Goal: Transaction & Acquisition: Purchase product/service

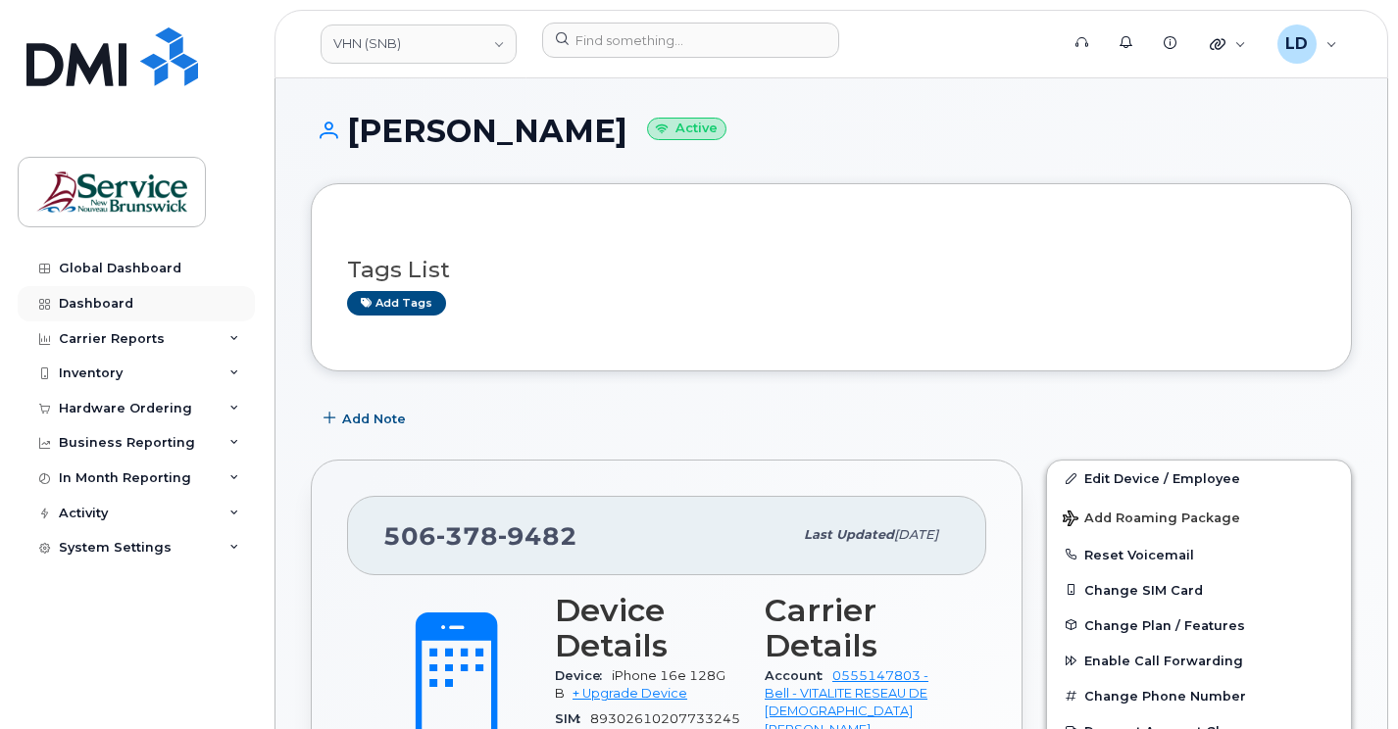
scroll to position [294, 0]
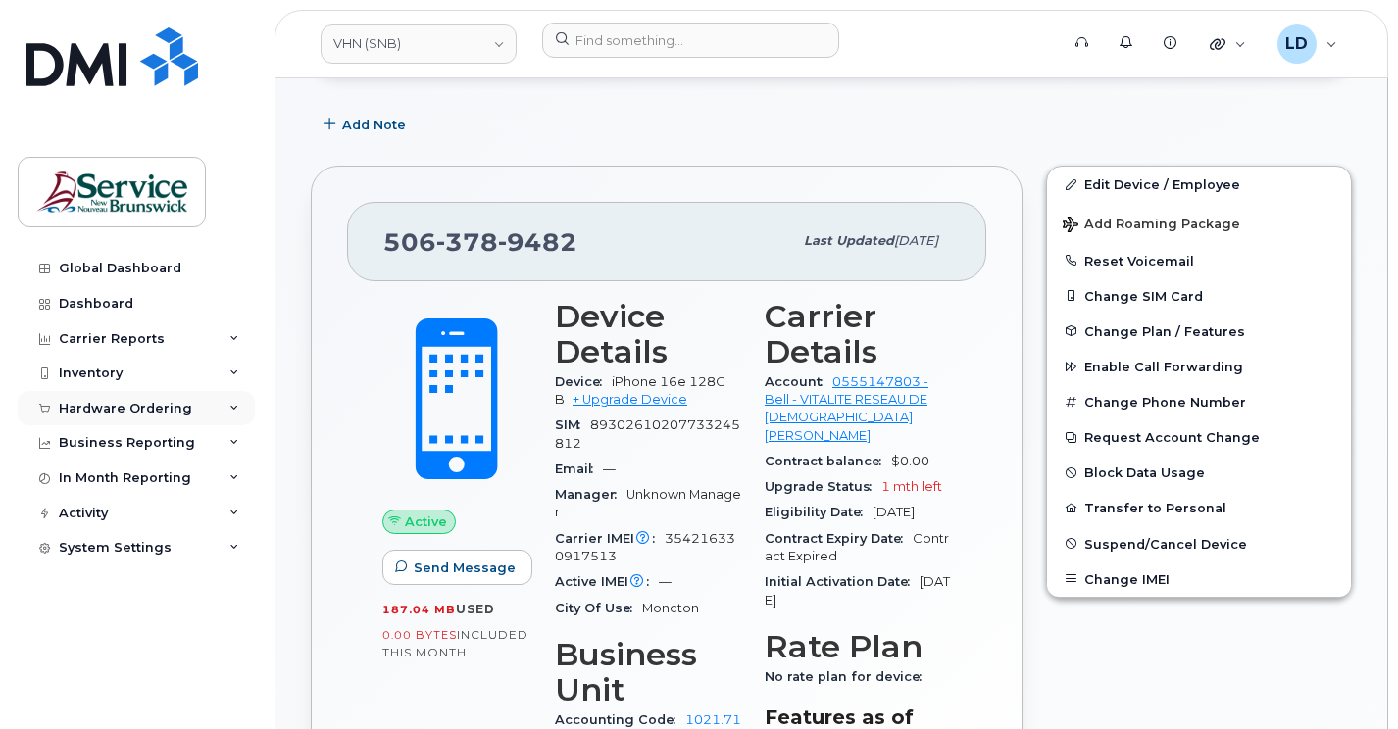
click at [75, 404] on div "Hardware Ordering" at bounding box center [125, 409] width 133 height 16
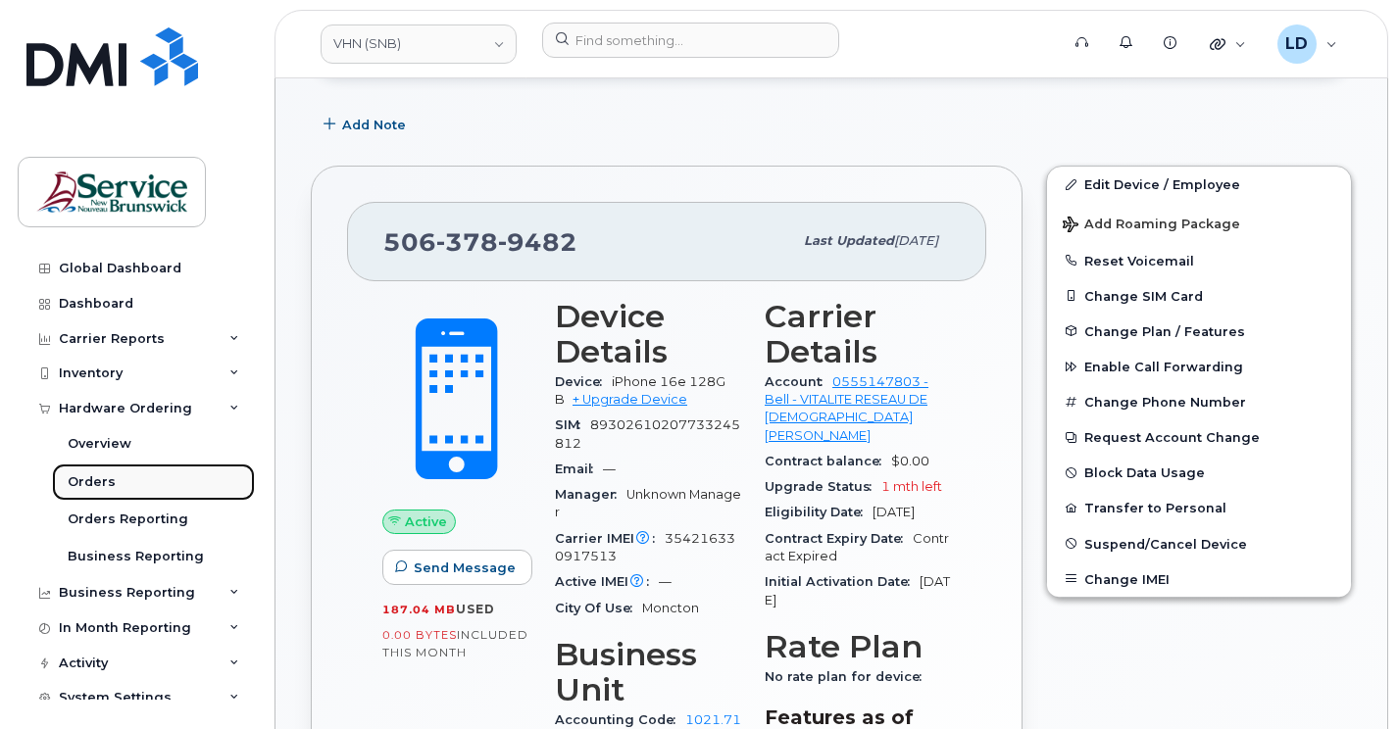
click at [82, 483] on div "Orders" at bounding box center [92, 482] width 48 height 18
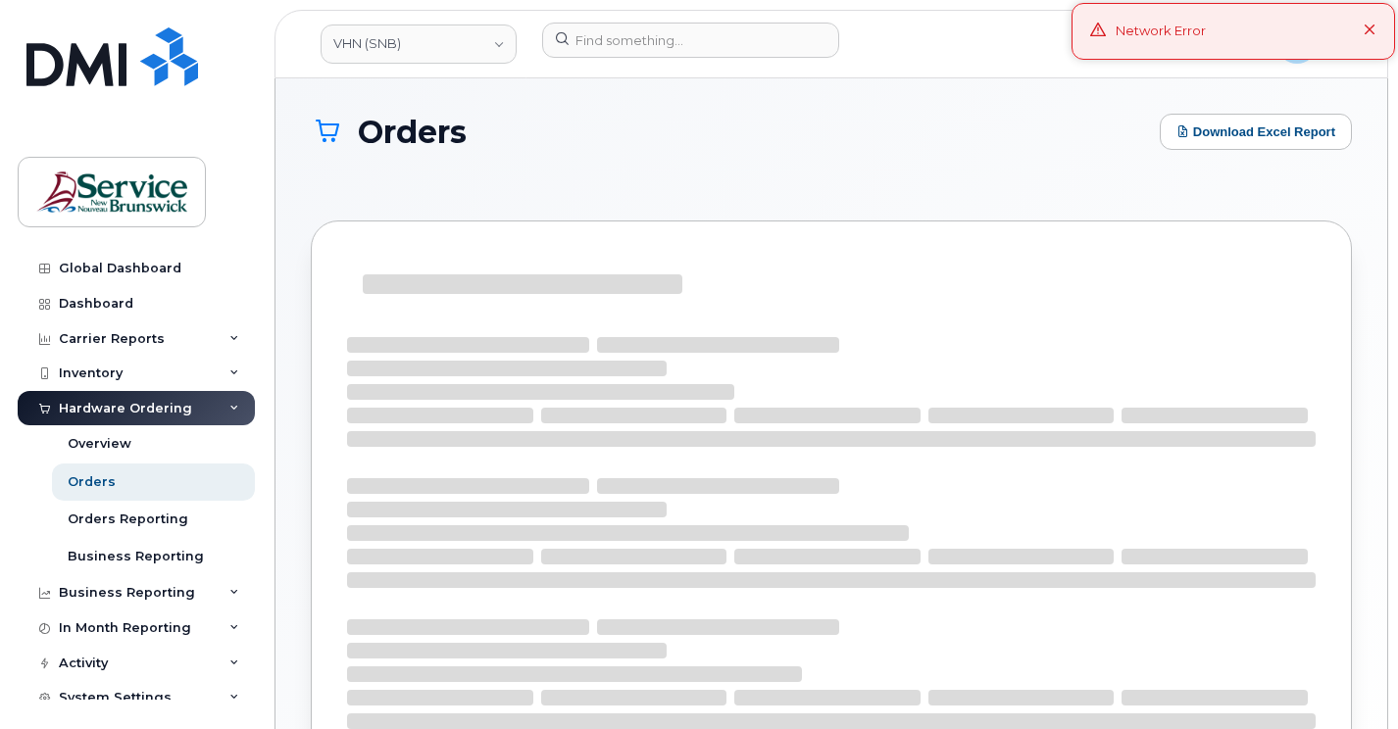
click at [1369, 22] on button at bounding box center [1369, 32] width 13 height 20
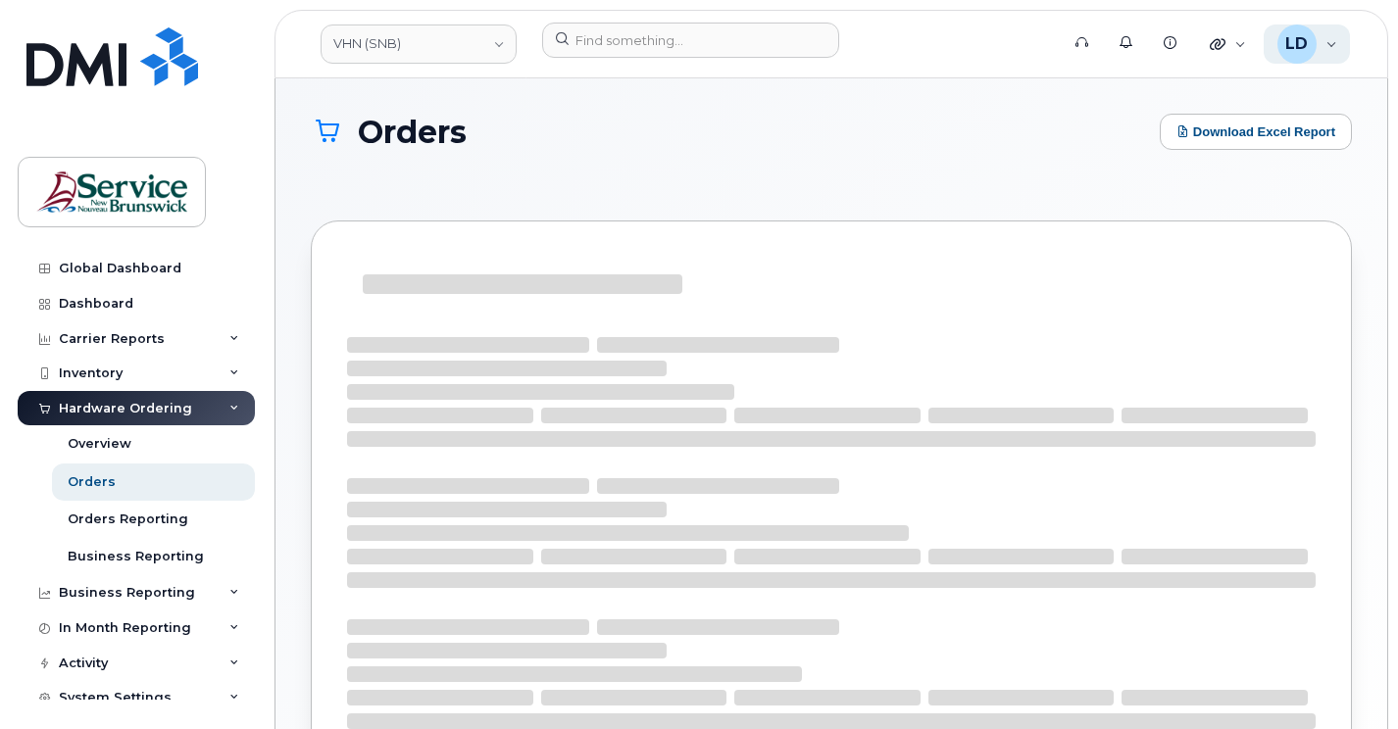
click at [1314, 49] on div "LD" at bounding box center [1296, 44] width 39 height 39
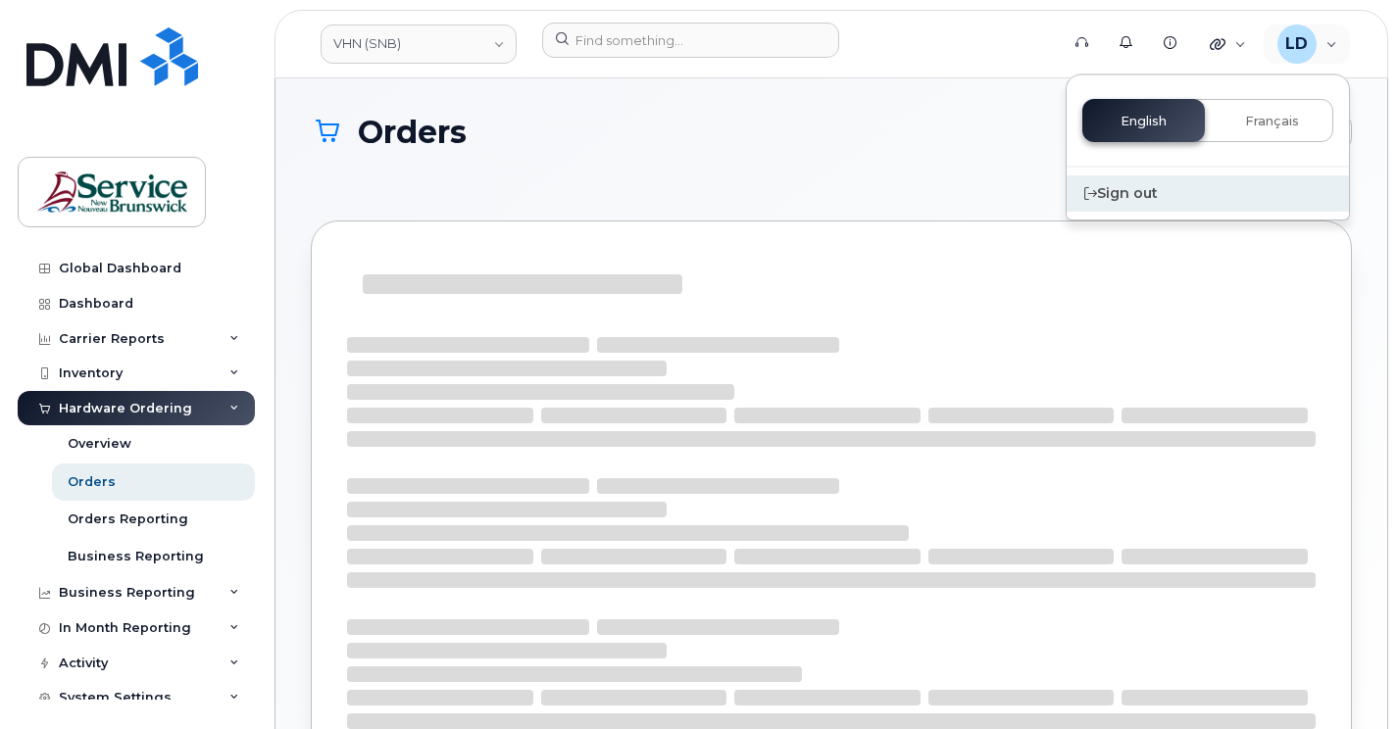
click at [1146, 184] on div "Sign out" at bounding box center [1207, 193] width 282 height 36
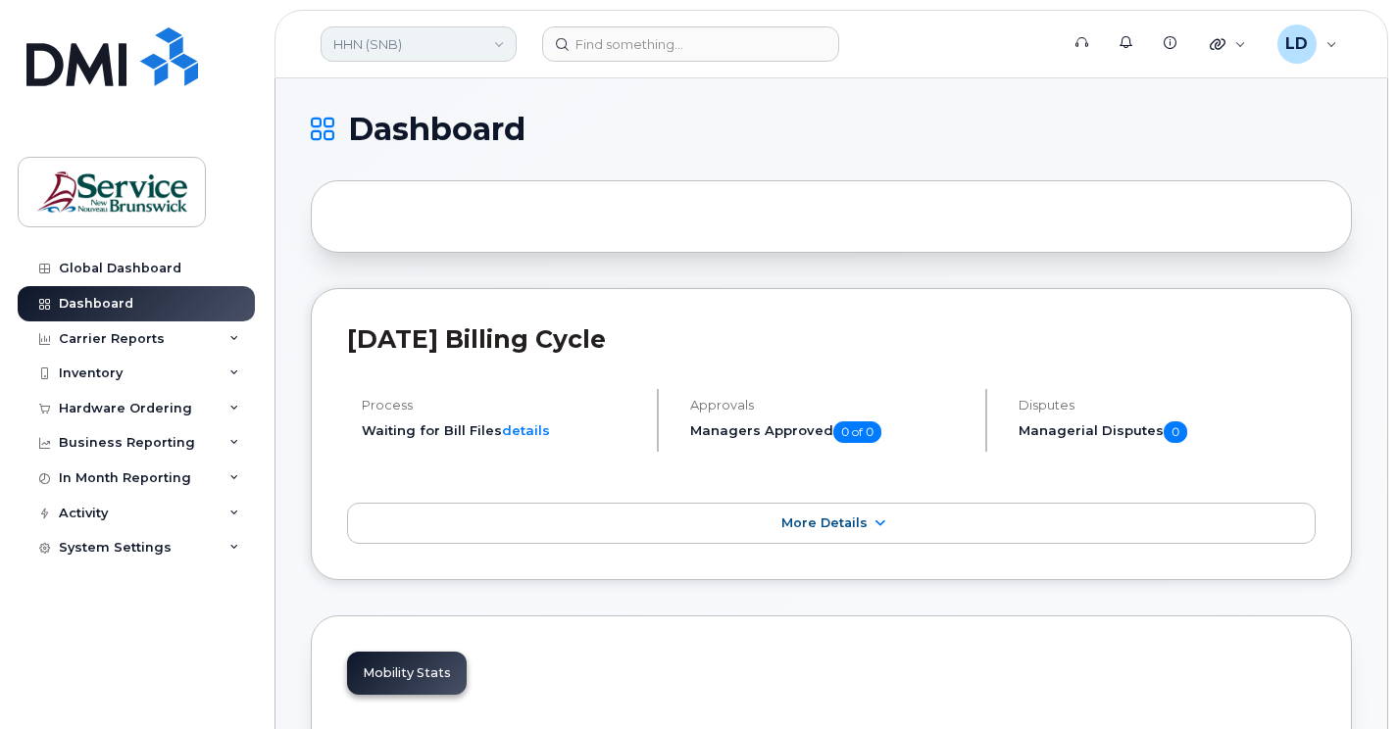
click at [373, 32] on link "HHN (SNB)" at bounding box center [418, 43] width 196 height 35
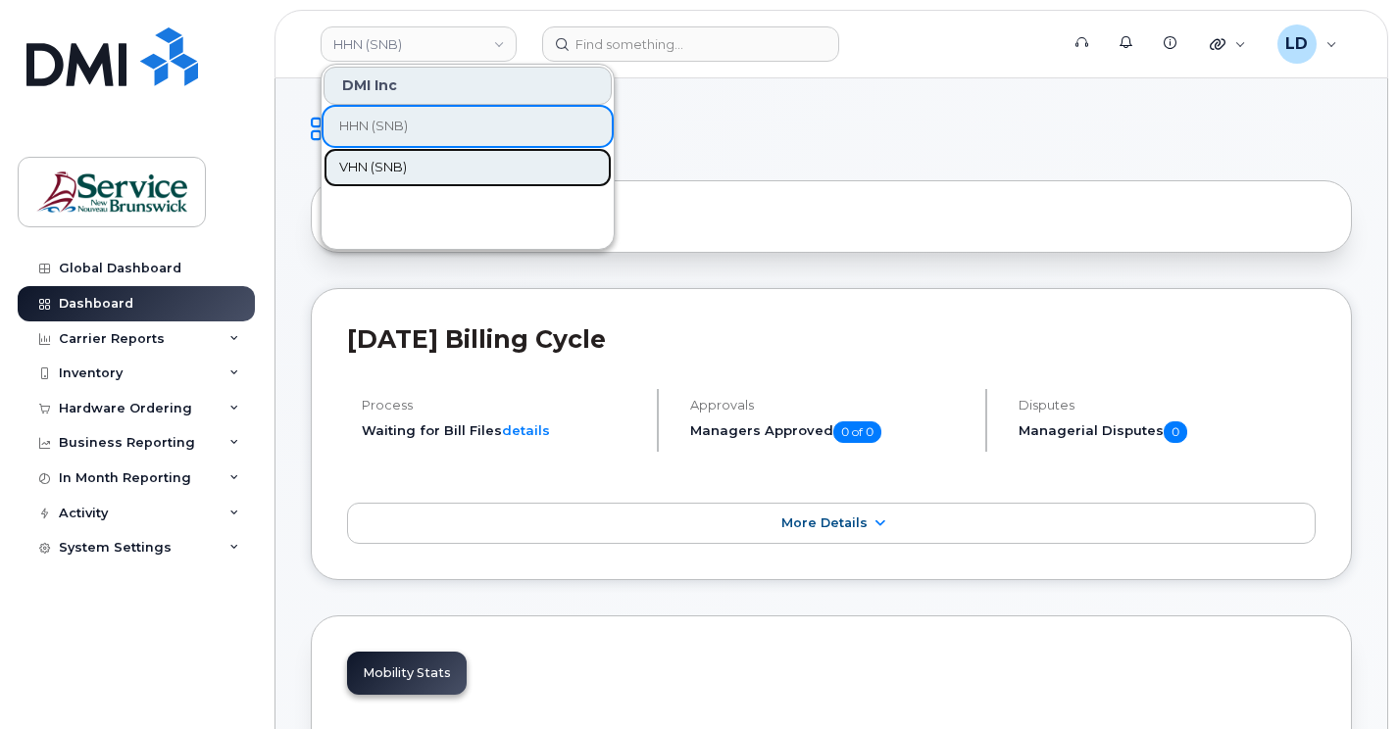
click at [363, 170] on span "VHN (SNB)" at bounding box center [373, 168] width 68 height 20
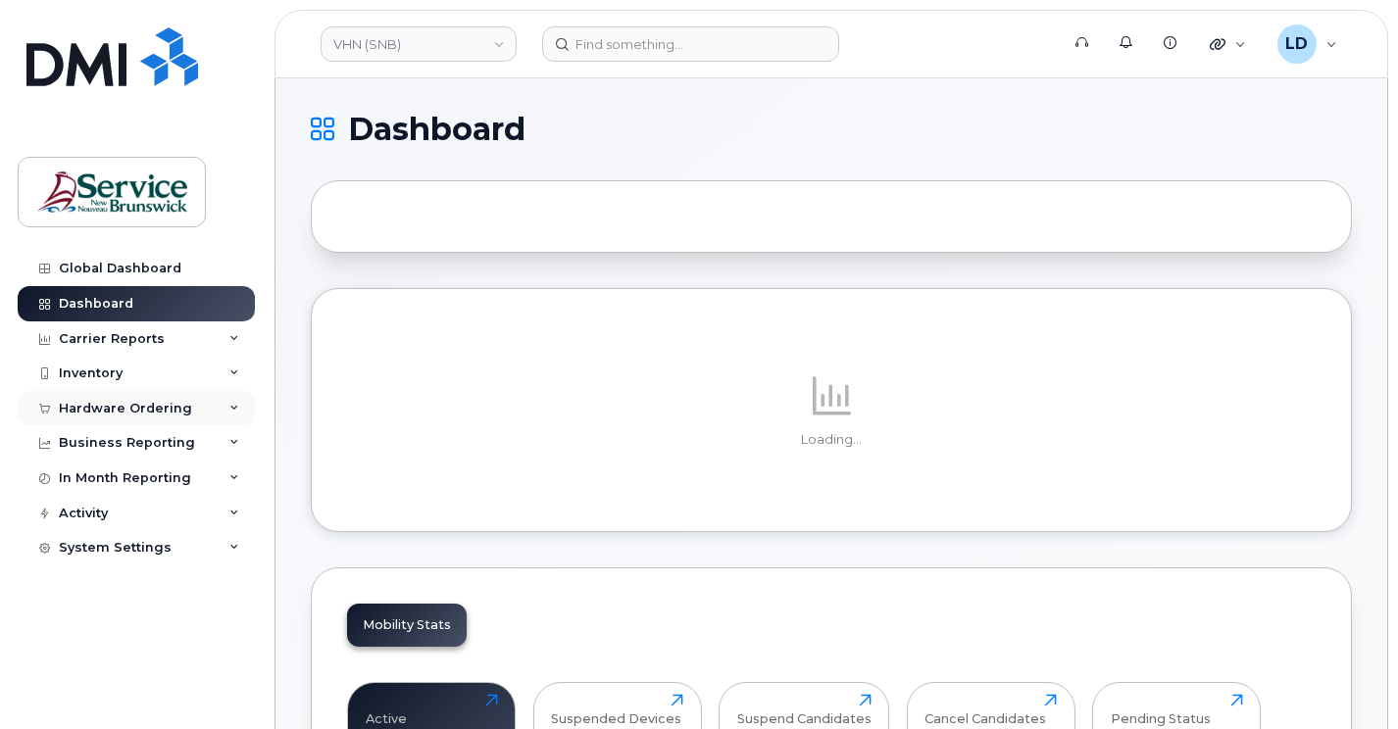
click at [103, 411] on div "Hardware Ordering" at bounding box center [125, 409] width 133 height 16
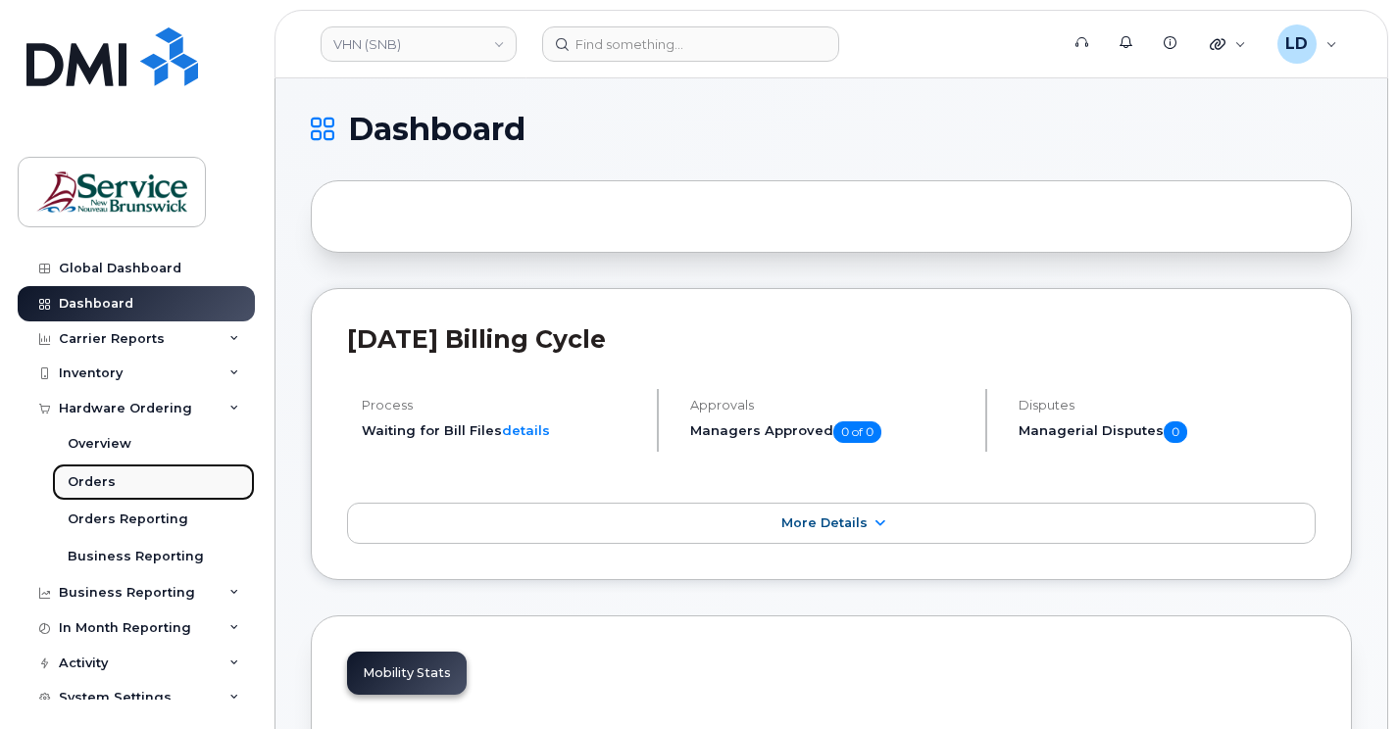
click at [92, 481] on div "Orders" at bounding box center [92, 482] width 48 height 18
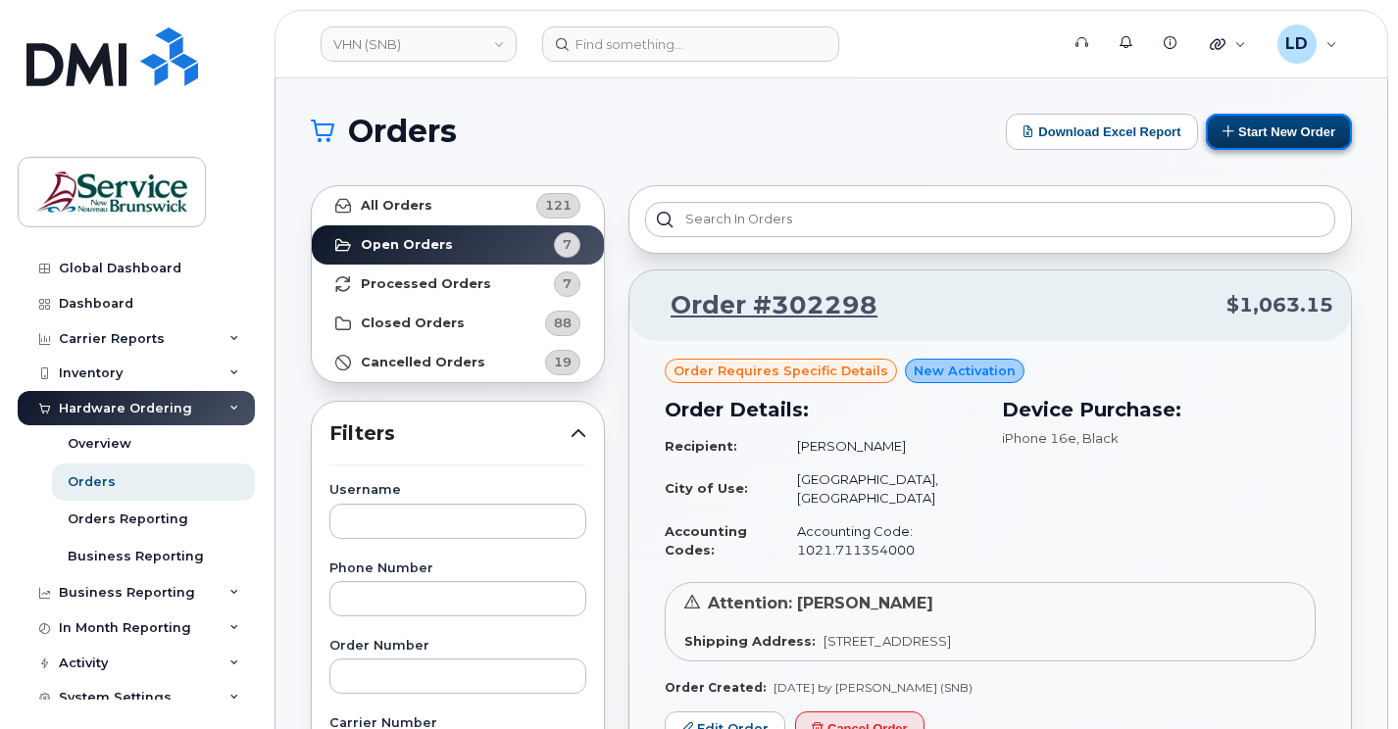
click at [1296, 131] on button "Start New Order" at bounding box center [1279, 132] width 146 height 36
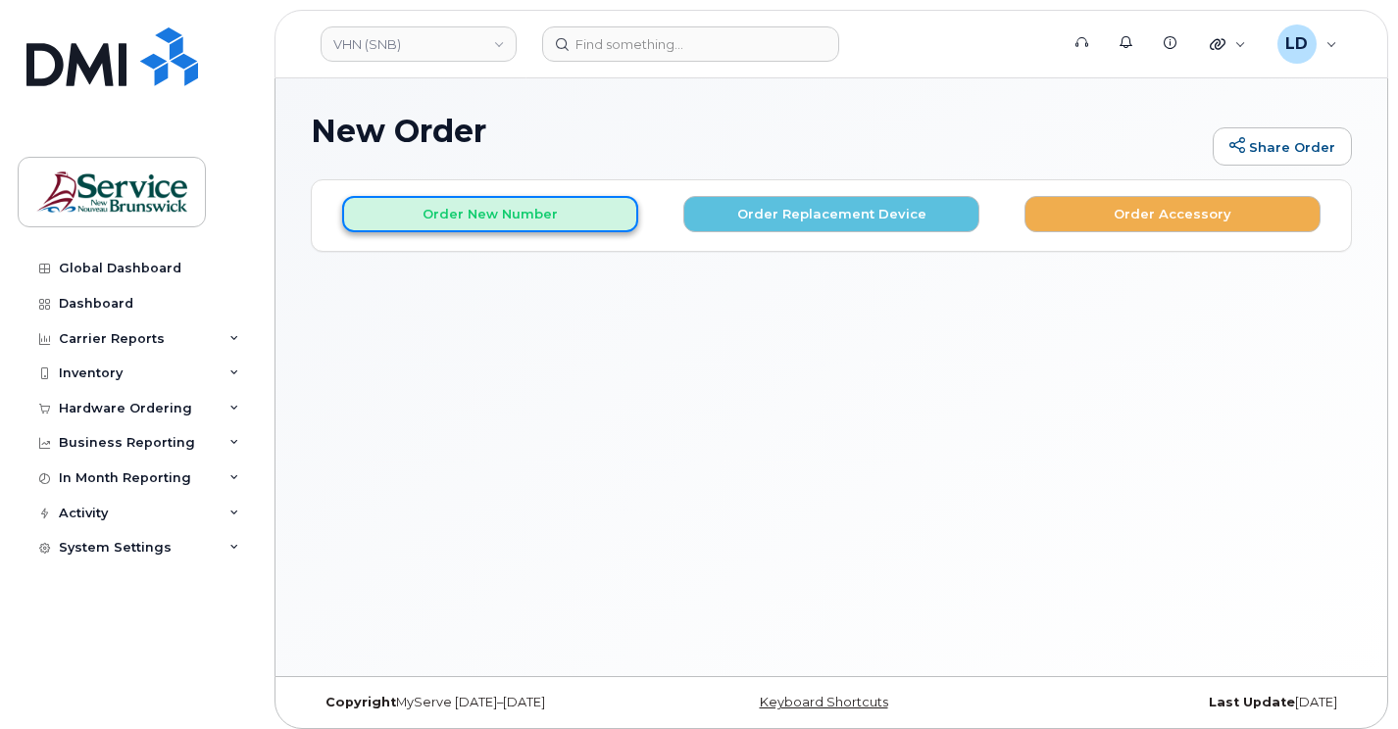
click at [457, 207] on button "Order New Number" at bounding box center [490, 214] width 296 height 36
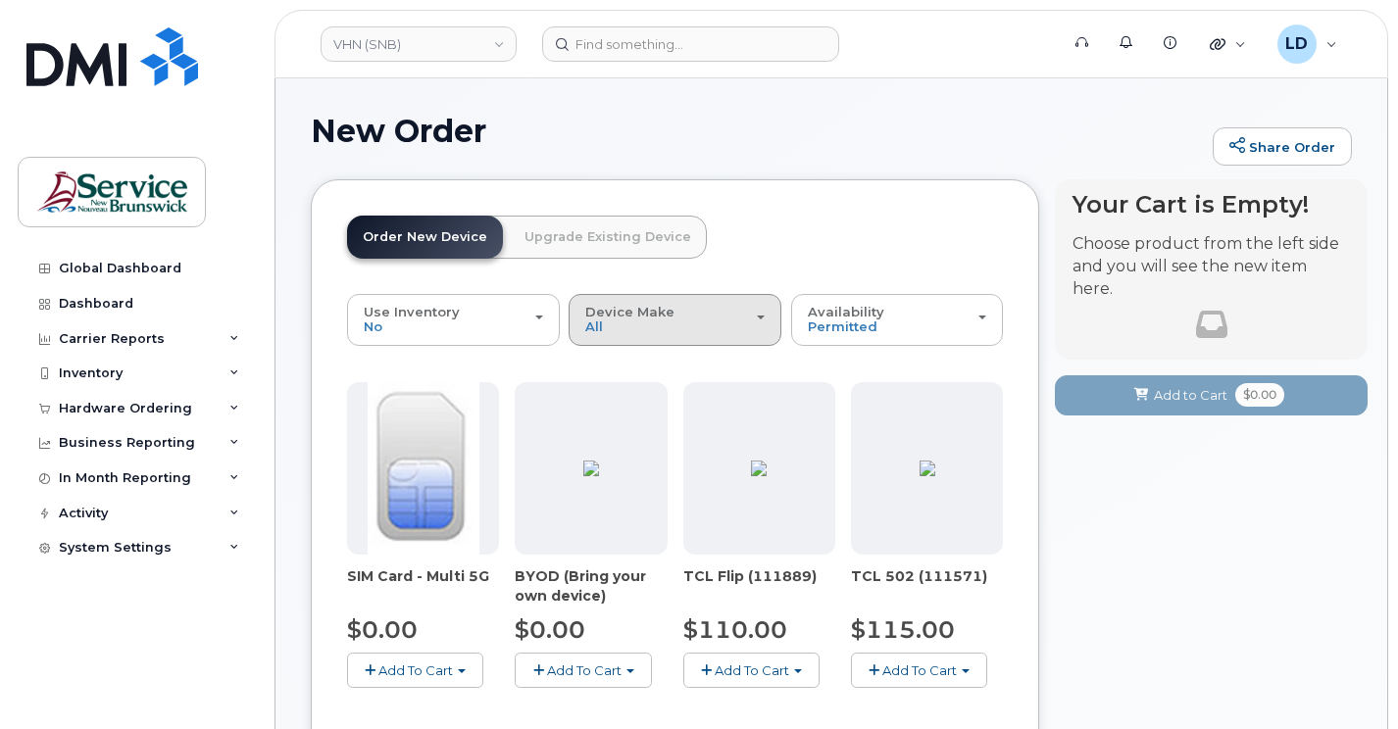
click at [639, 319] on span "Device Make" at bounding box center [629, 312] width 89 height 16
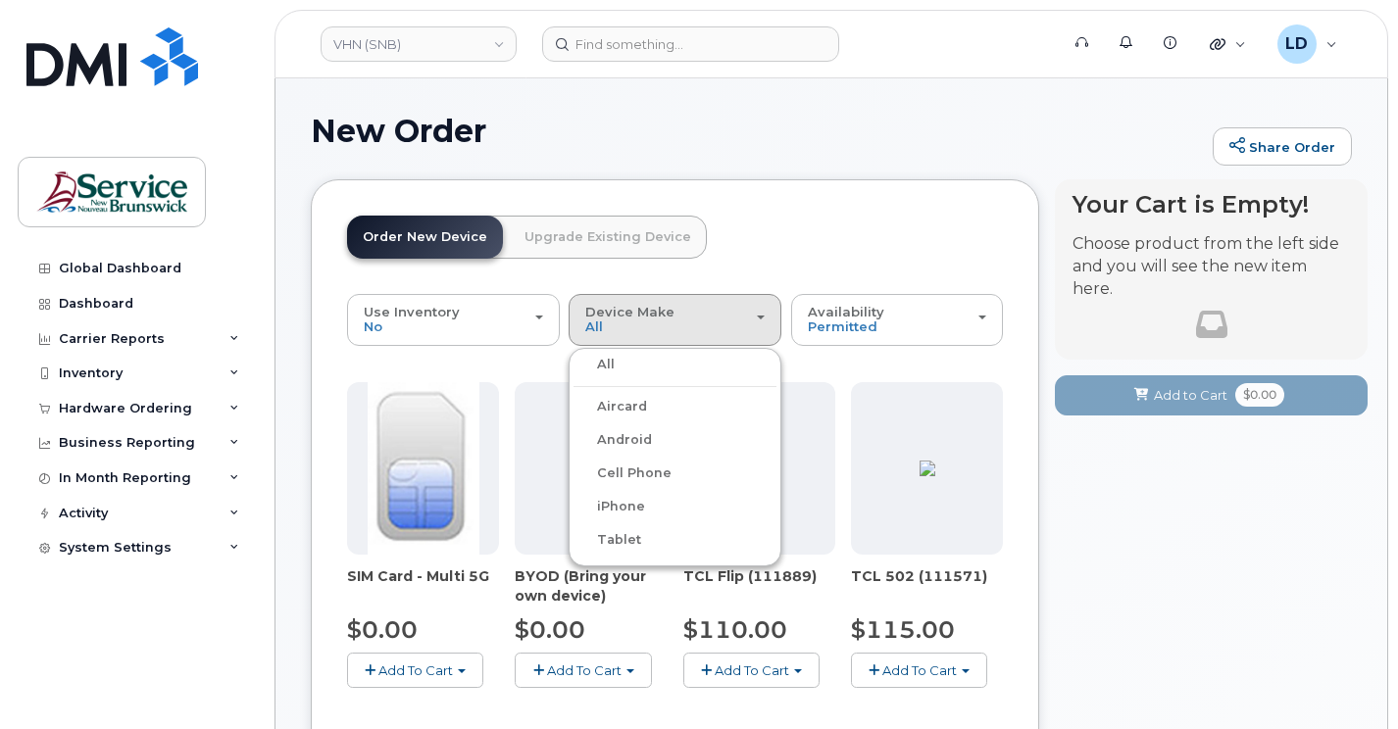
click at [638, 442] on label "Android" at bounding box center [612, 440] width 78 height 24
click at [0, 0] on input "Android" at bounding box center [0, 0] width 0 height 0
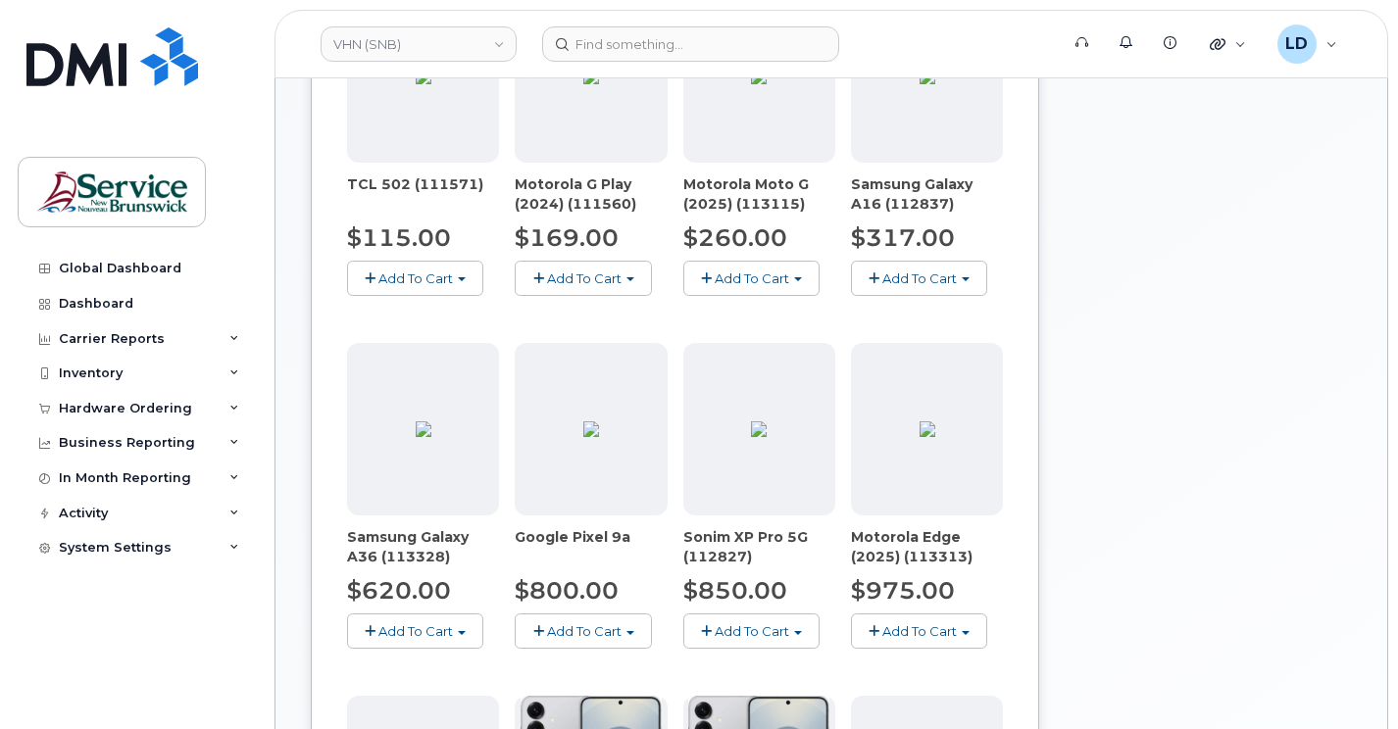
scroll to position [490, 0]
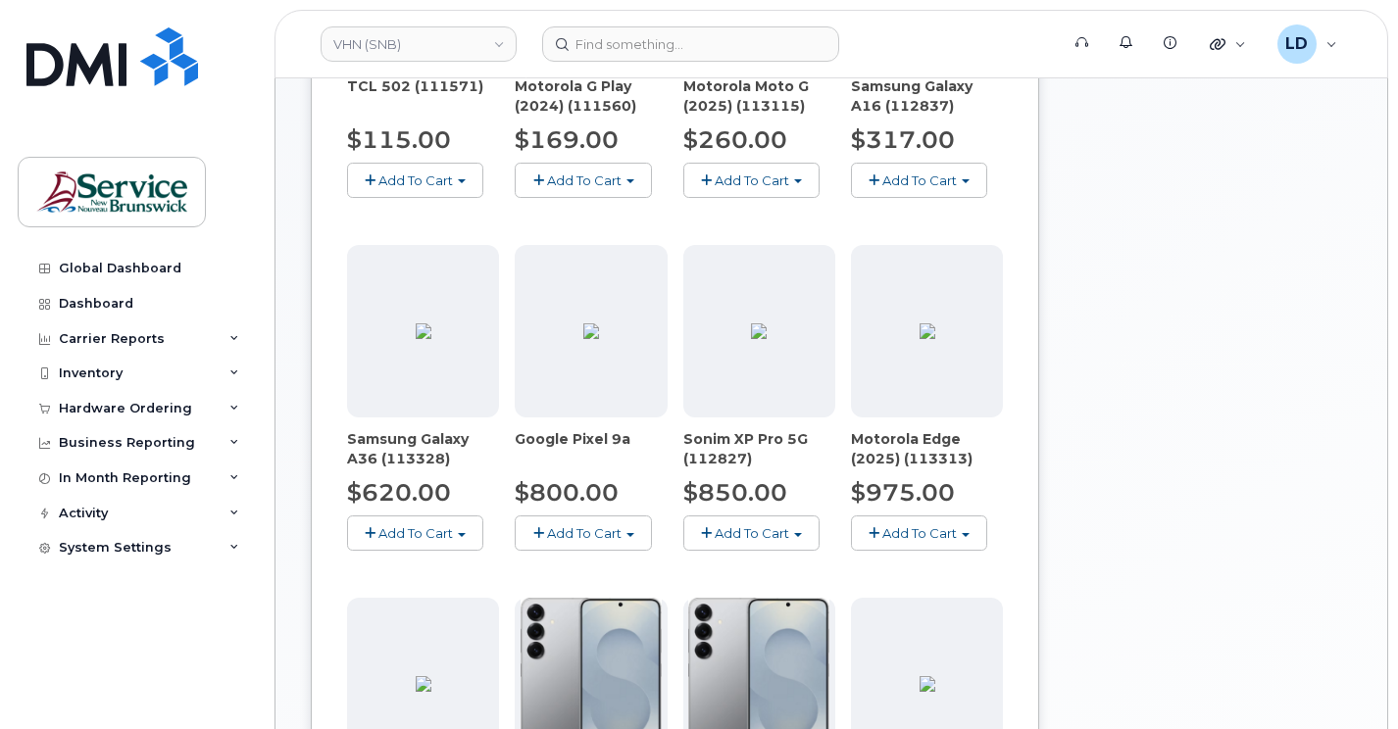
click at [380, 527] on span "Add To Cart" at bounding box center [415, 533] width 74 height 16
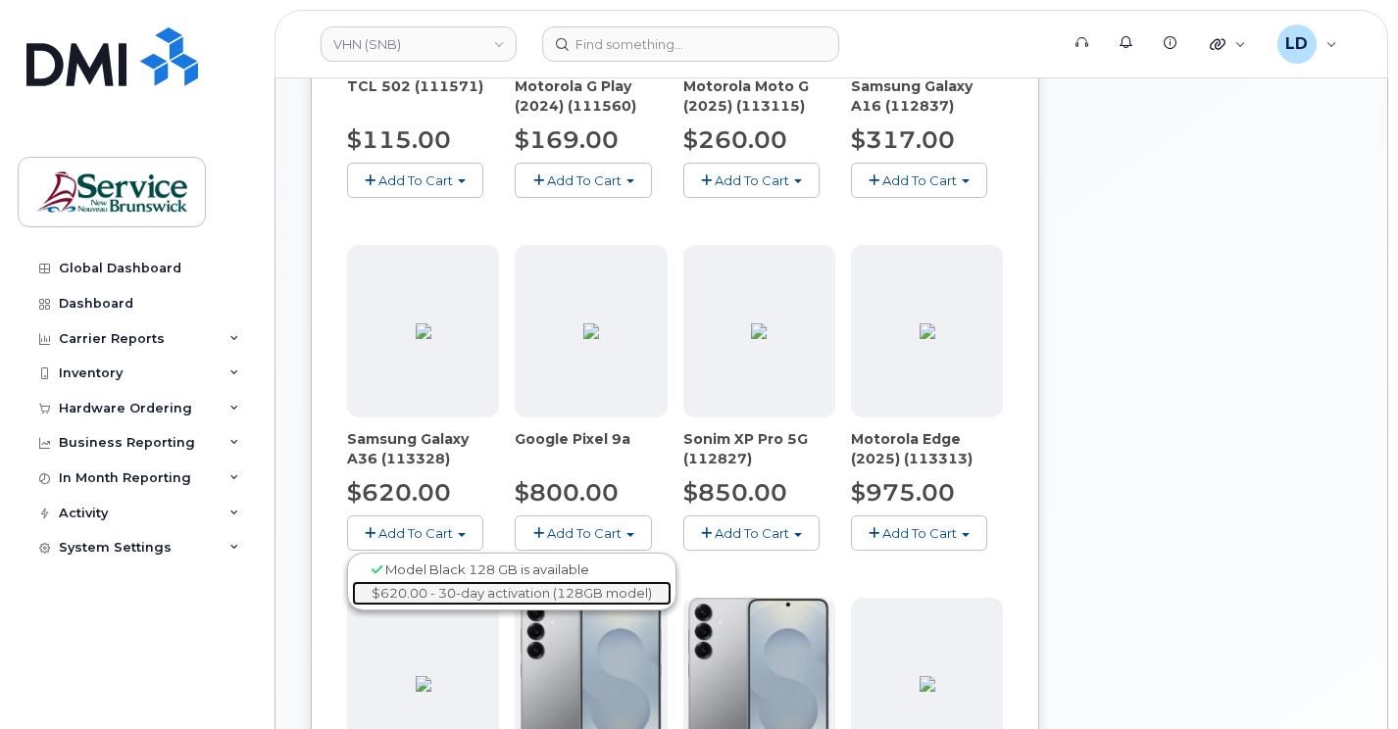
click at [429, 590] on link "$620.00 - 30-day activation (128GB model)" at bounding box center [512, 593] width 320 height 25
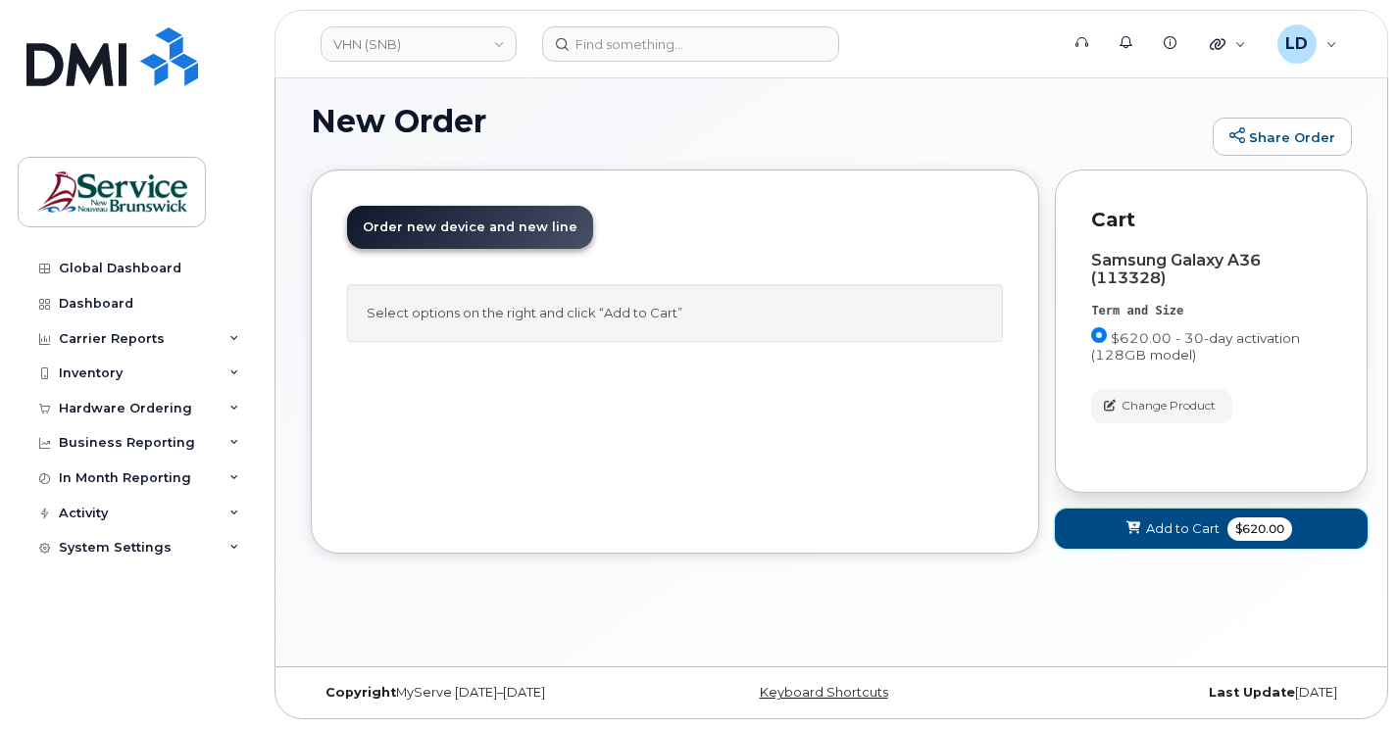
click at [1151, 531] on span "Add to Cart" at bounding box center [1183, 528] width 74 height 19
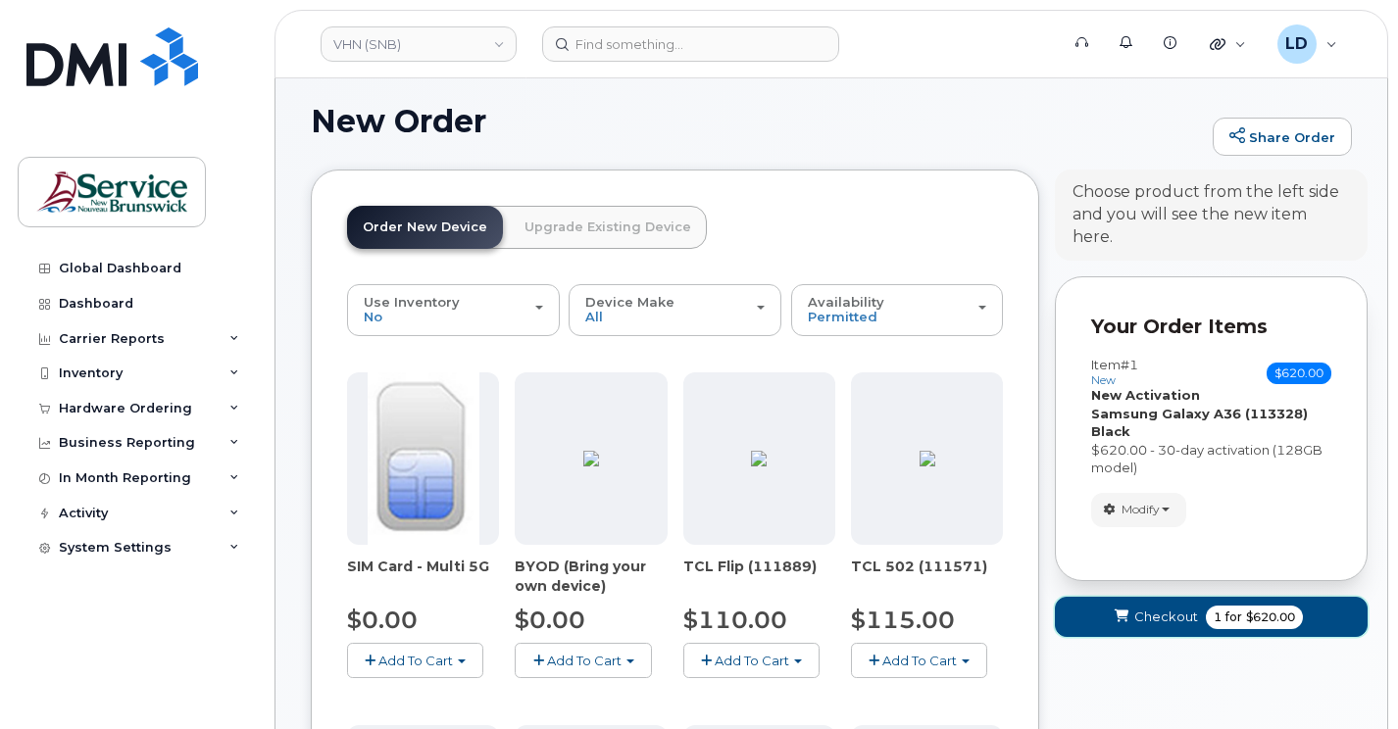
click at [1145, 608] on span "Checkout" at bounding box center [1166, 617] width 64 height 19
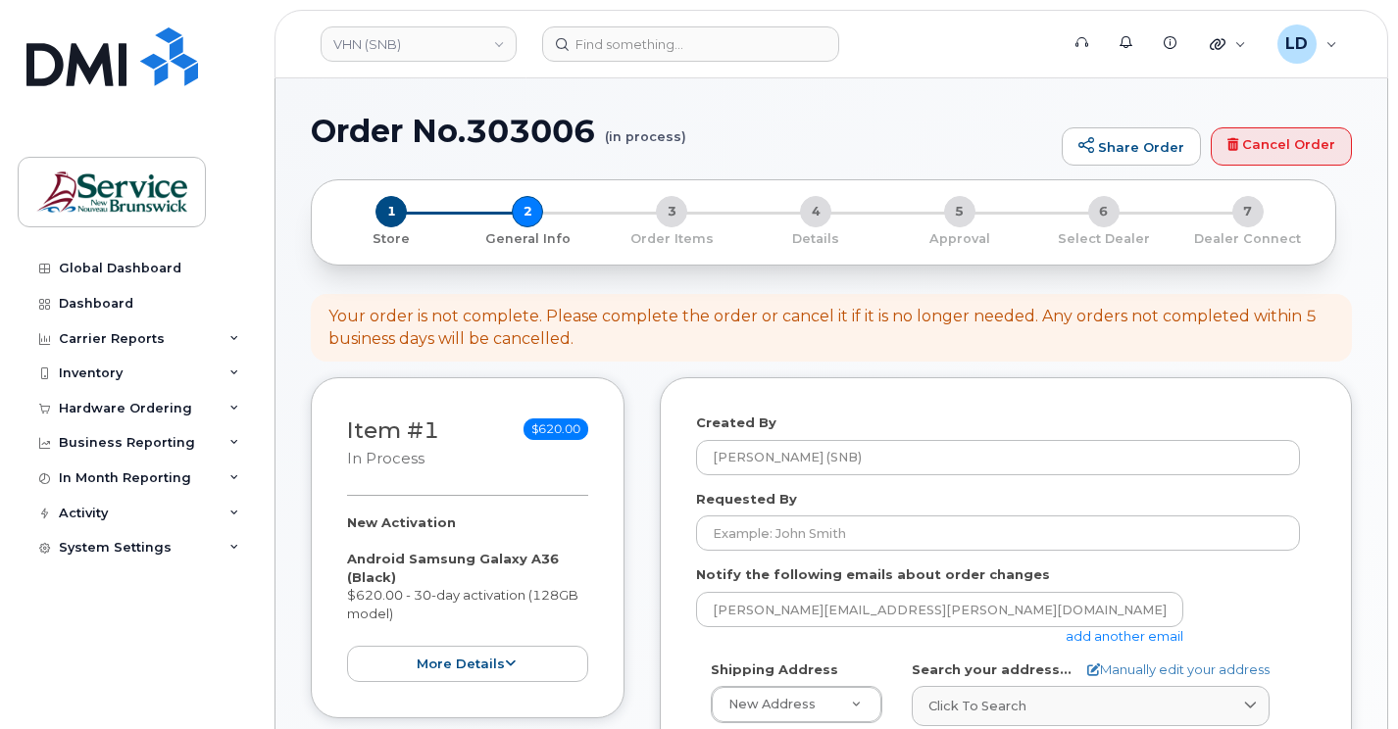
select select
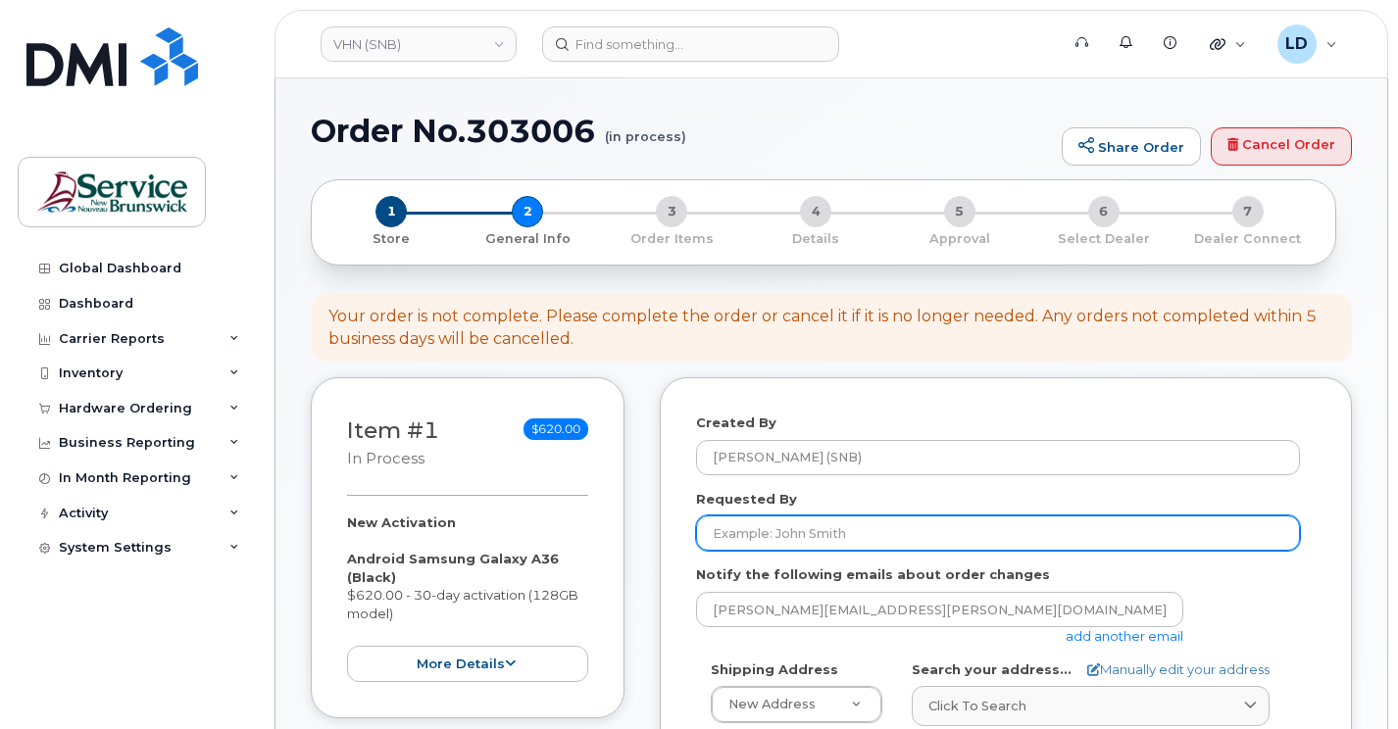
click at [750, 529] on input "Requested By" at bounding box center [998, 533] width 604 height 35
click at [728, 533] on input "Requested By" at bounding box center [998, 533] width 604 height 35
type input "b"
paste input "Serge Martin"
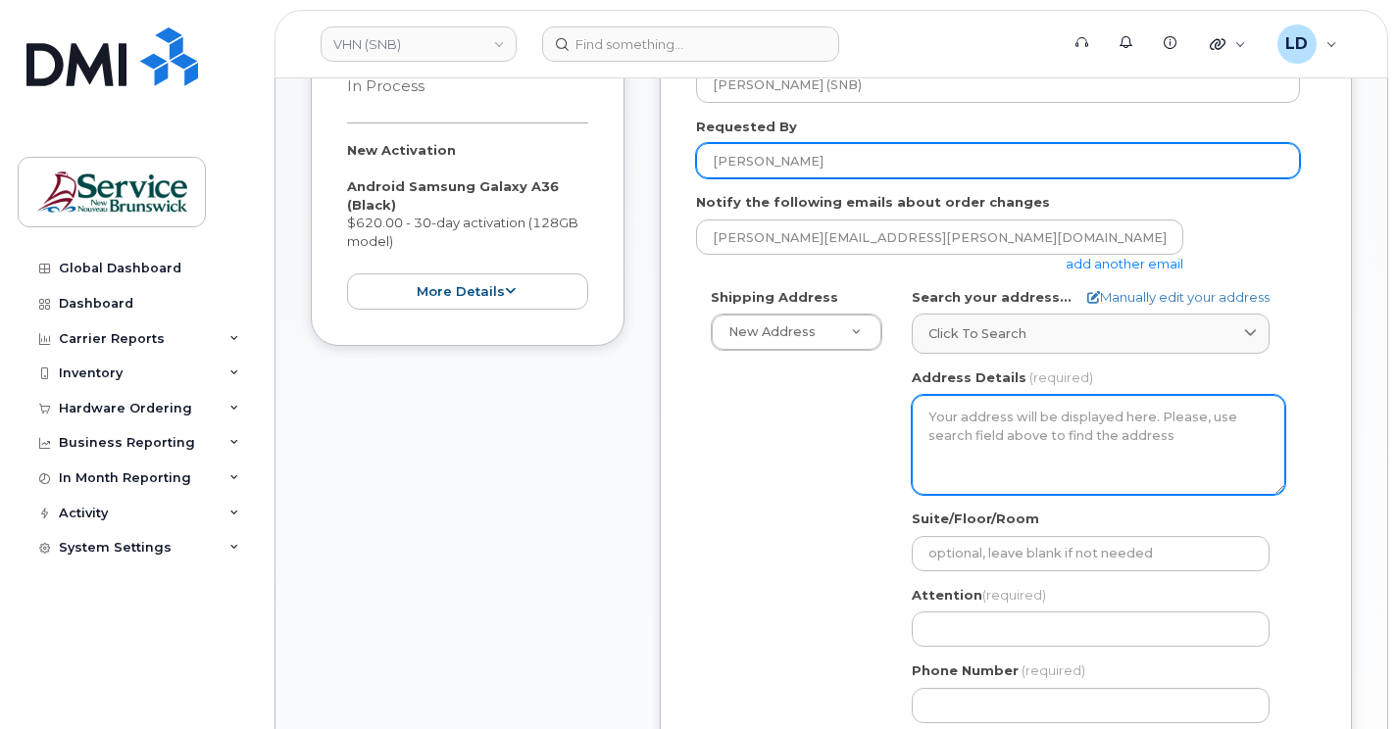
scroll to position [392, 0]
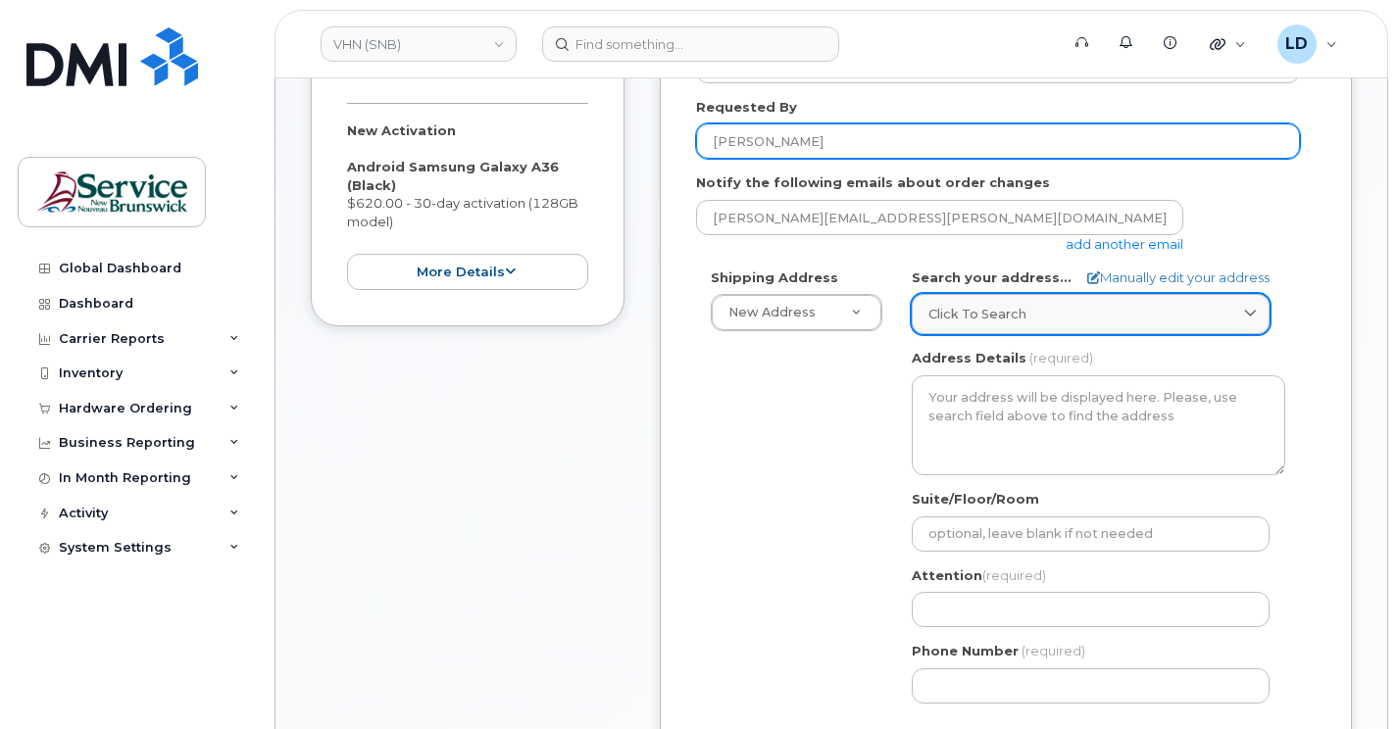
type input "[PERSON_NAME]"
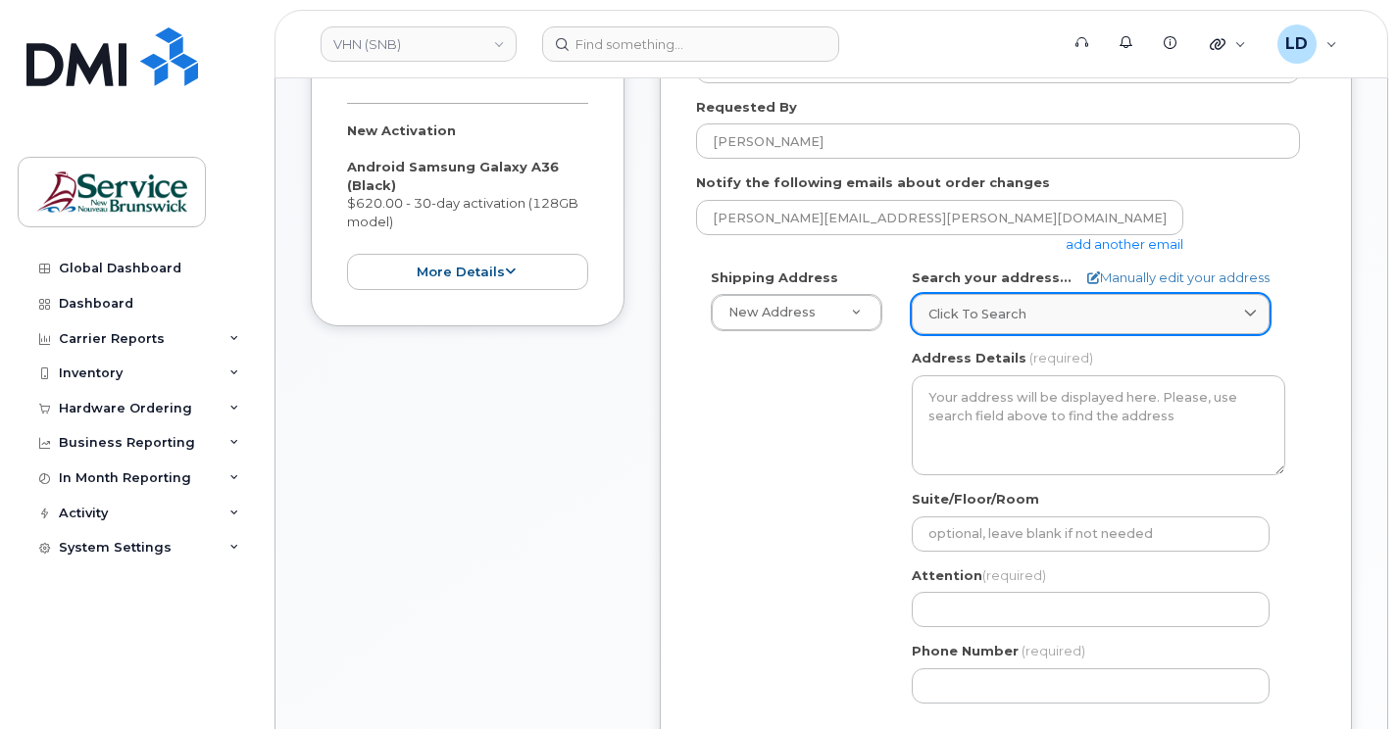
click at [970, 315] on span "Click to search" at bounding box center [977, 314] width 98 height 19
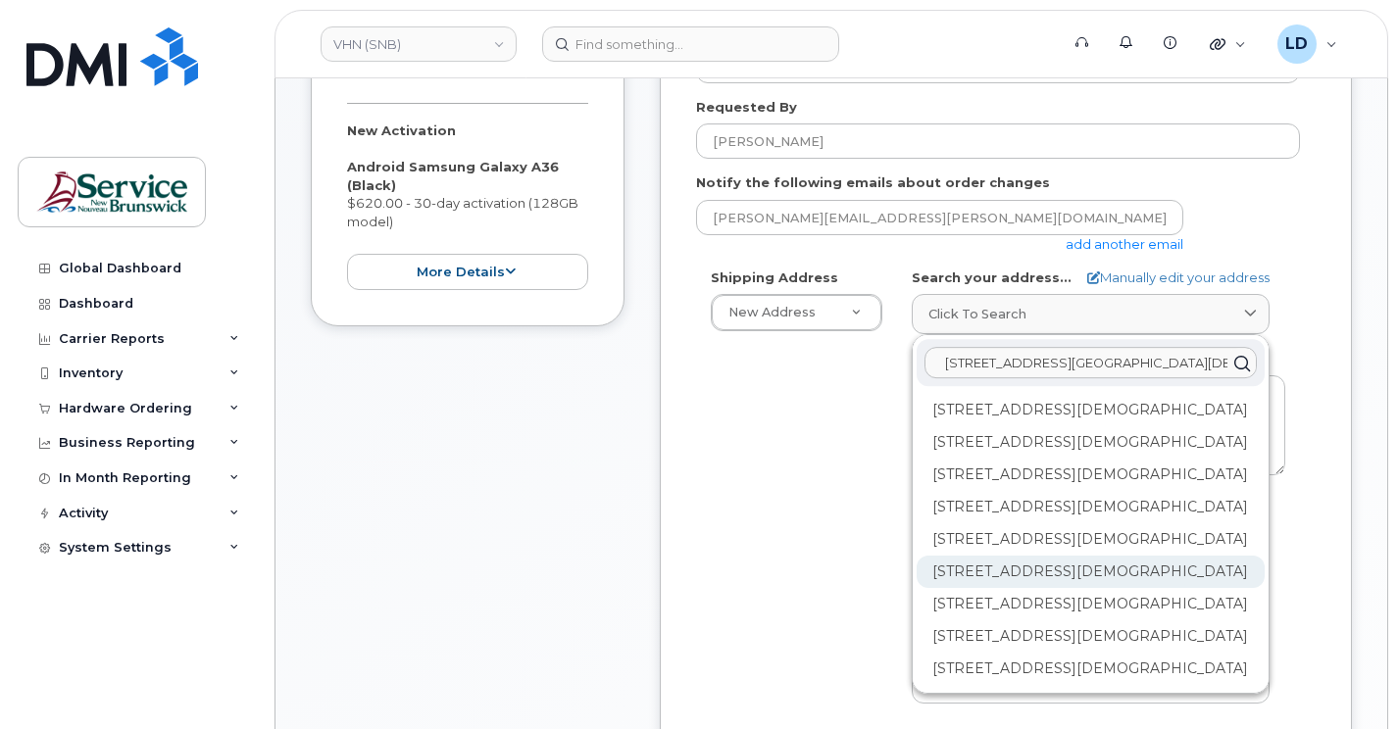
scroll to position [53, 0]
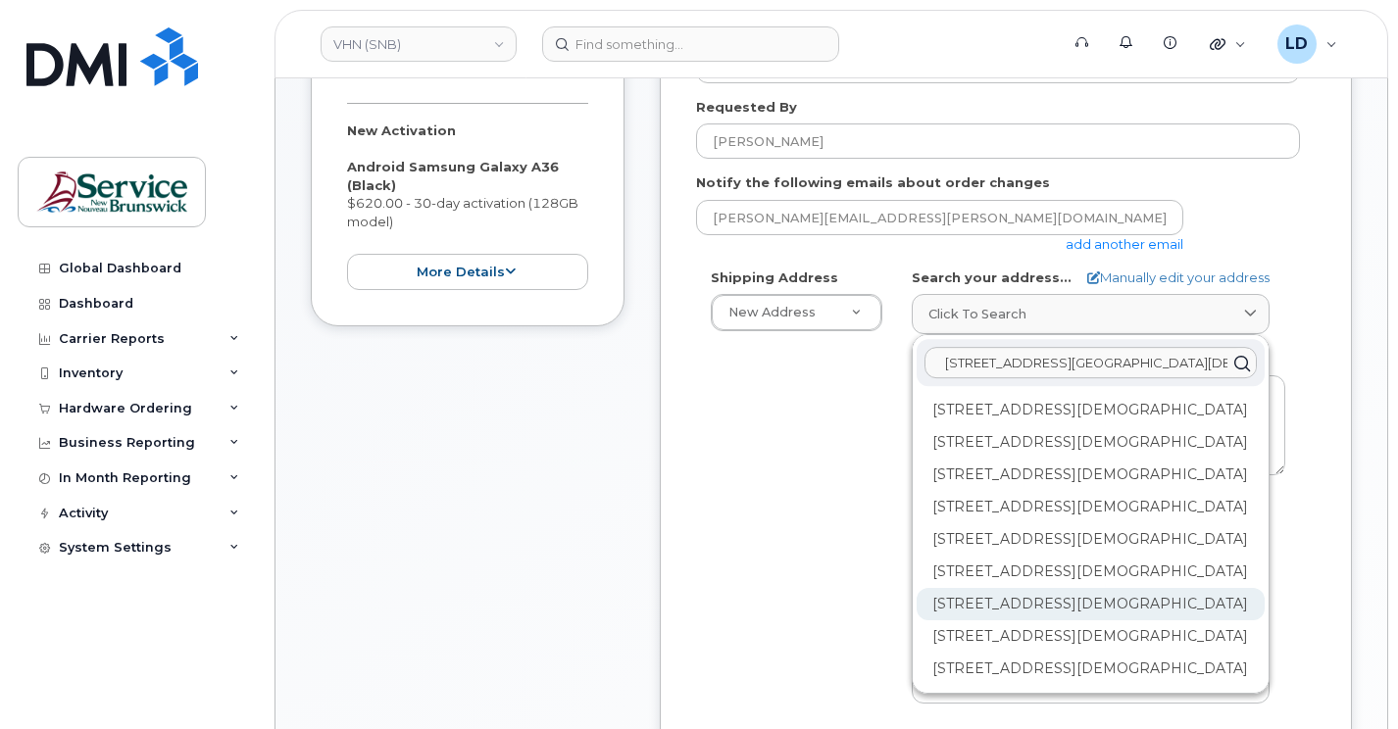
type input "15 rue de l'eglise edmundston"
click at [948, 620] on div "202-15 Rue De l'Église Edmundston NB E3V 1J3" at bounding box center [1090, 604] width 348 height 32
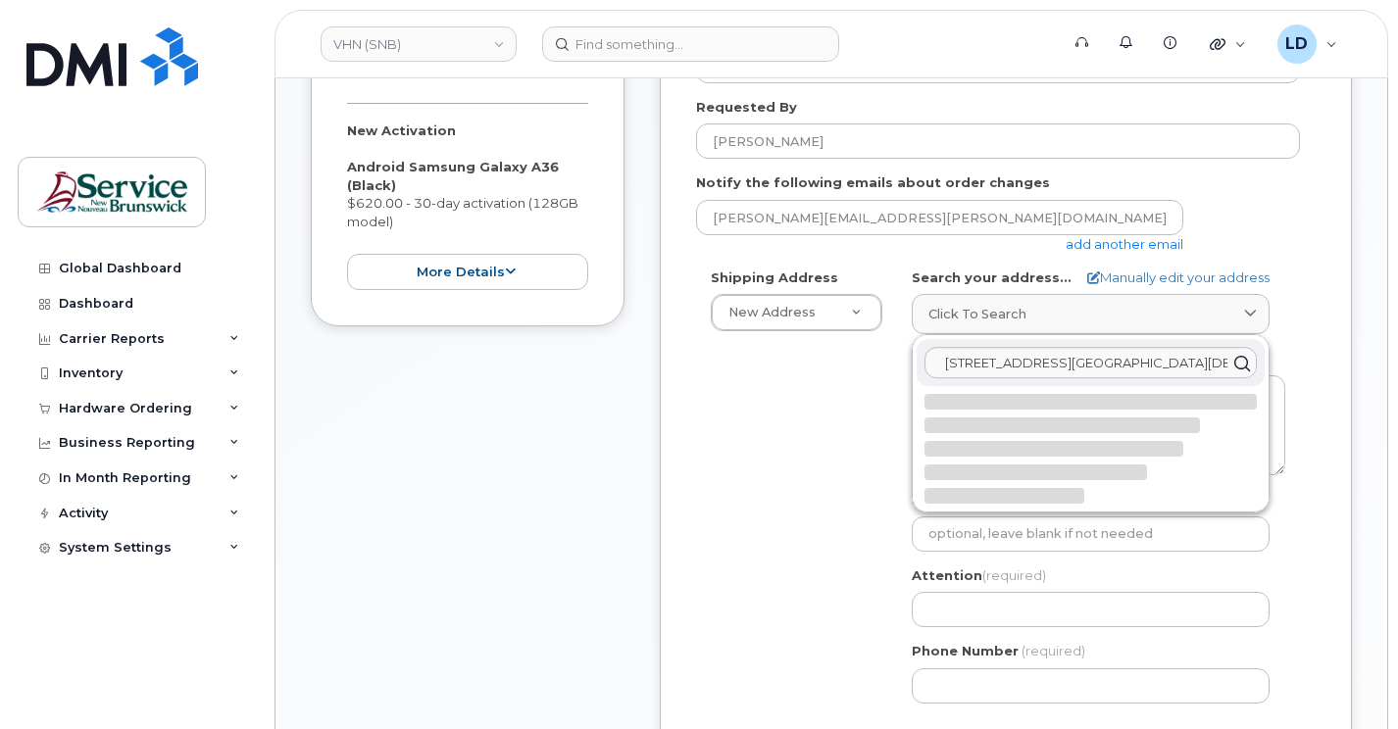
scroll to position [0, 0]
select select
type textarea "202-15 Rue De l'Église EDMUNDSTON NB E3V 1J3 CANADA"
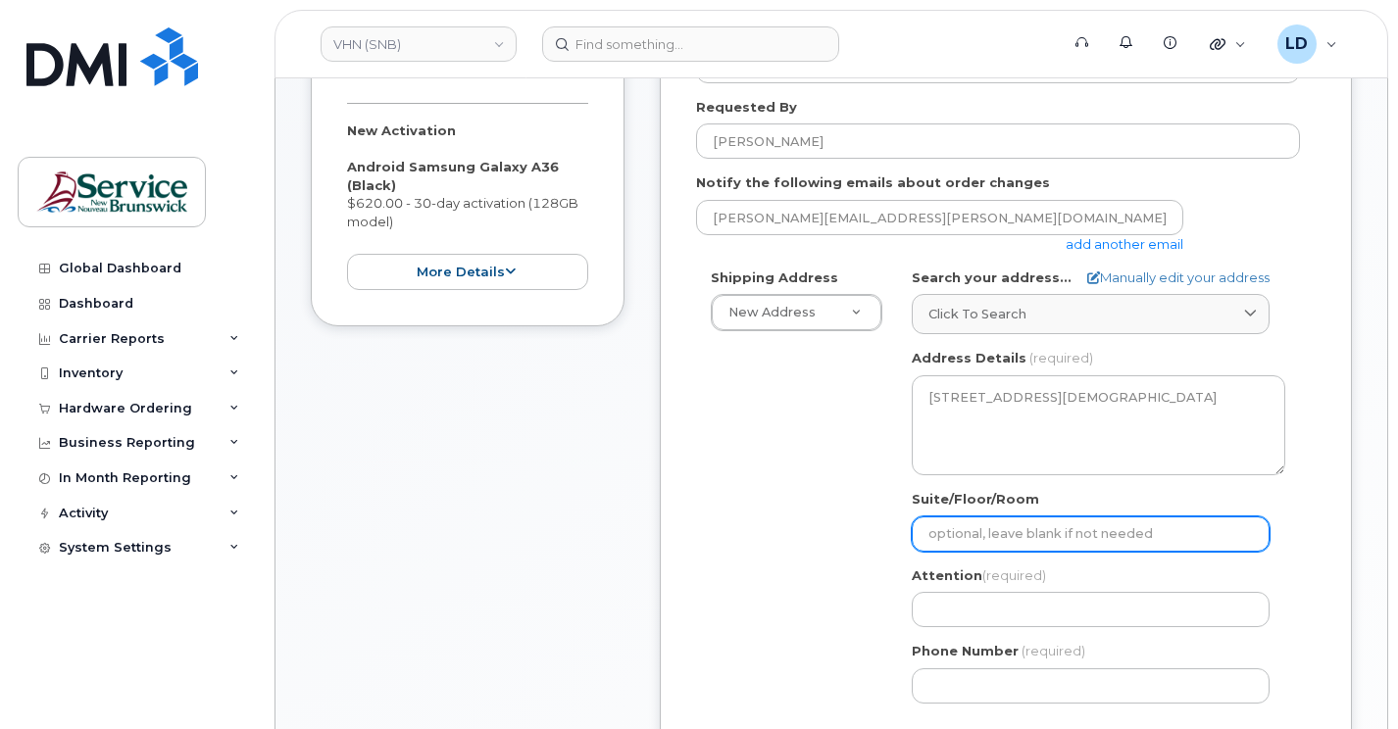
click at [973, 538] on input "Suite/Floor/Room" at bounding box center [1090, 534] width 358 height 35
click at [942, 534] on input "Suite/Floor/Room" at bounding box center [1090, 534] width 358 height 35
paste input "WO0000000497039"
select select
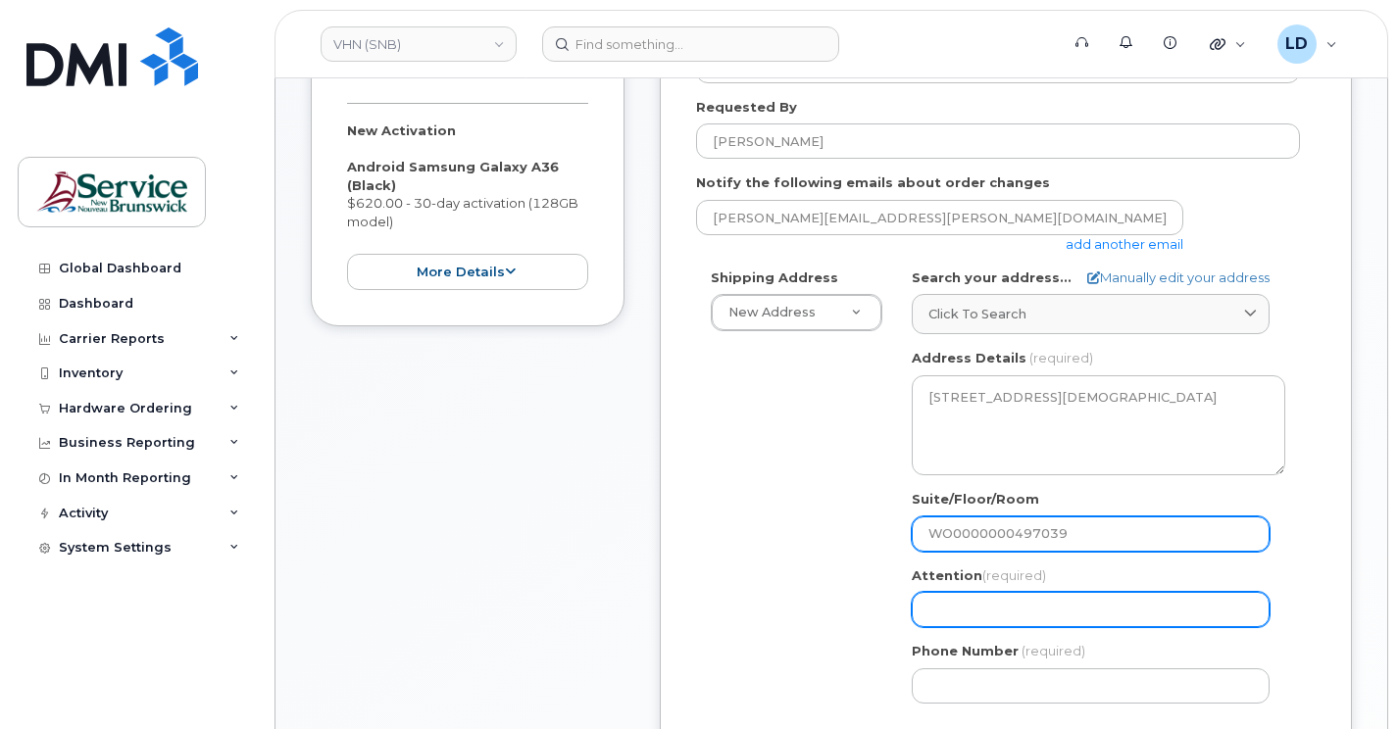
type input "WO0000000497039"
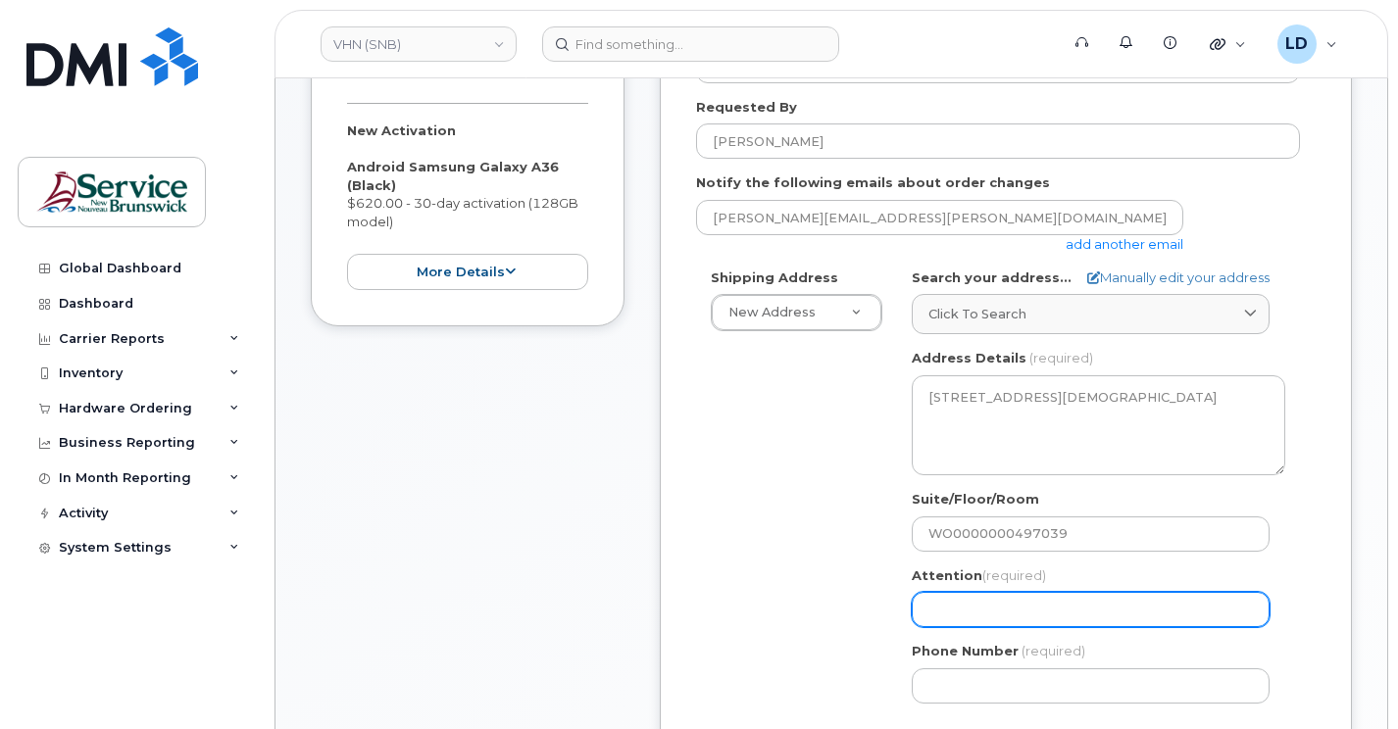
click at [961, 611] on input "Attention (required)" at bounding box center [1090, 609] width 358 height 35
select select
type input "D"
select select
type input "Da"
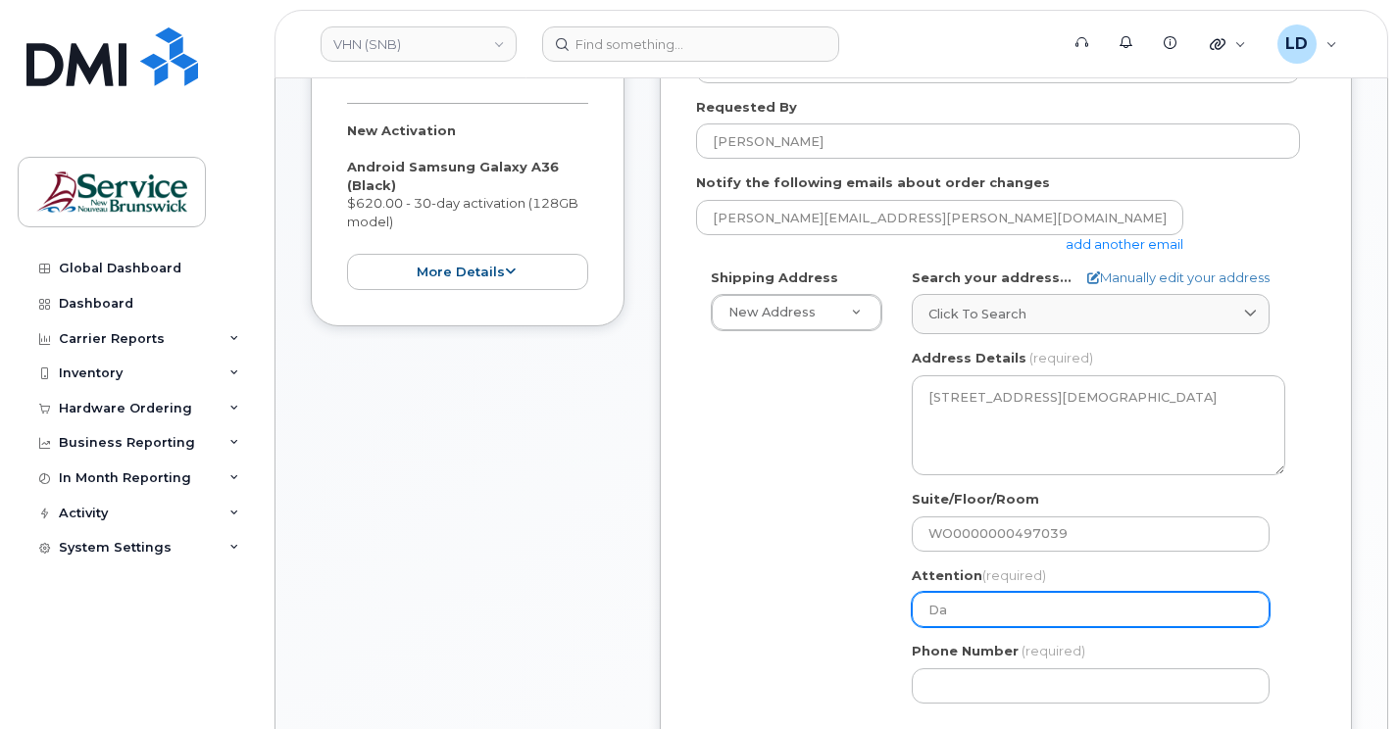
select select
type input "Dan"
select select
type input "Dani"
select select
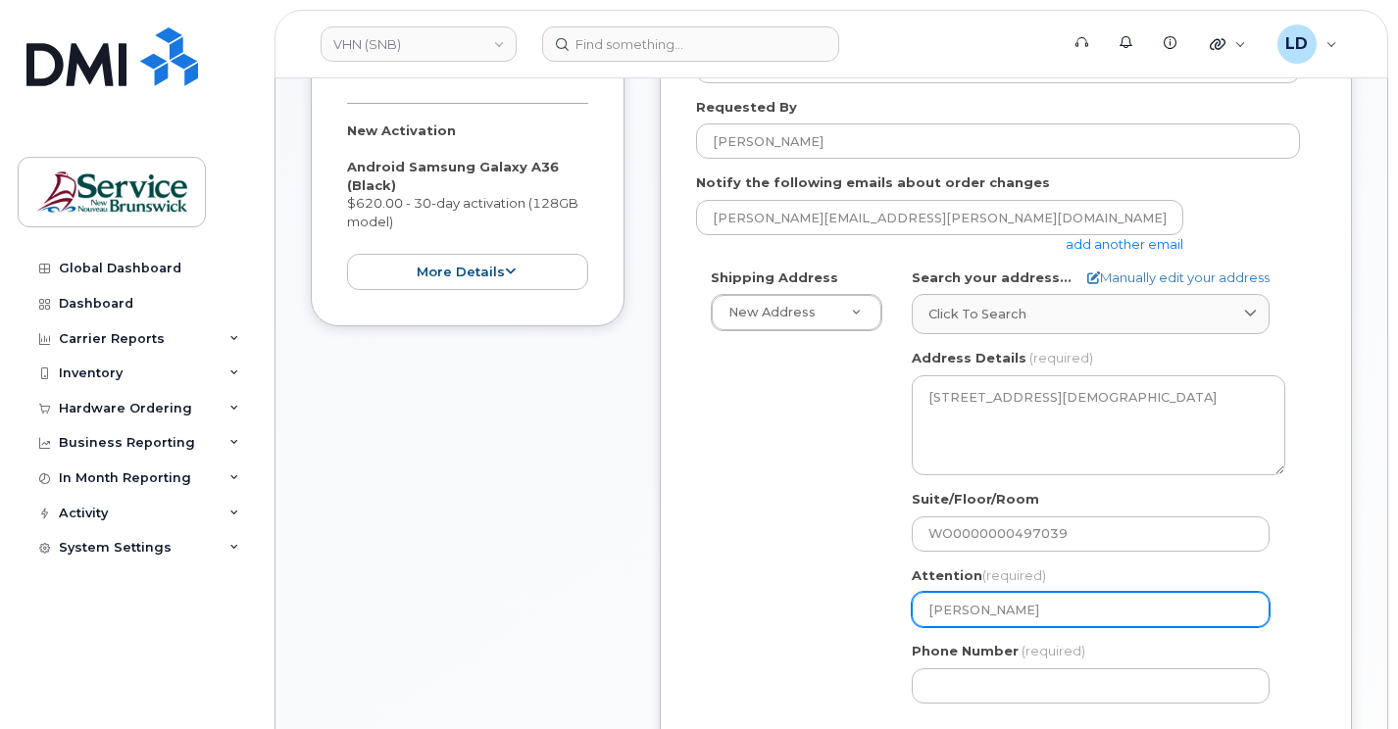
type input "Danie"
select select
type input "Daniel"
select select
type input "Daniel L"
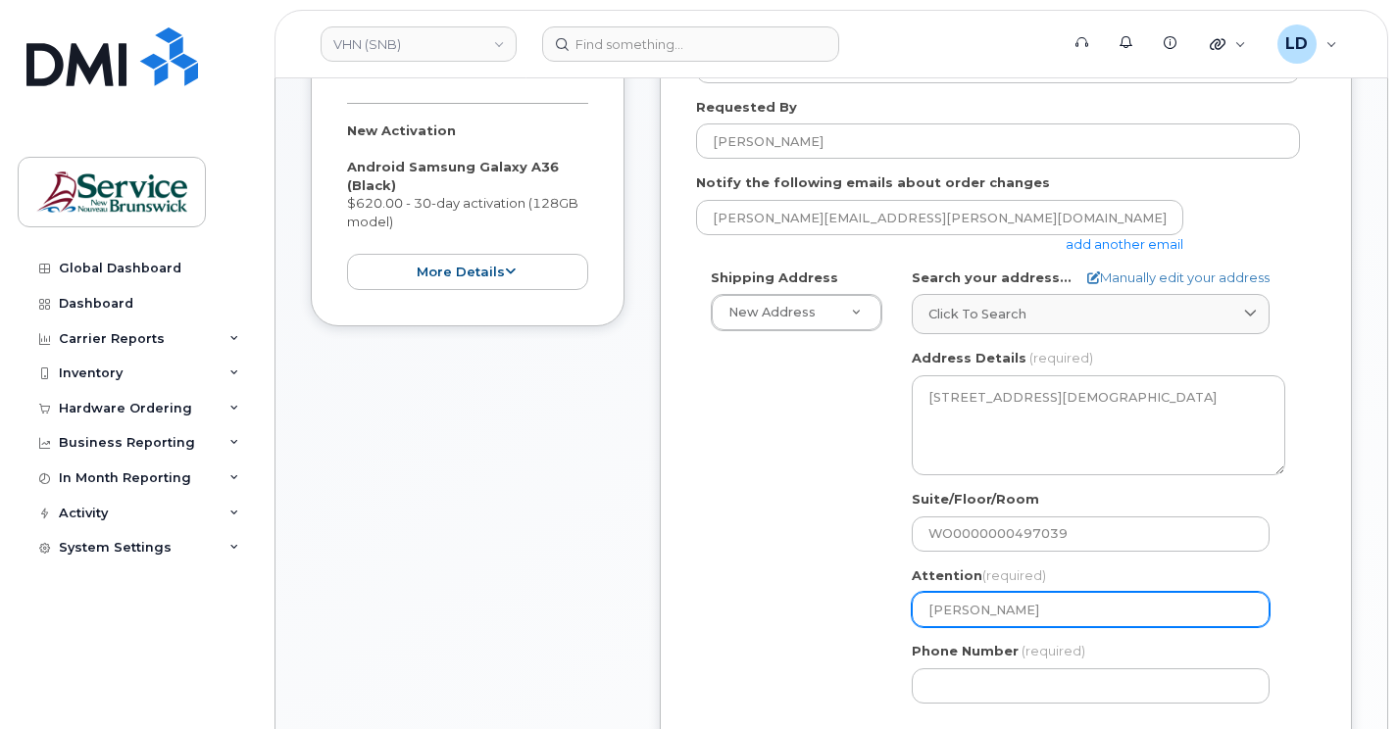
select select
type input "Daniel Le"
select select
type input "Daniel Lev"
select select
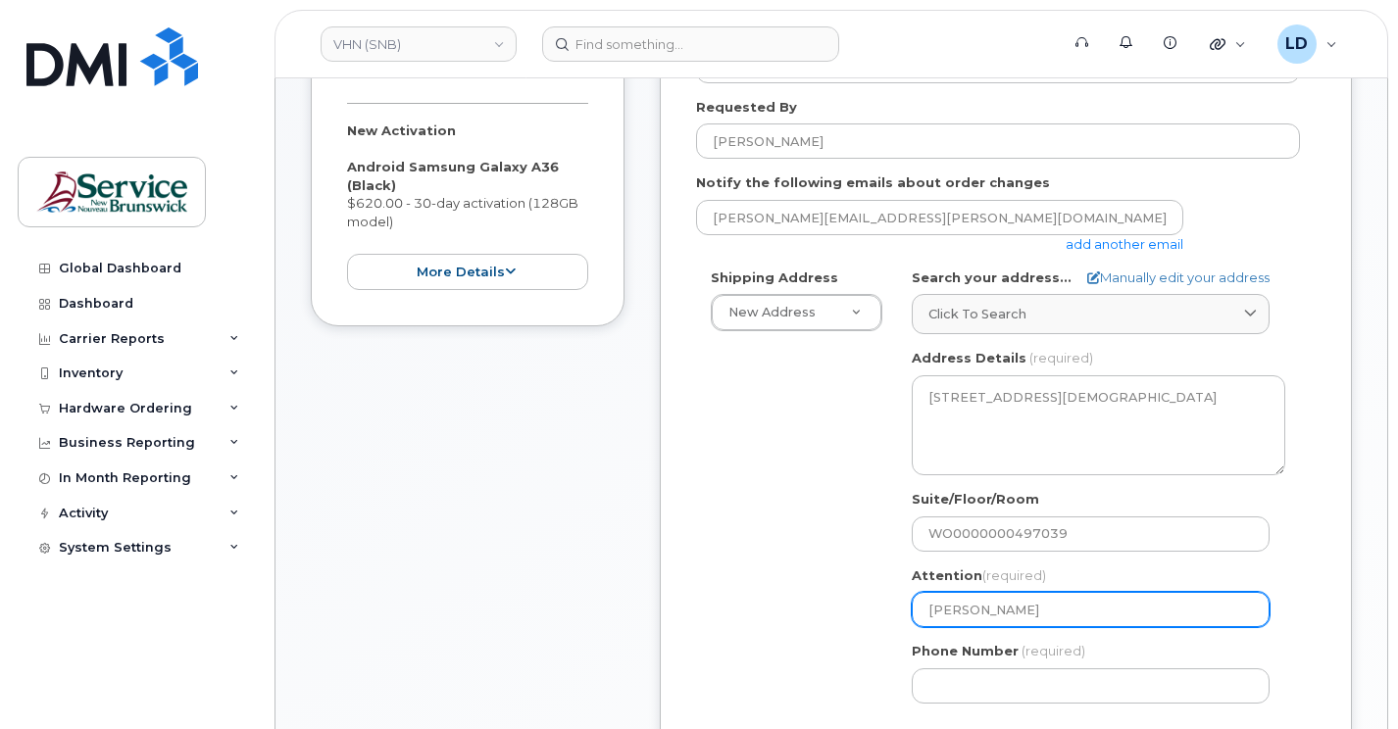
type input "Daniel Leve"
select select
type input "Daniel Leves"
select select
type input "Daniel Levesq"
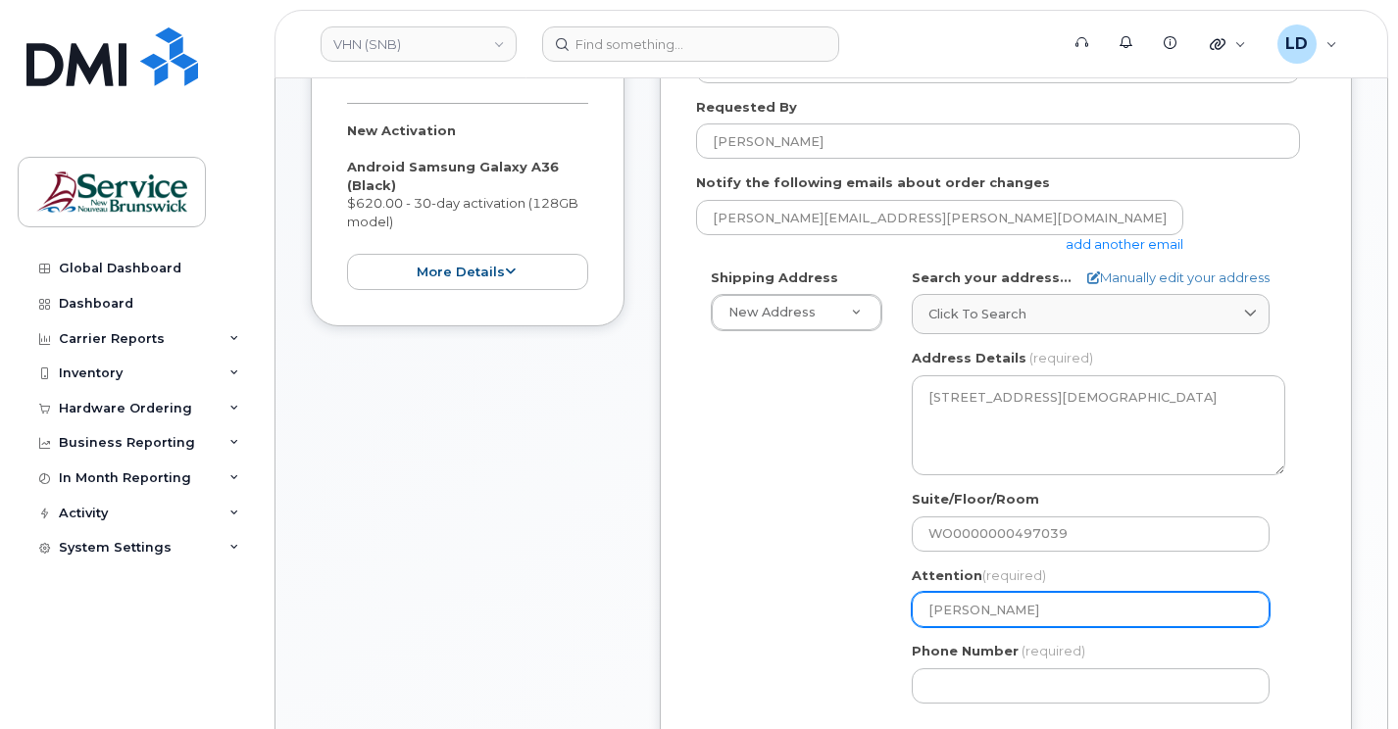
select select
type input "Daniel Levesqu"
select select
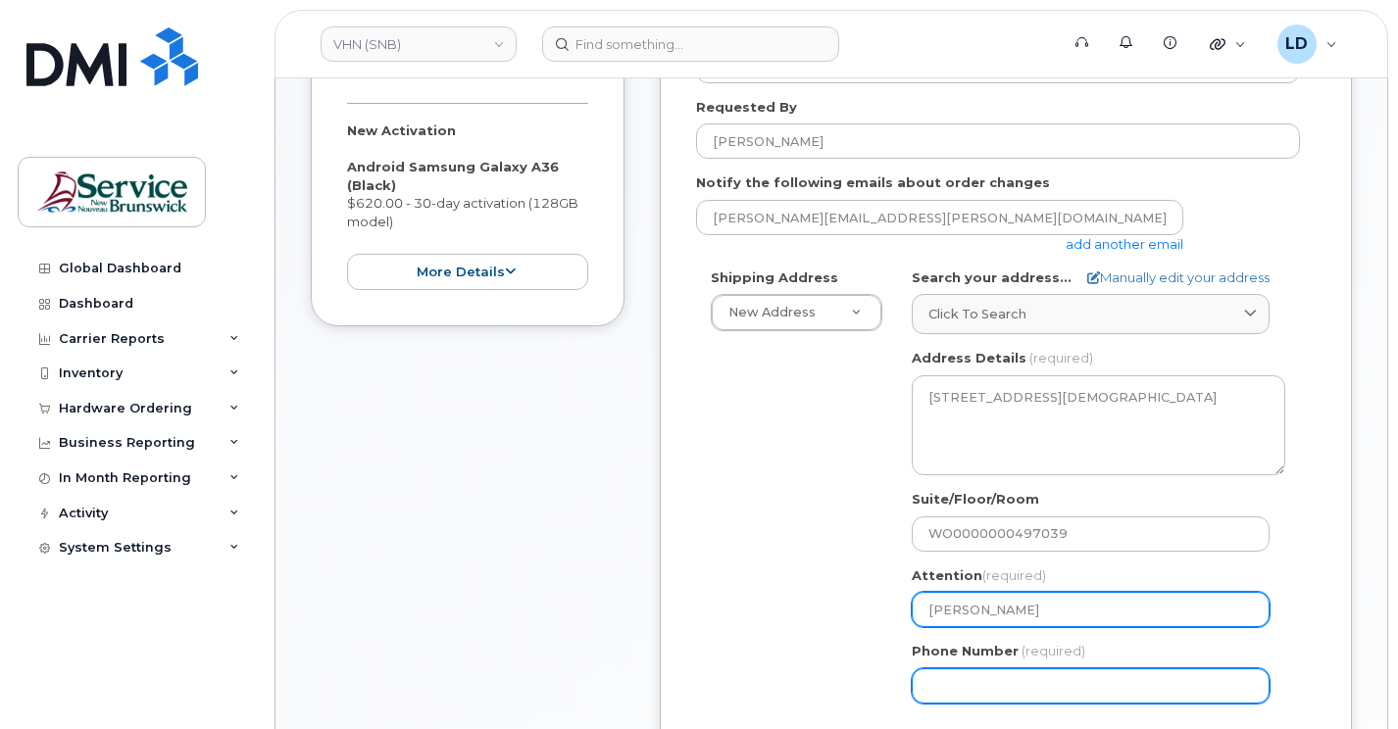
type input "[PERSON_NAME]"
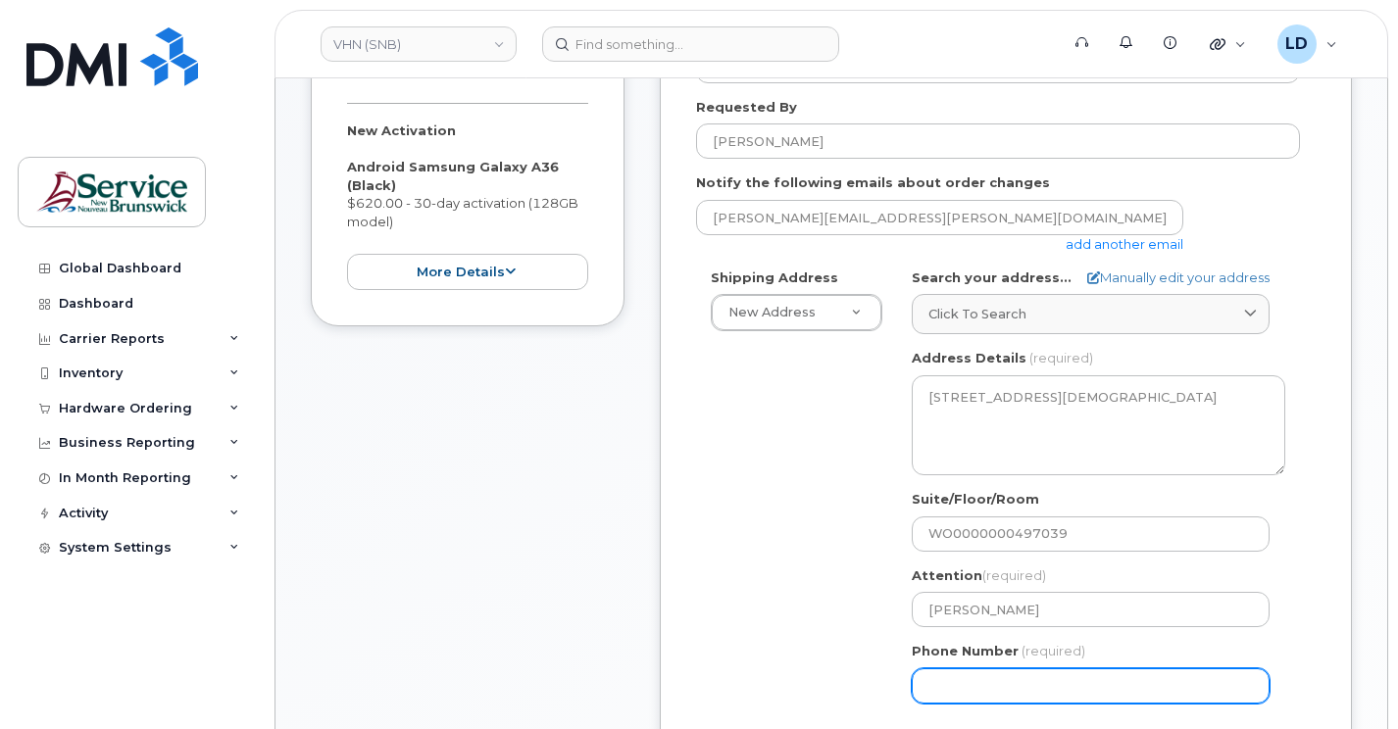
click at [953, 687] on input "Phone Number" at bounding box center [1090, 685] width 358 height 35
type input "5068383572"
select select
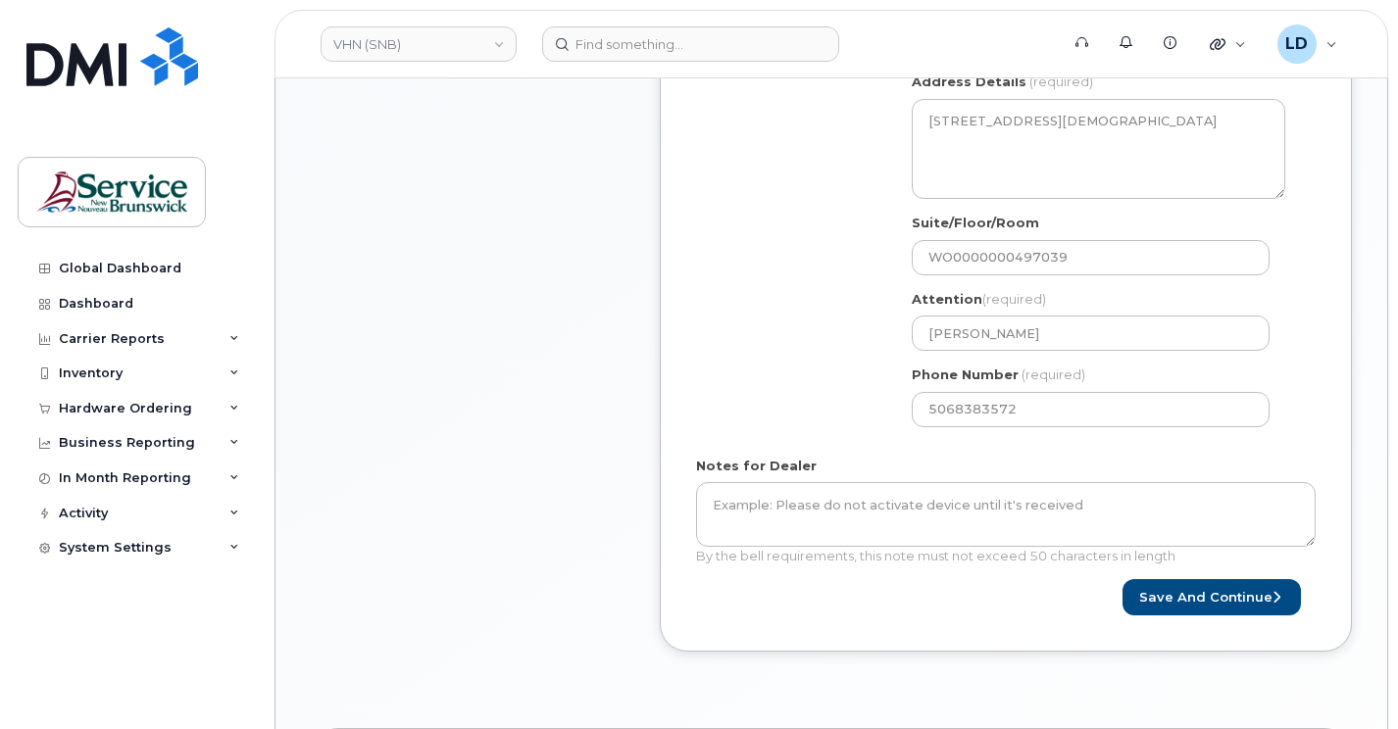
scroll to position [715, 0]
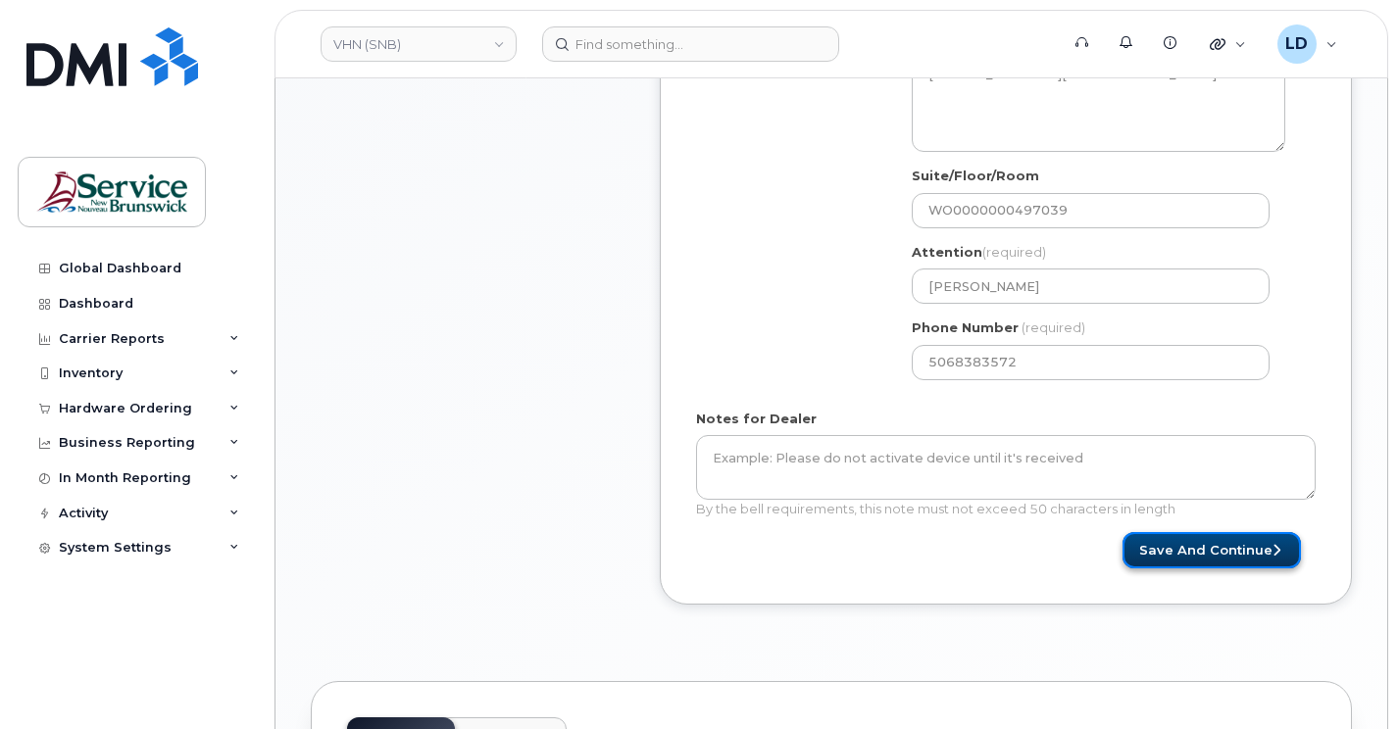
click at [1169, 543] on button "Save and Continue" at bounding box center [1211, 550] width 178 height 36
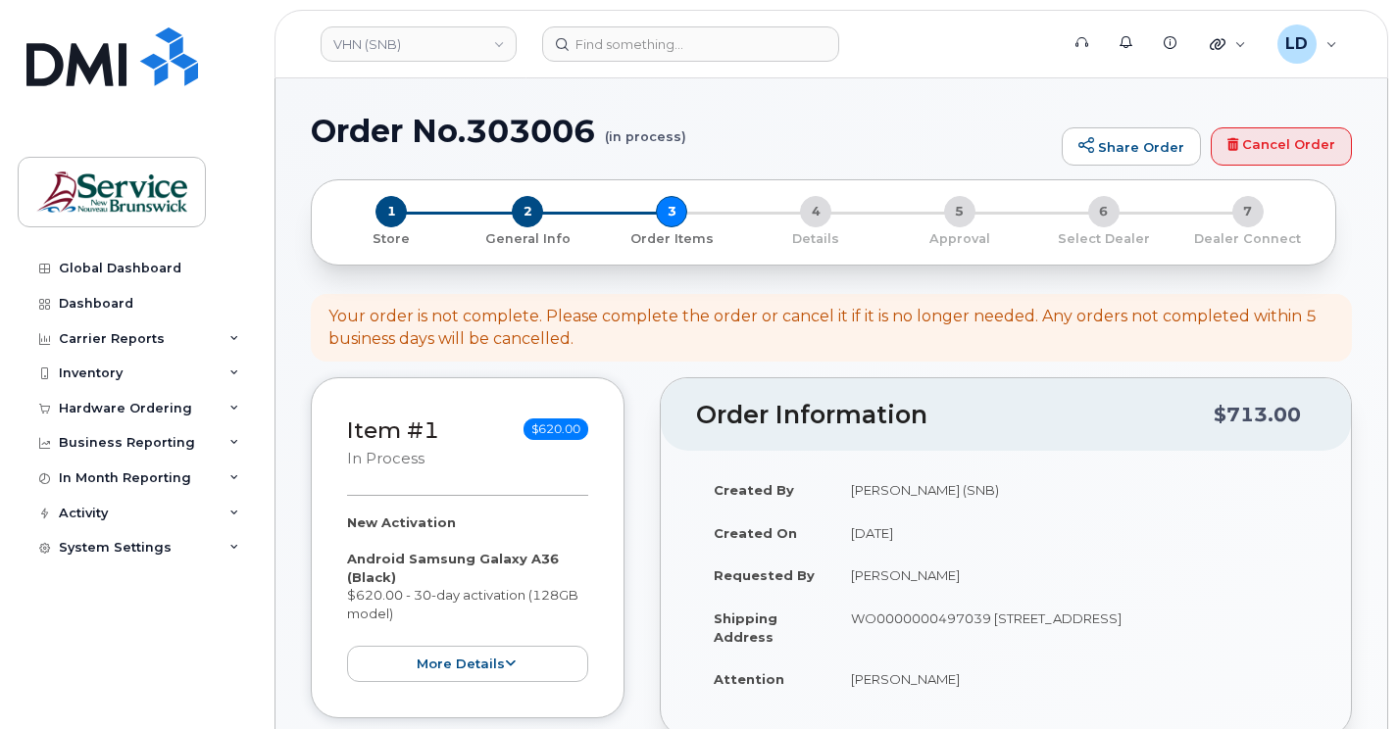
select select
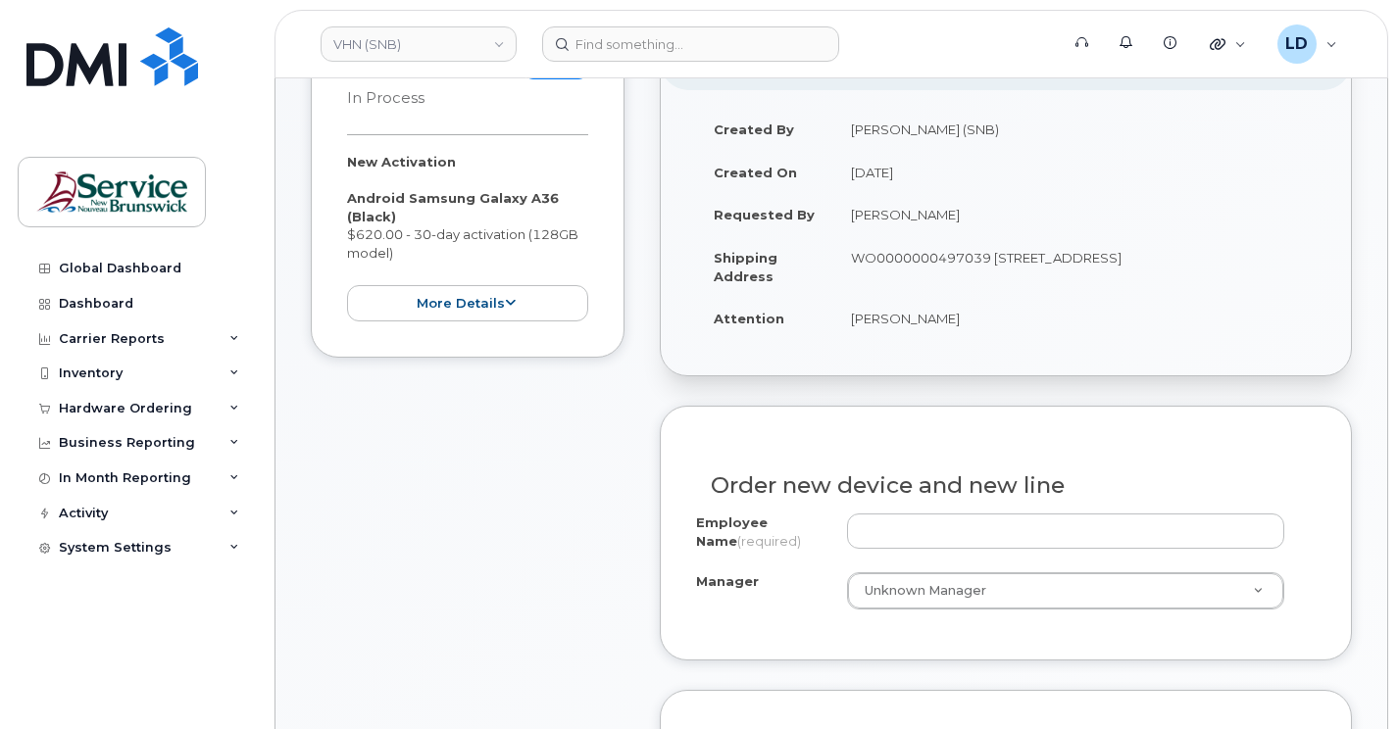
scroll to position [392, 0]
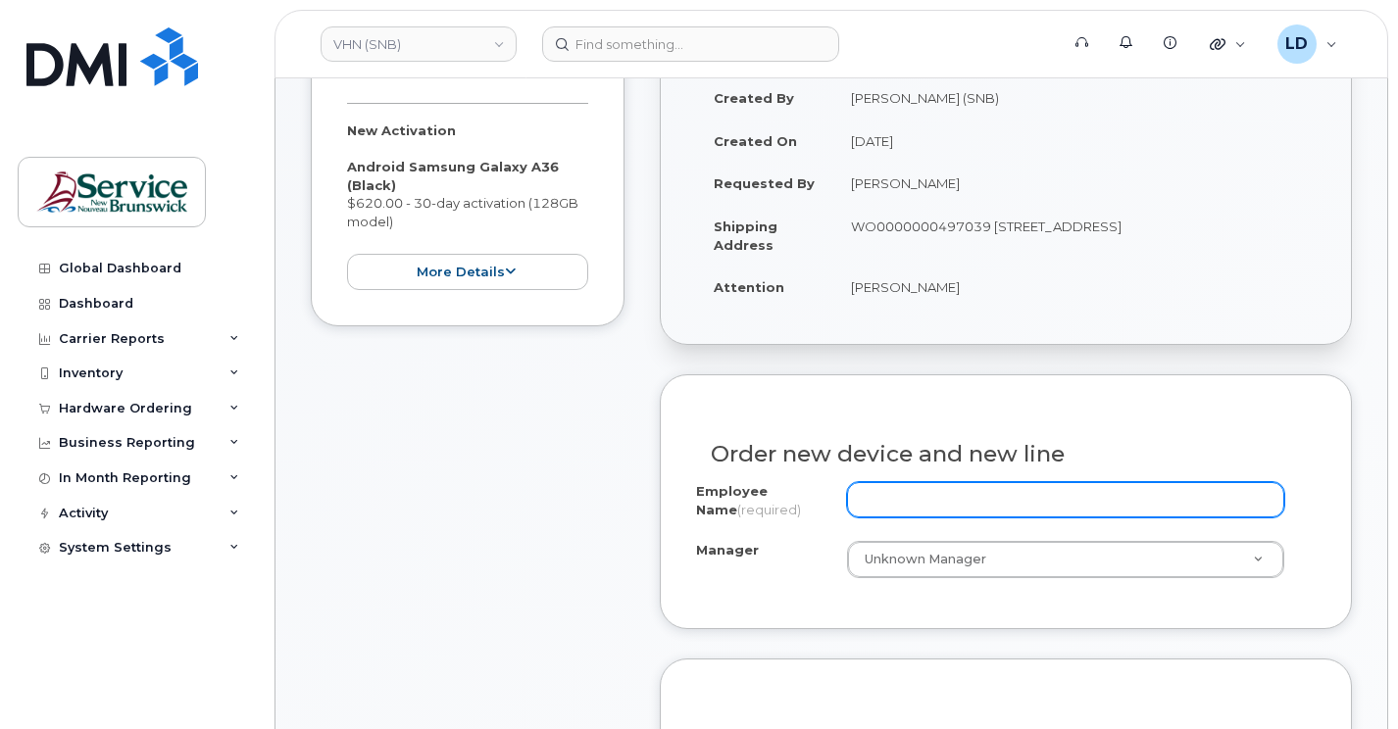
click at [900, 493] on input "Employee Name (required)" at bounding box center [1065, 499] width 437 height 35
click at [893, 495] on input "Employee Name (required)" at bounding box center [1065, 499] width 437 height 35
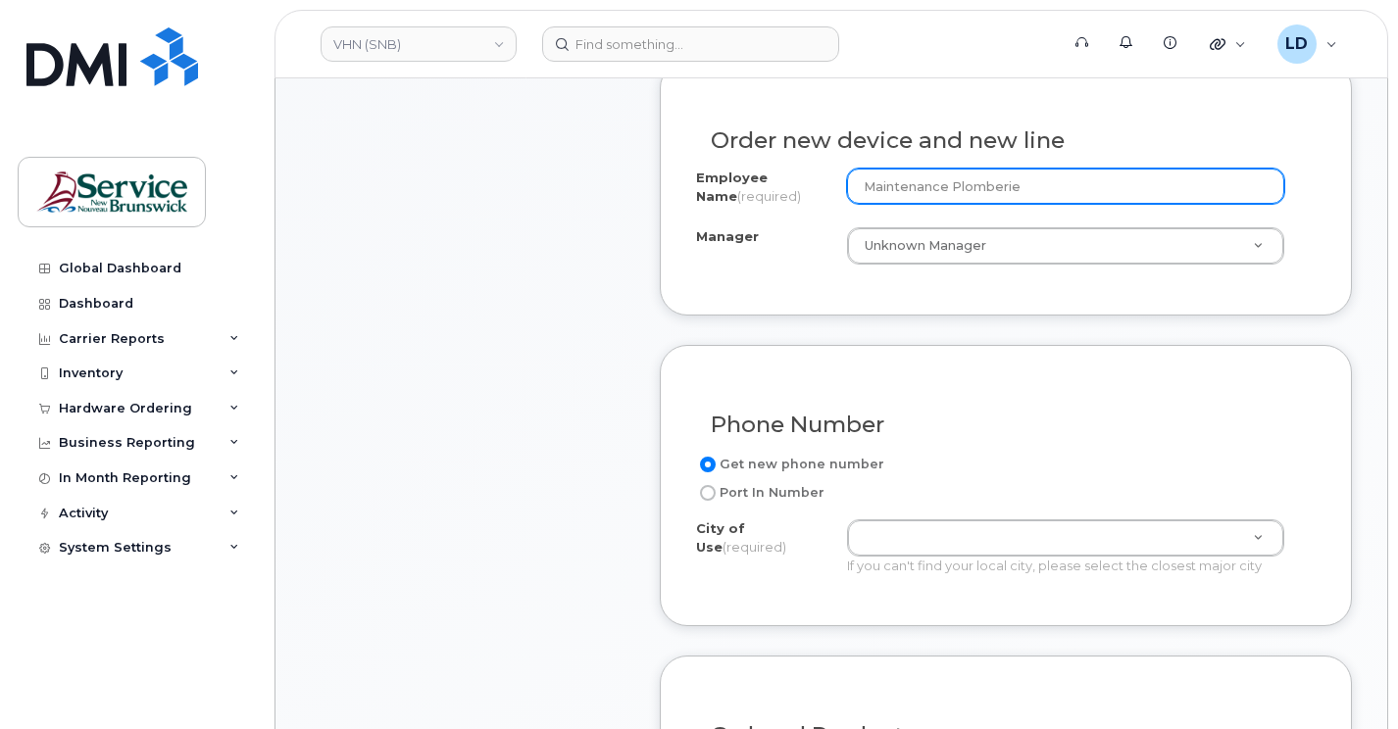
scroll to position [784, 0]
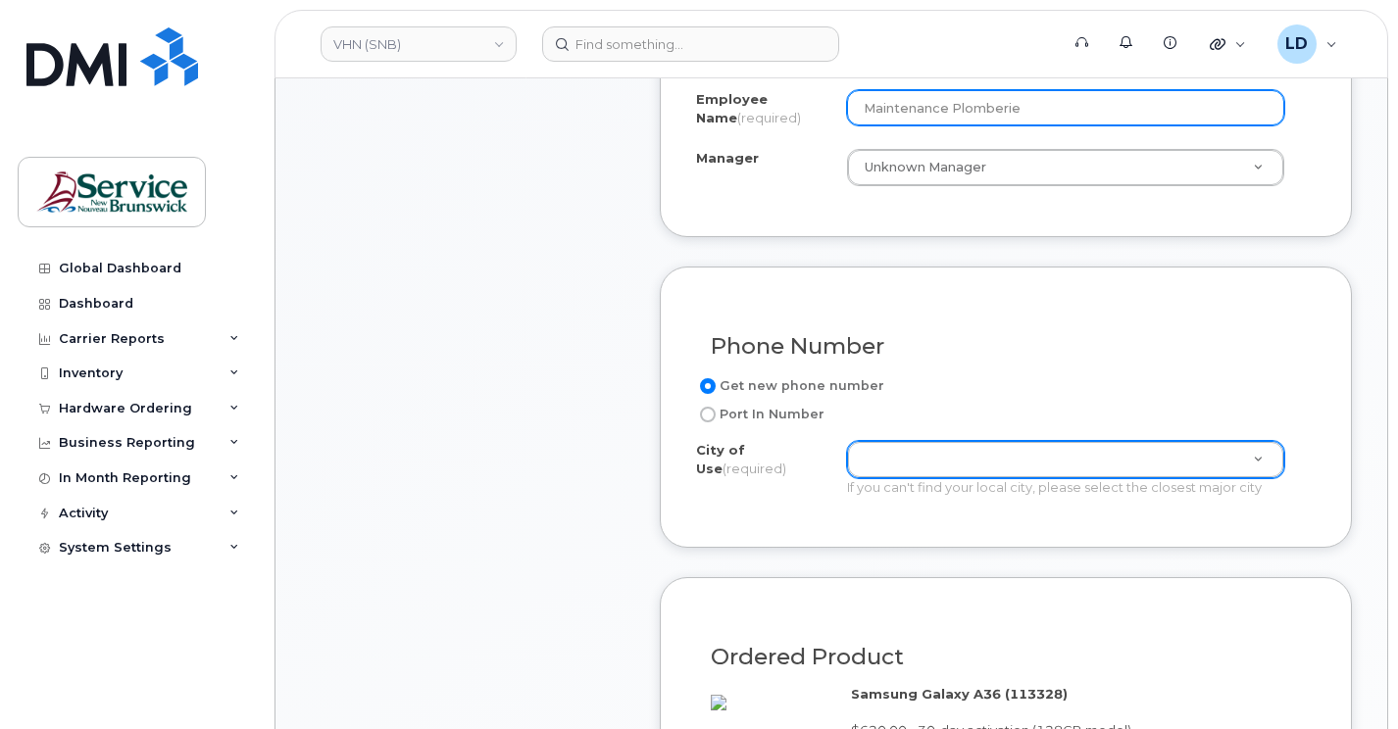
type input "Maintenance Plomberie"
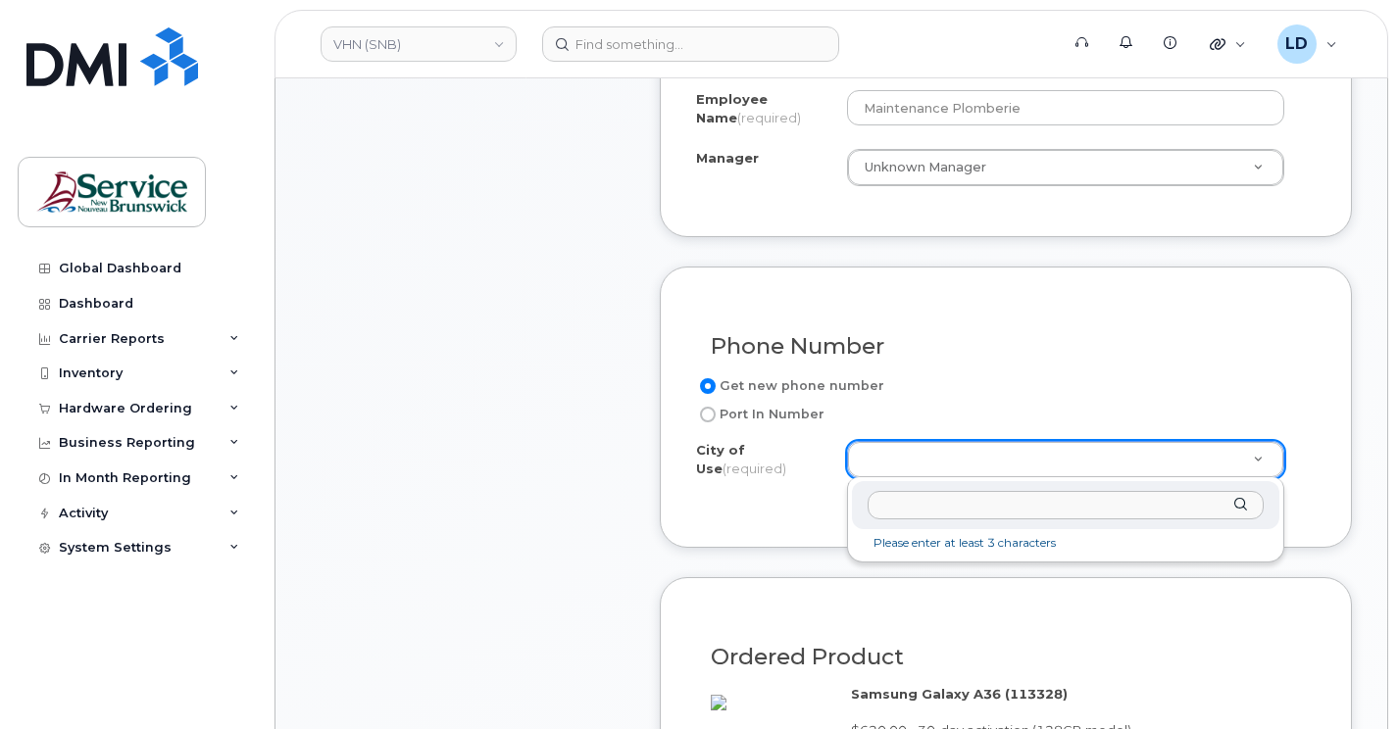
click at [897, 502] on input "text" at bounding box center [1065, 505] width 396 height 28
type input "edmun"
type input "1548"
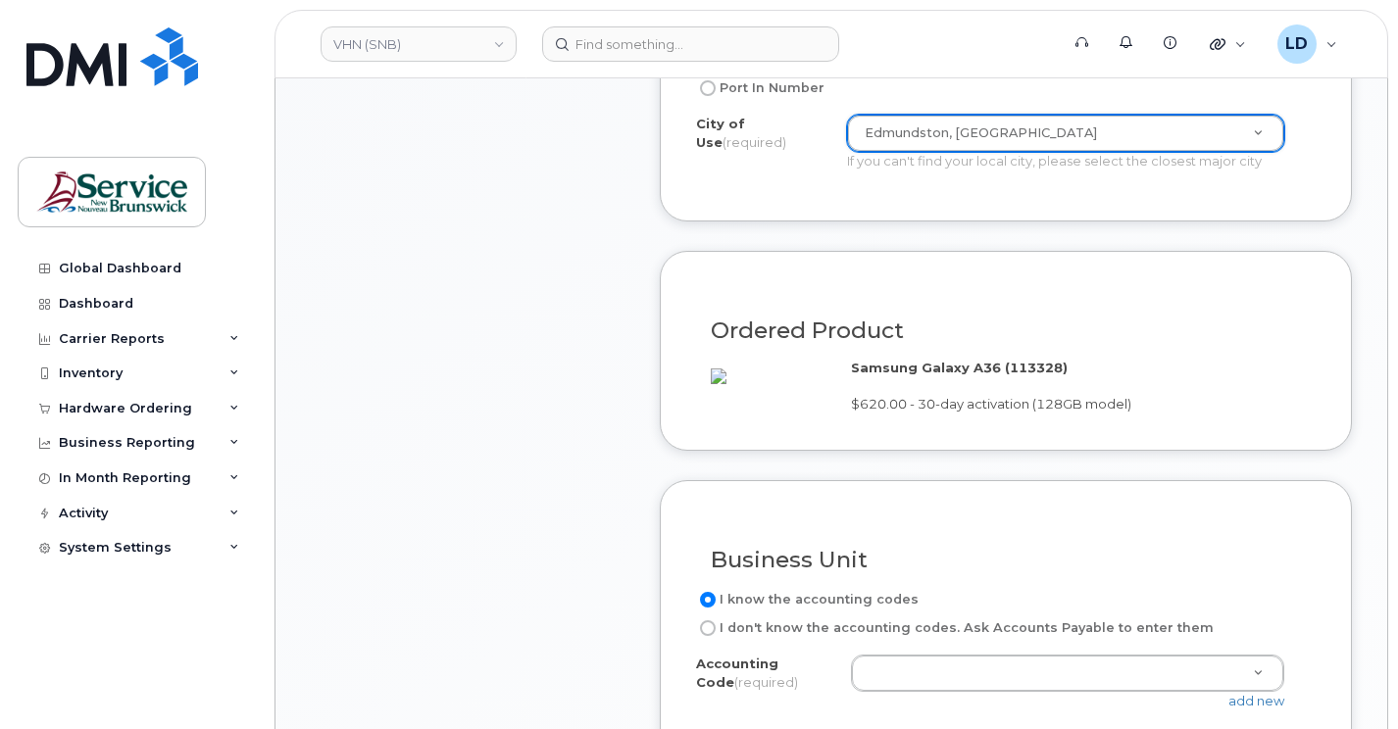
scroll to position [1176, 0]
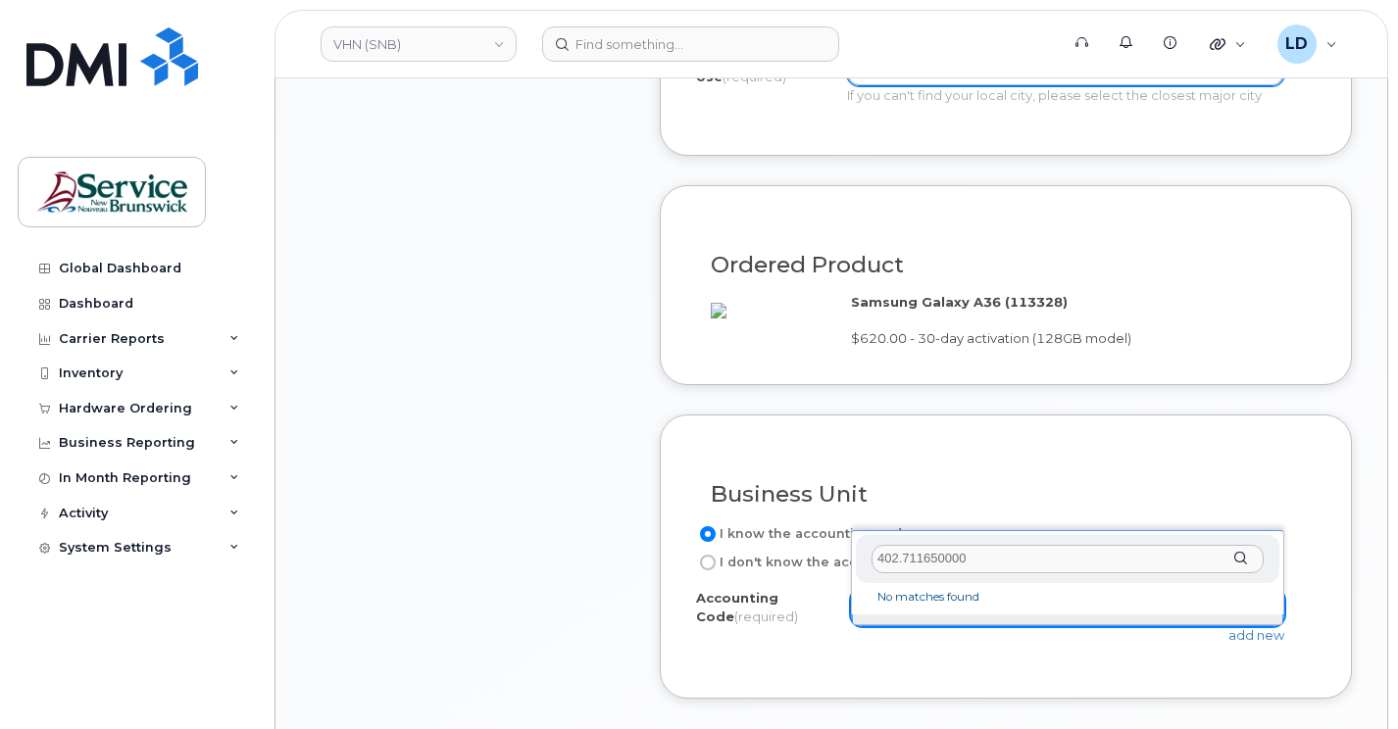
click at [897, 555] on input "402.711650000" at bounding box center [1067, 559] width 392 height 28
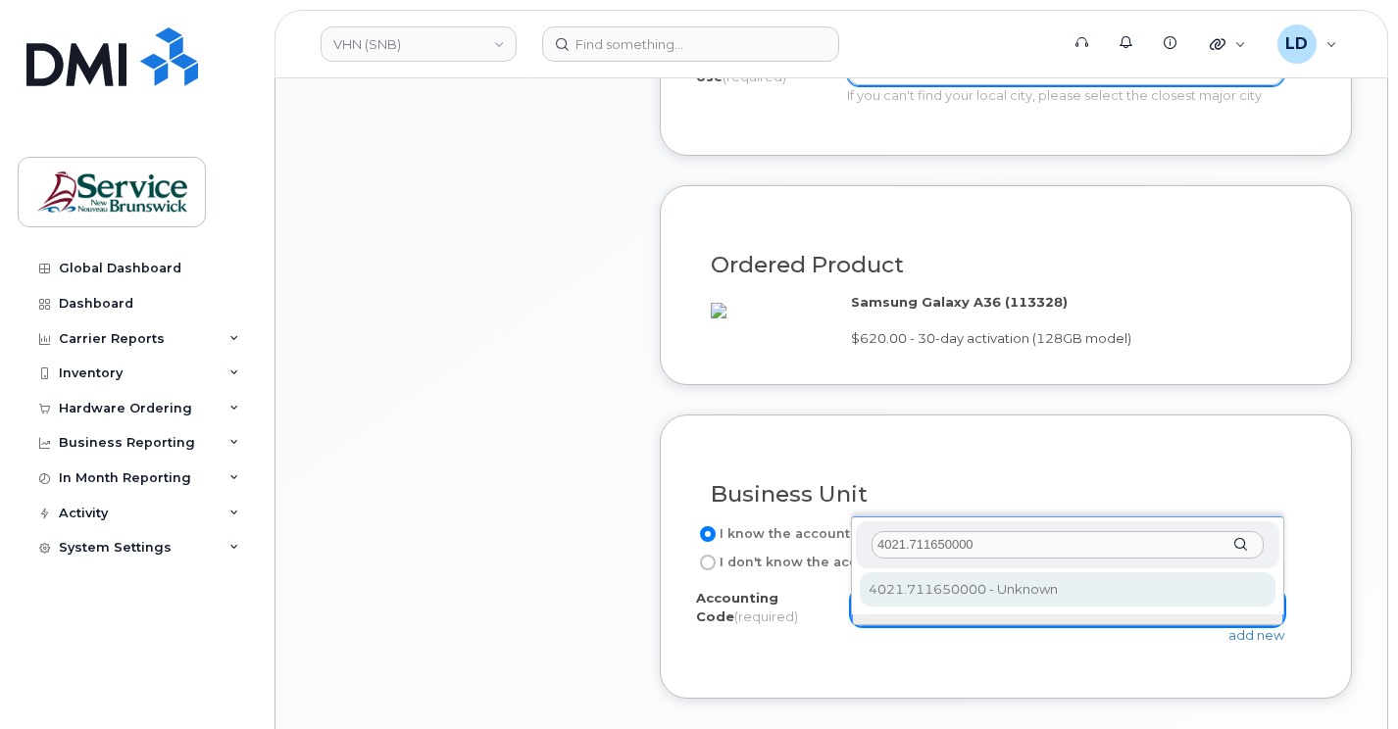
type input "4021.711650000"
select select "4021.711650000"
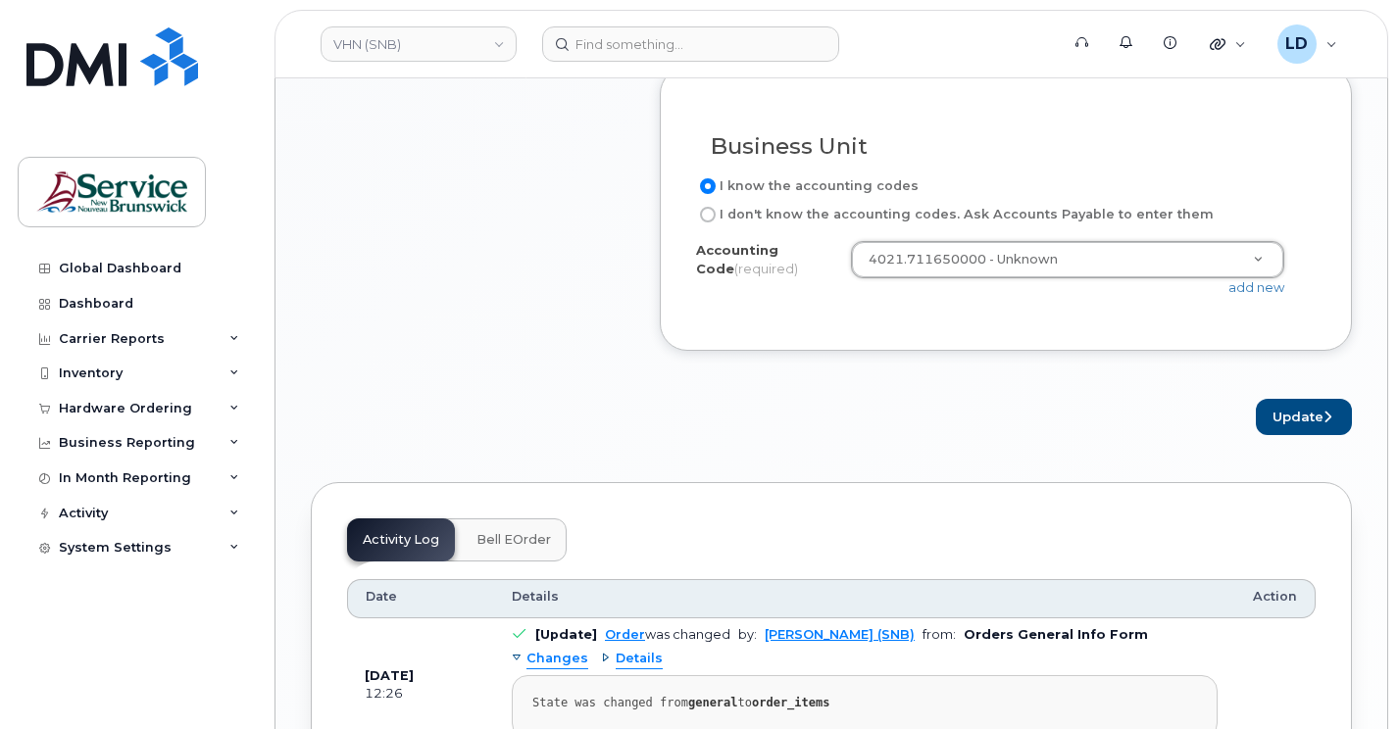
scroll to position [1568, 0]
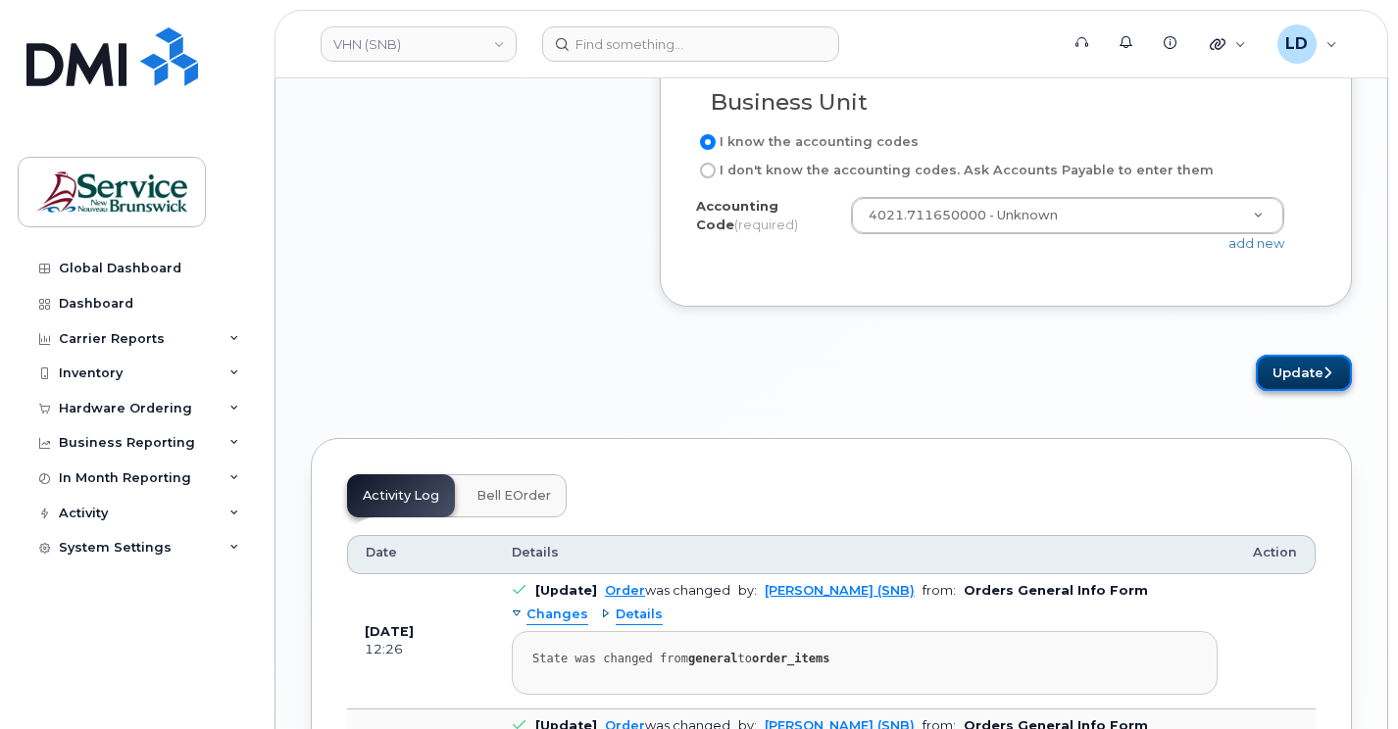
click at [1285, 391] on button "Update" at bounding box center [1304, 373] width 96 height 36
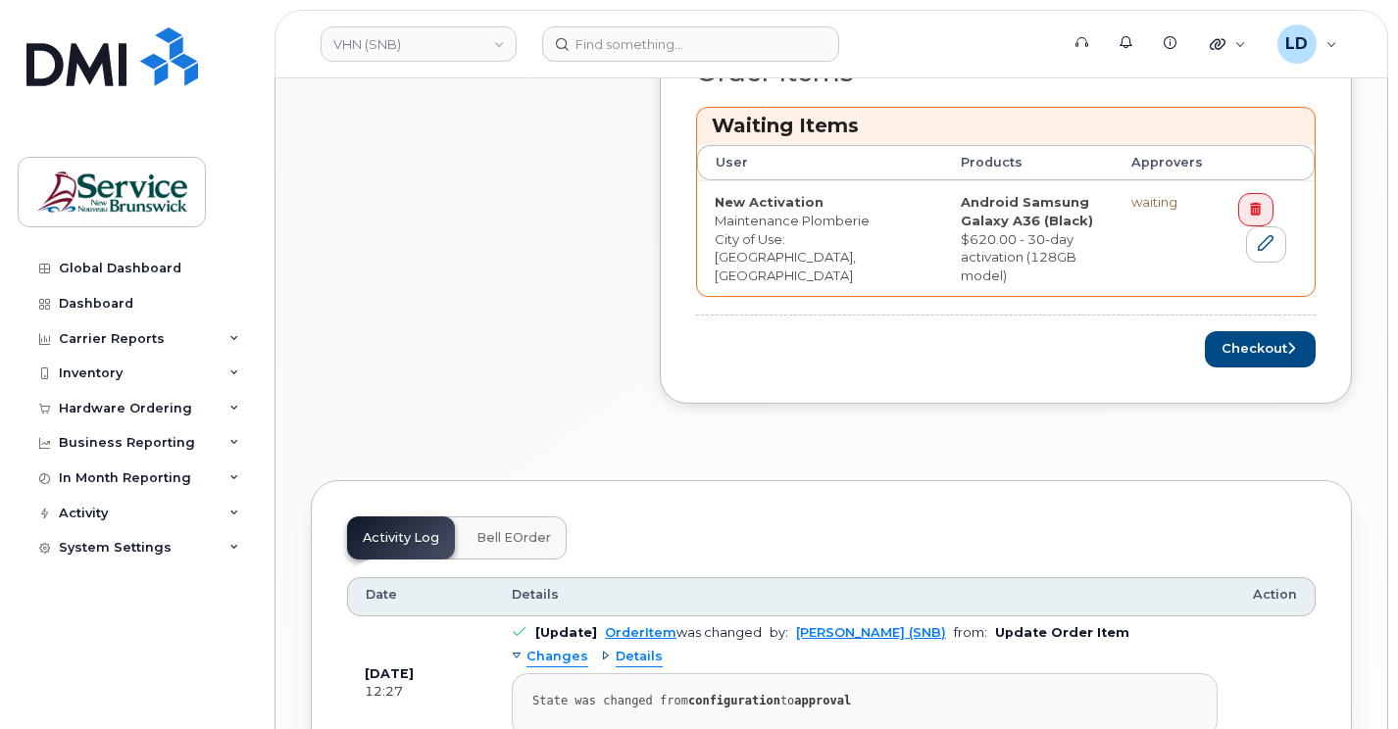
scroll to position [882, 0]
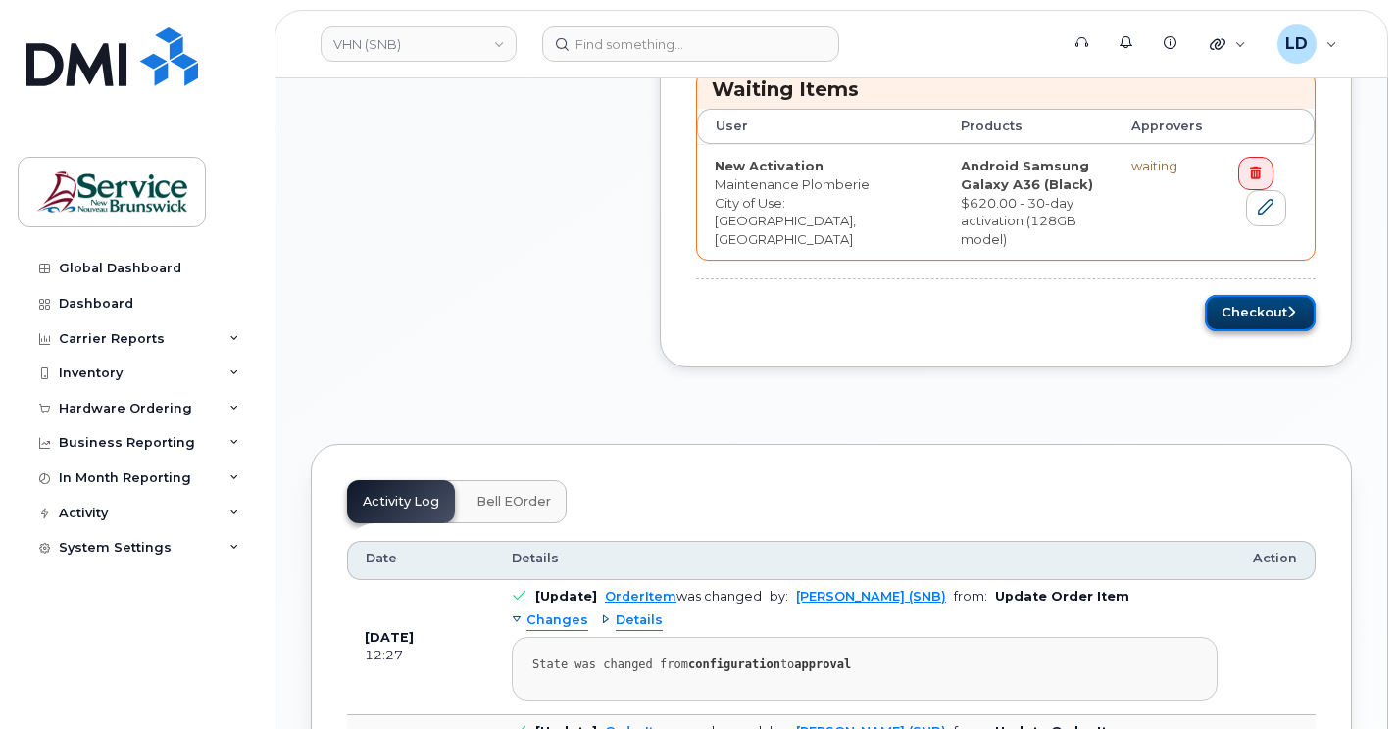
click at [1241, 298] on button "Checkout" at bounding box center [1260, 313] width 111 height 36
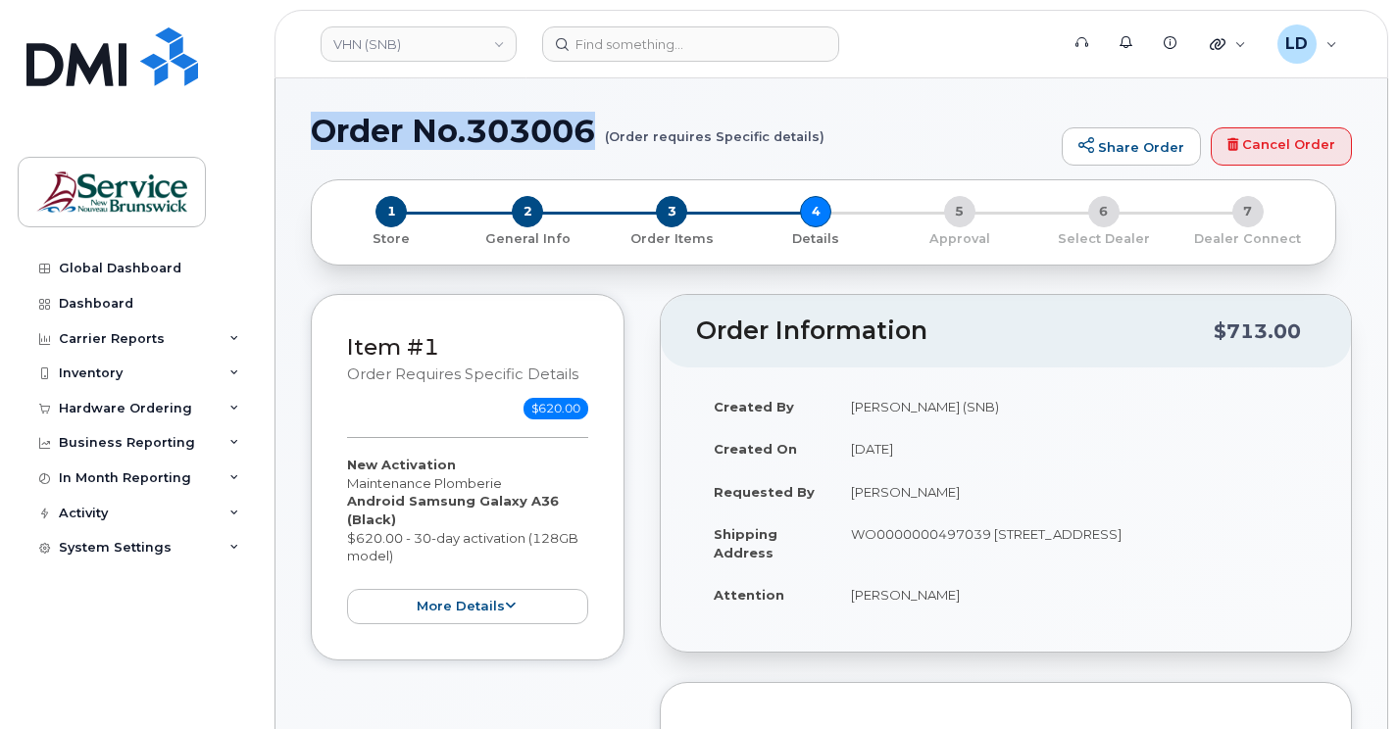
drag, startPoint x: 314, startPoint y: 128, endPoint x: 594, endPoint y: 132, distance: 280.3
click at [594, 132] on h1 "Order No.303006 (Order requires Specific details)" at bounding box center [681, 131] width 741 height 34
drag, startPoint x: 594, startPoint y: 132, endPoint x: 550, endPoint y: 130, distance: 44.1
copy h1 "Order No.303006"
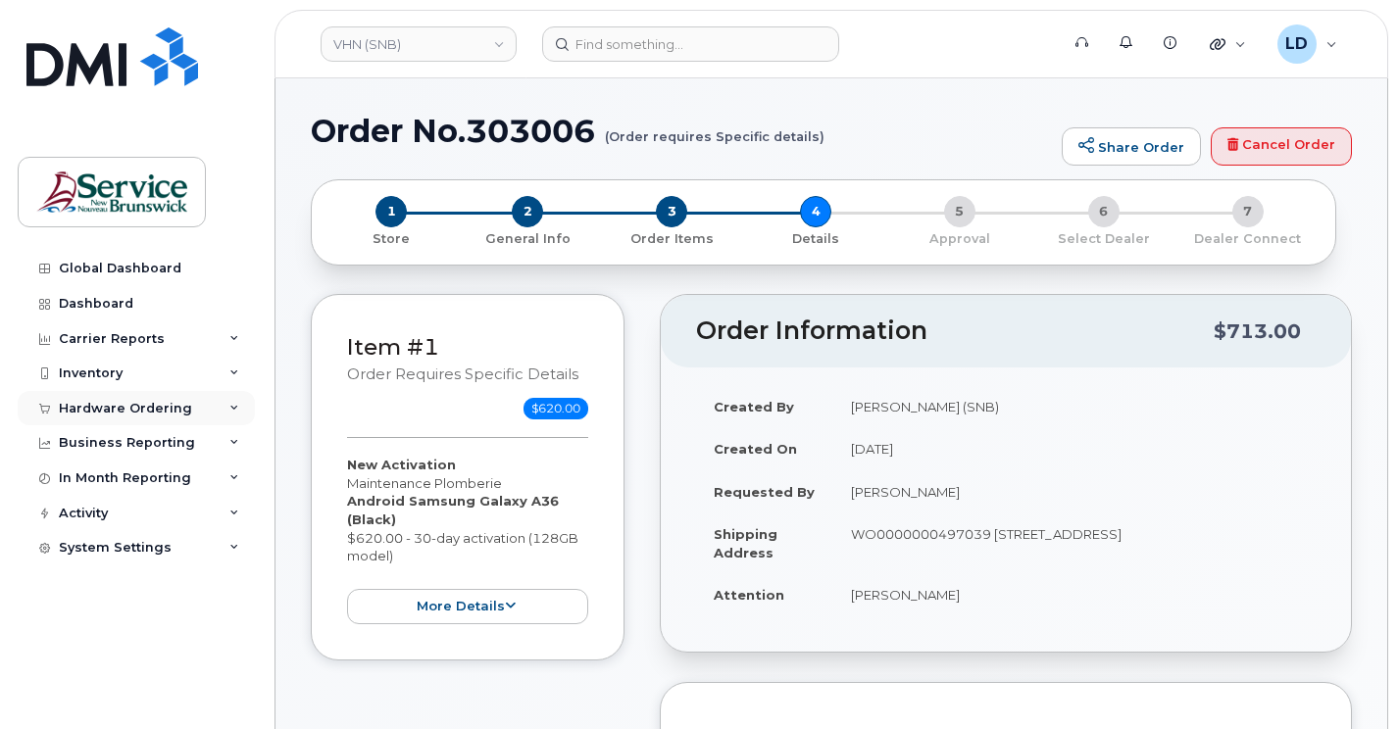
click at [70, 404] on div "Hardware Ordering" at bounding box center [125, 409] width 133 height 16
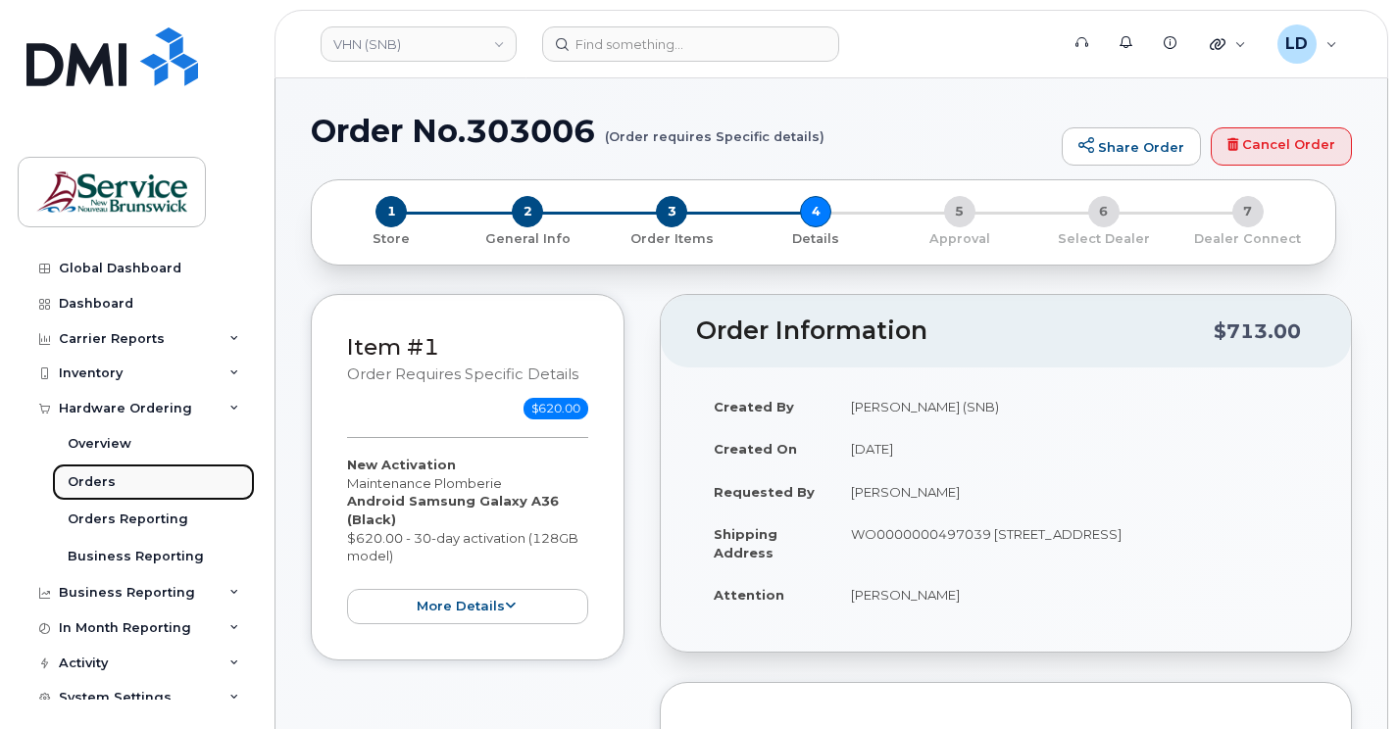
click at [80, 477] on div "Orders" at bounding box center [92, 482] width 48 height 18
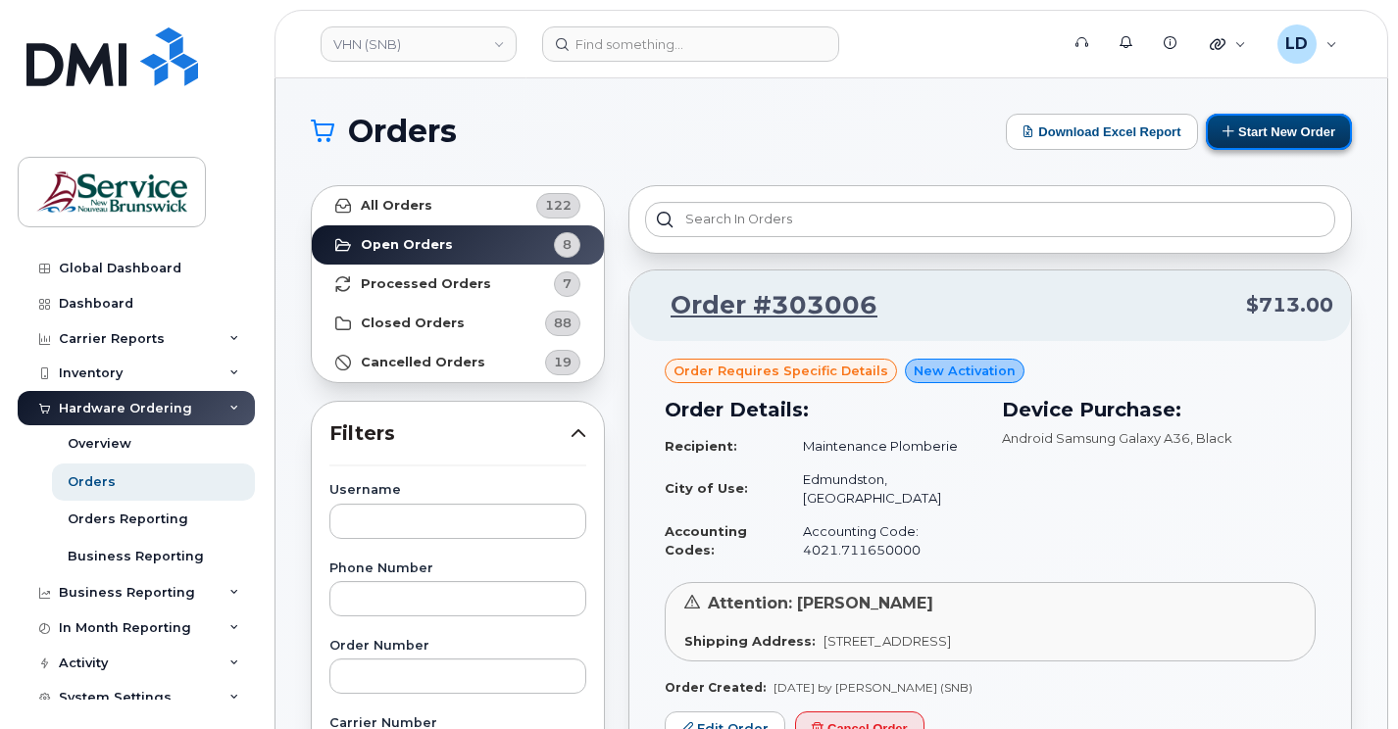
click at [1300, 128] on button "Start New Order" at bounding box center [1279, 132] width 146 height 36
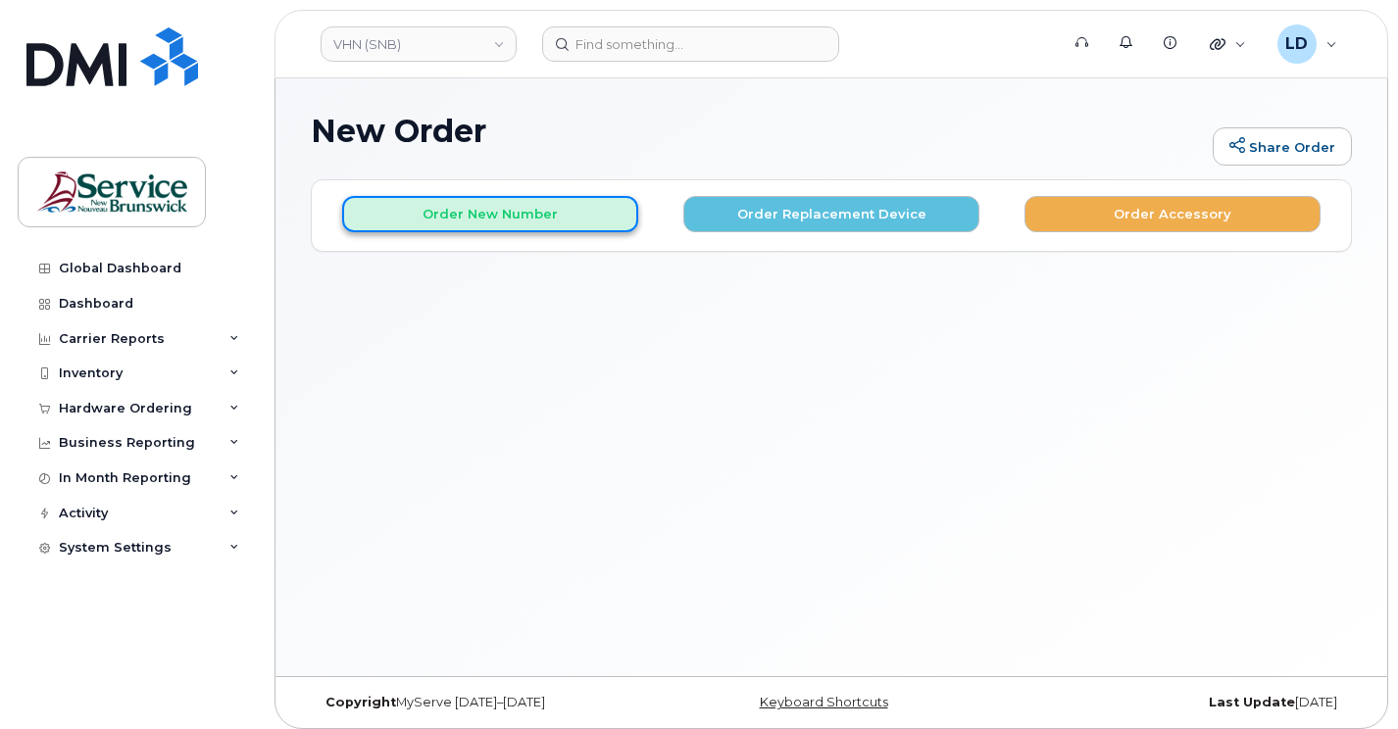
click at [436, 201] on button "Order New Number" at bounding box center [490, 214] width 296 height 36
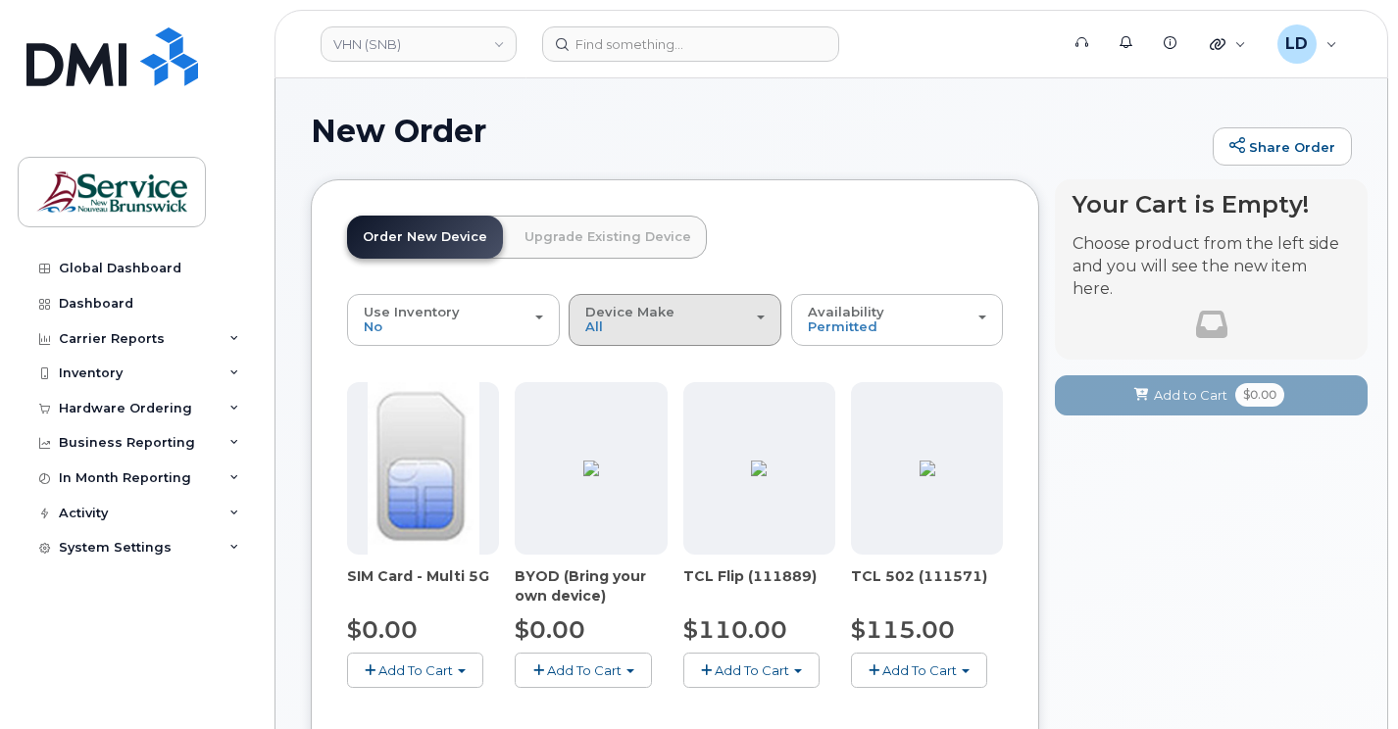
click at [652, 306] on span "Device Make" at bounding box center [629, 312] width 89 height 16
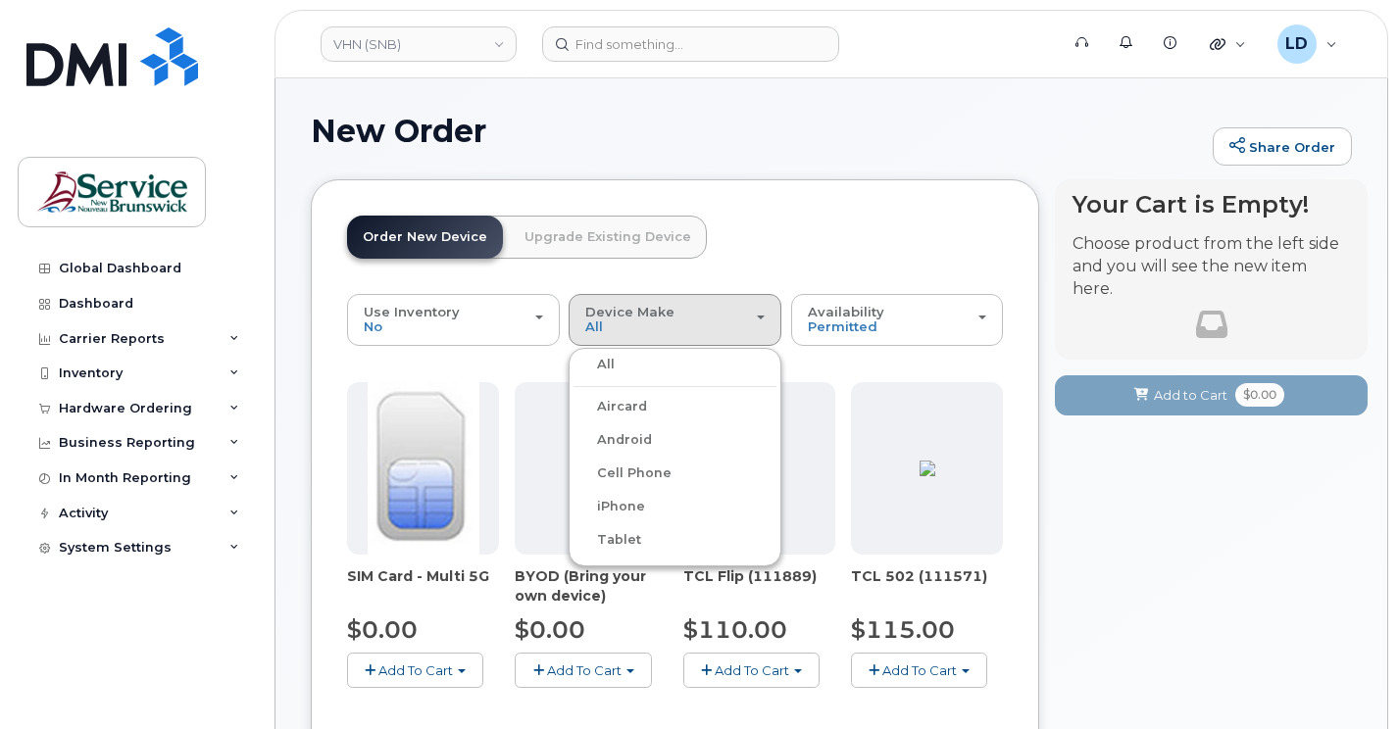
click at [613, 500] on label "iPhone" at bounding box center [609, 507] width 72 height 24
click at [0, 0] on input "iPhone" at bounding box center [0, 0] width 0 height 0
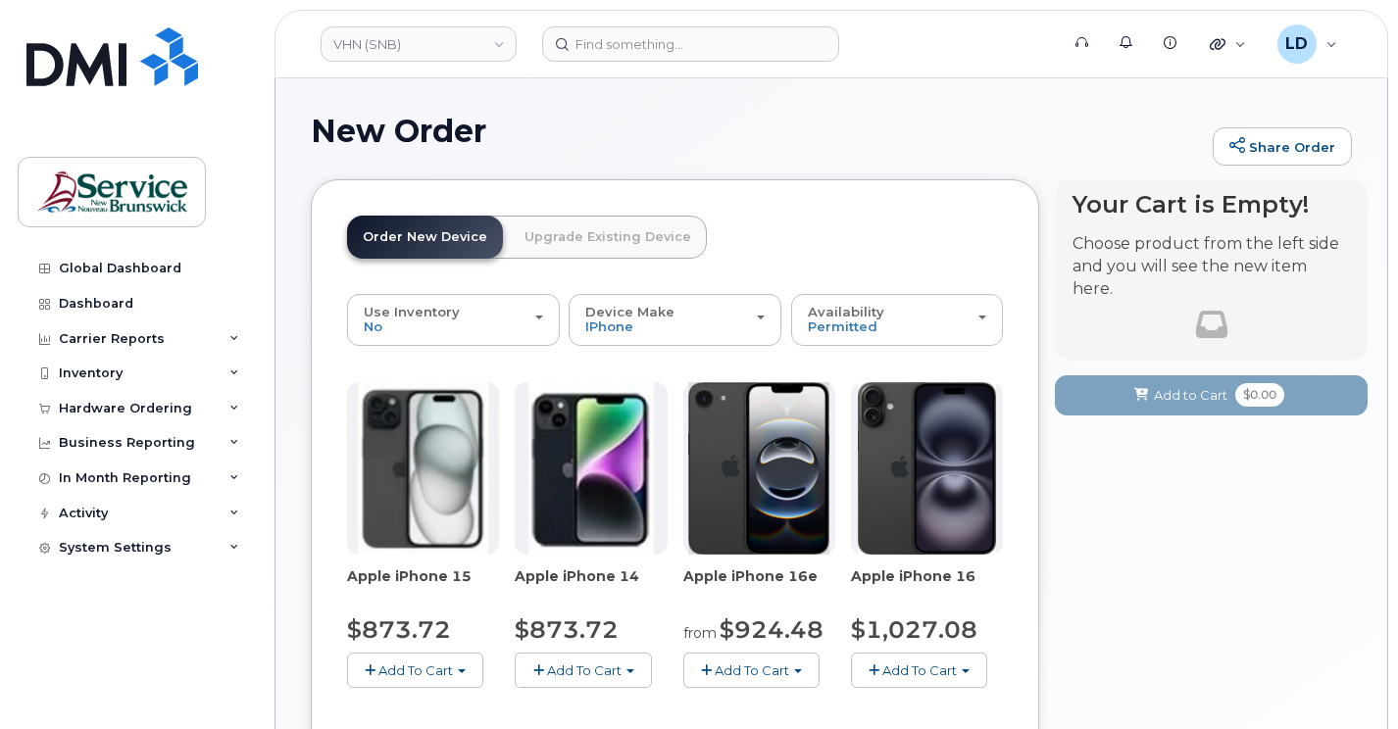
click at [761, 671] on span "Add To Cart" at bounding box center [751, 671] width 74 height 16
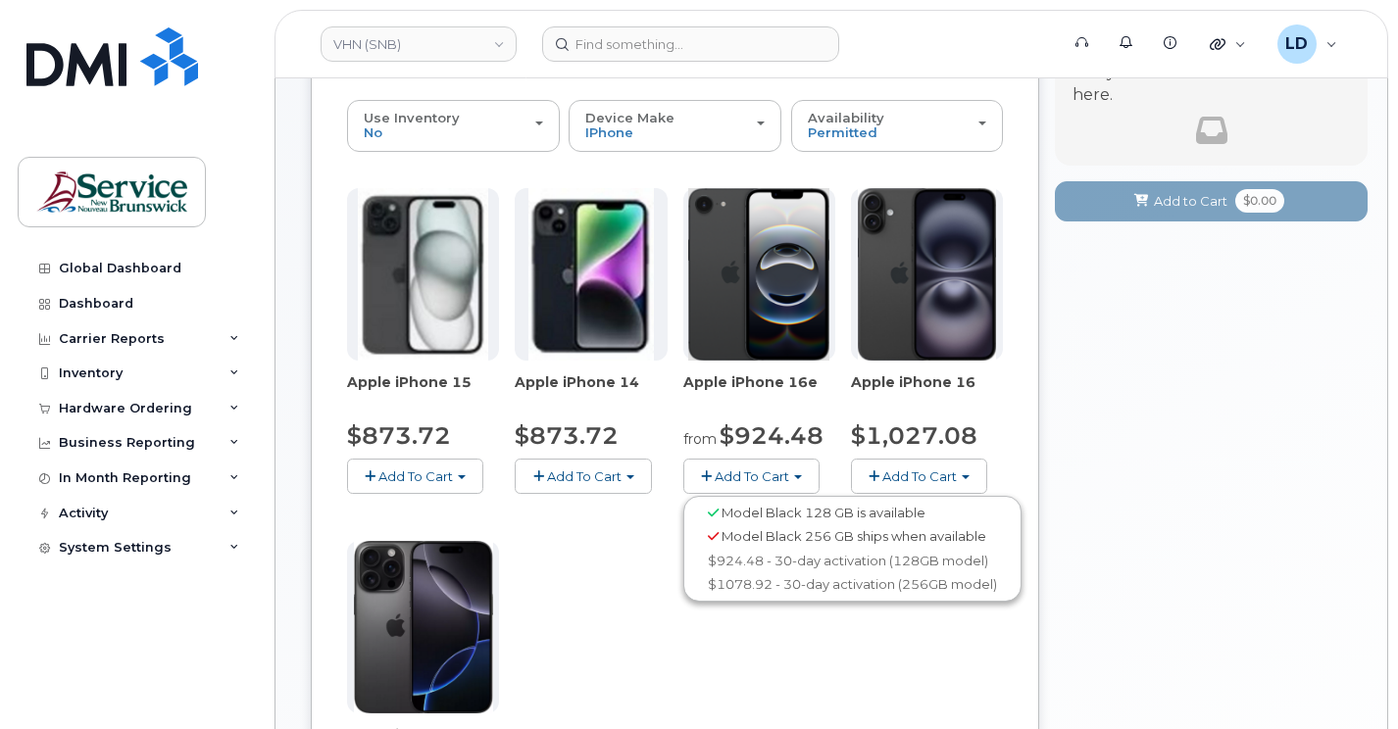
scroll to position [196, 0]
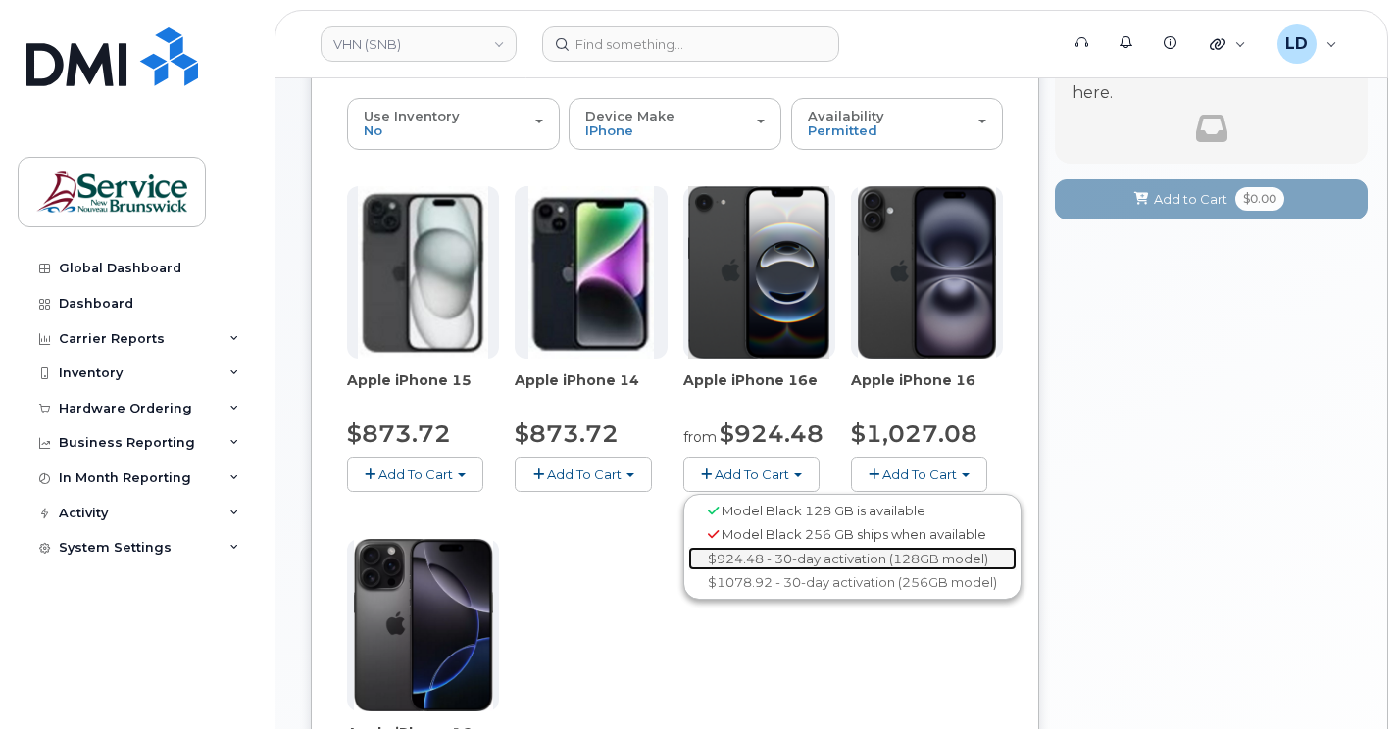
click at [742, 555] on link "$924.48 - 30-day activation (128GB model)" at bounding box center [852, 559] width 328 height 25
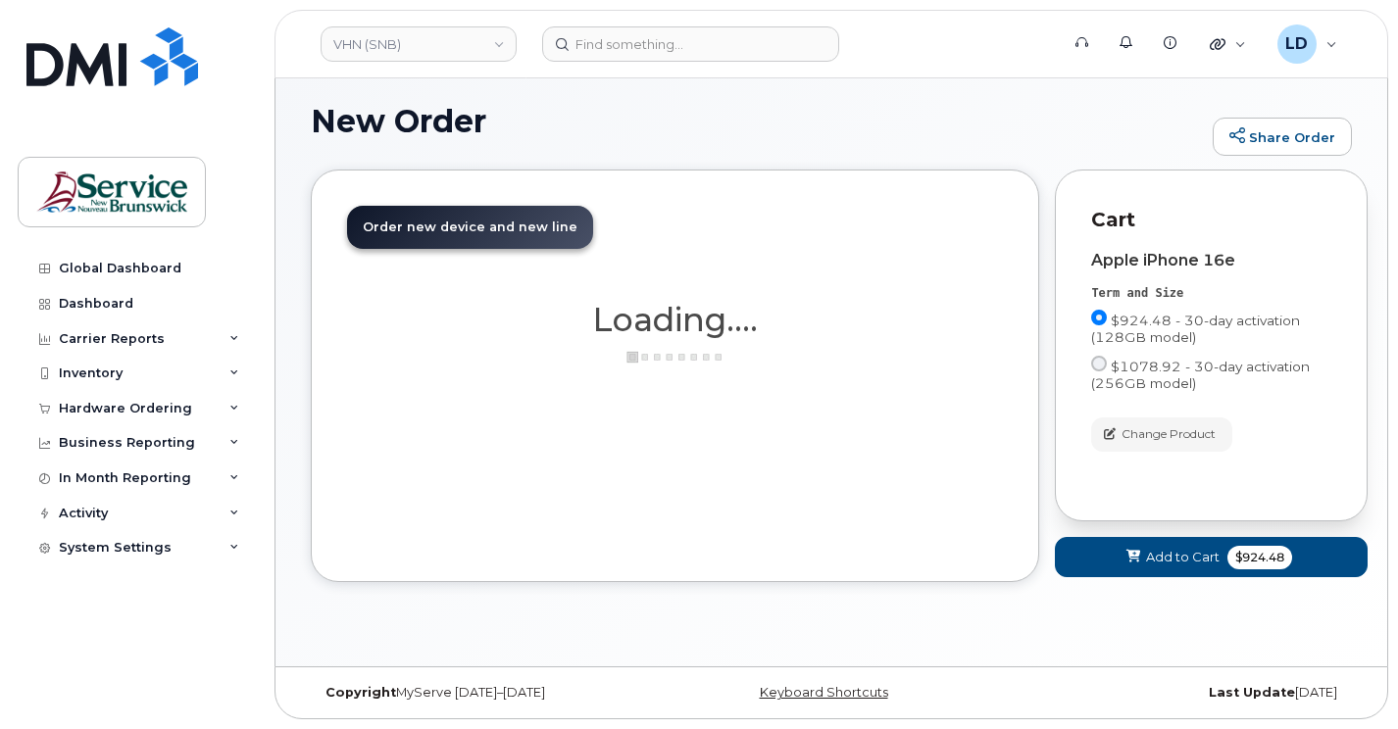
scroll to position [10, 0]
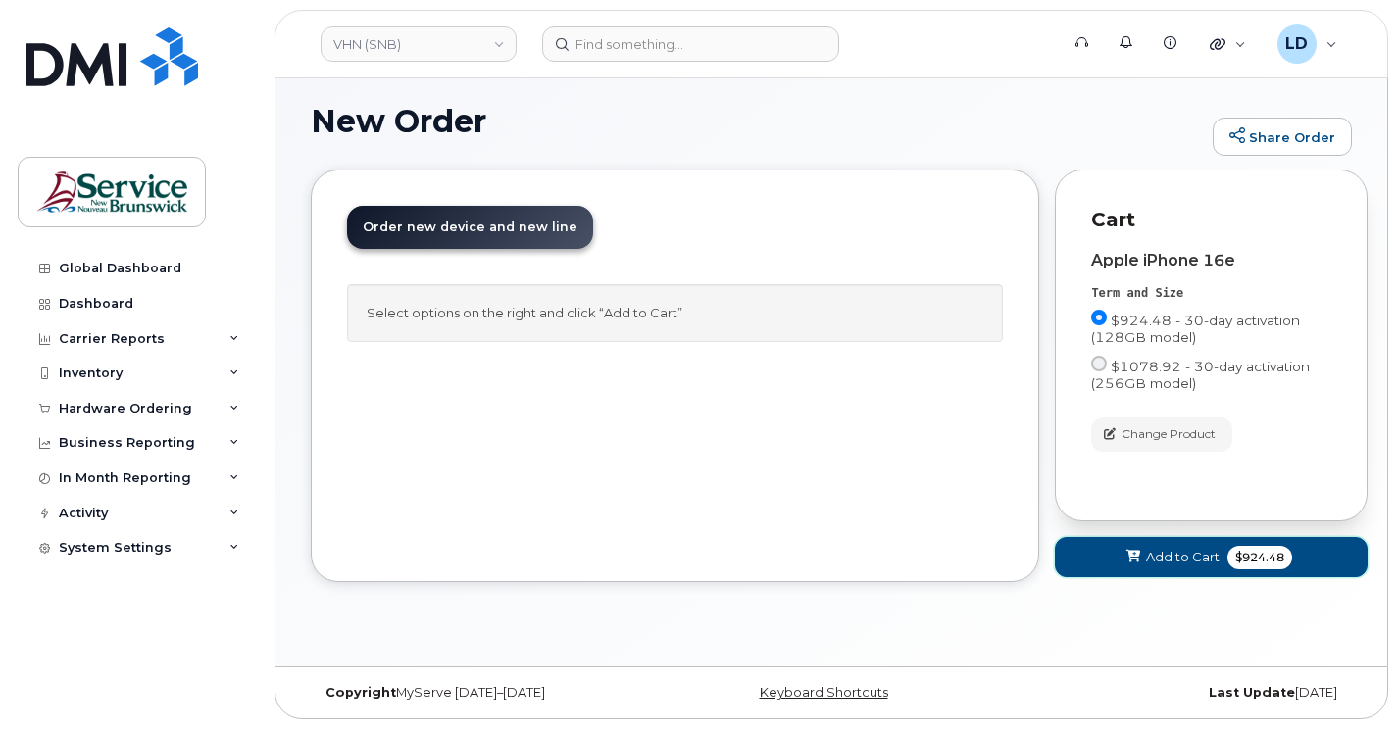
click at [1148, 557] on span "Add to Cart" at bounding box center [1183, 557] width 74 height 19
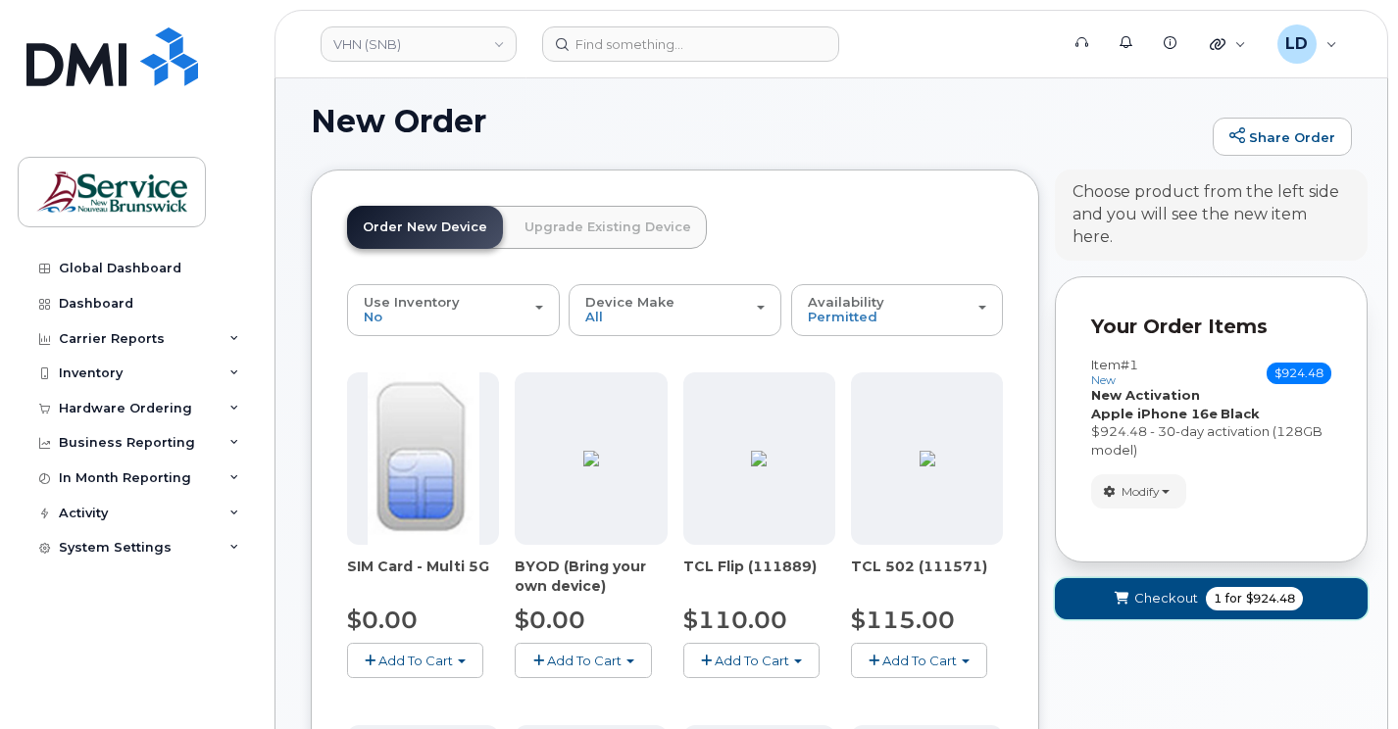
click at [1145, 589] on span "Checkout" at bounding box center [1166, 598] width 64 height 19
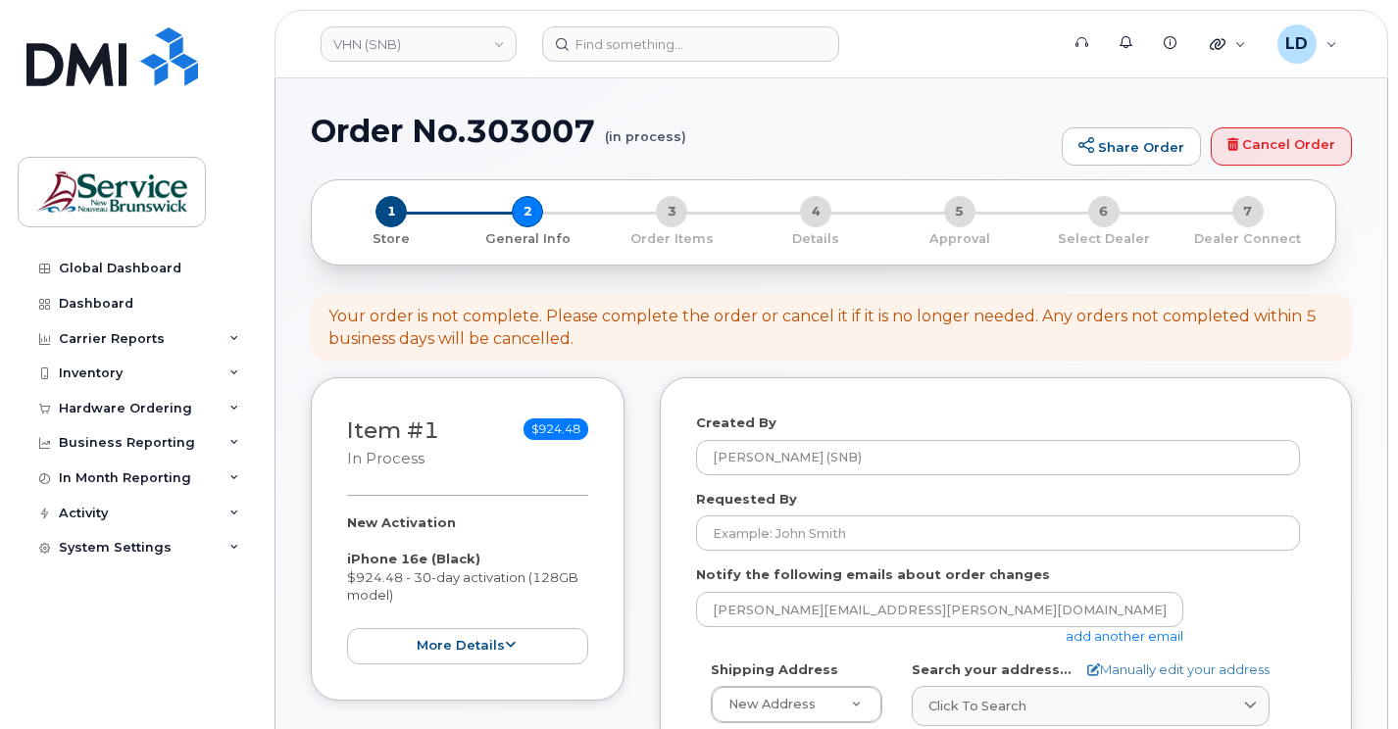
select select
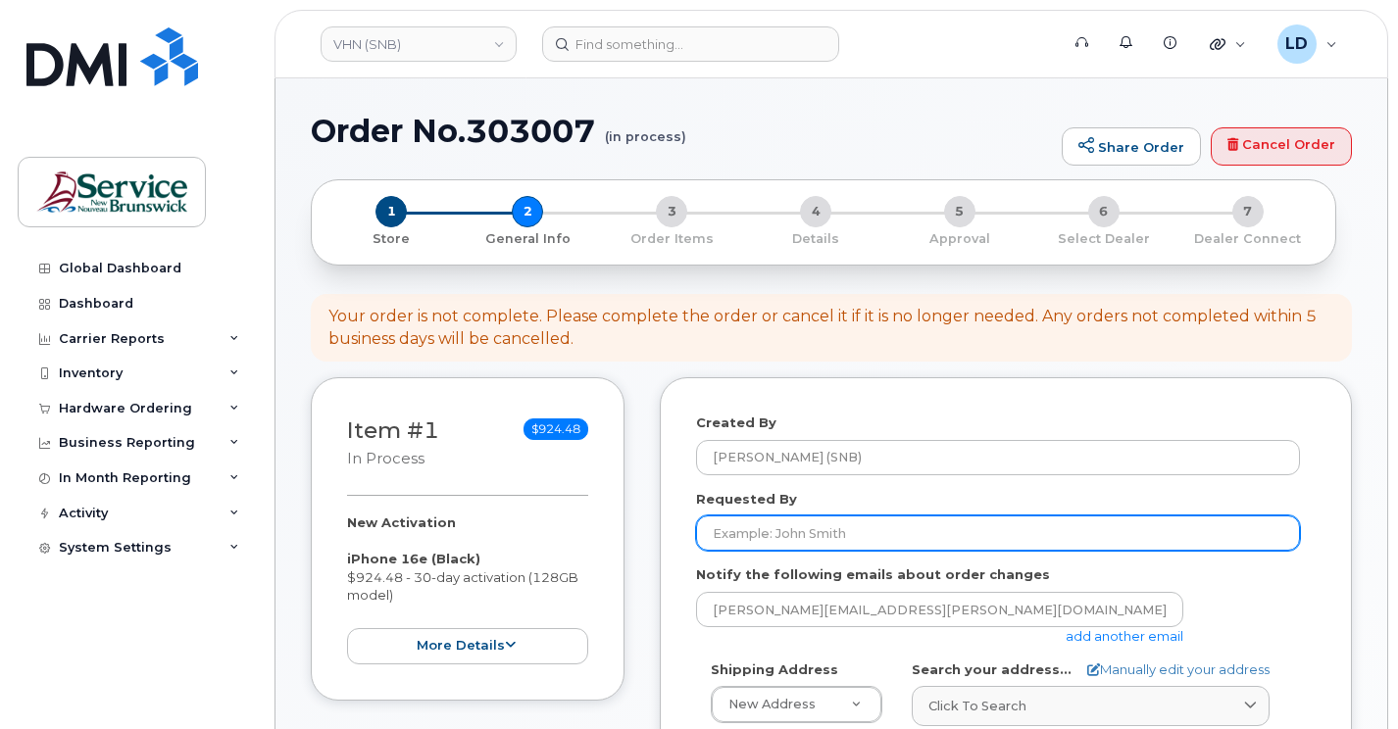
click at [724, 536] on input "Requested By" at bounding box center [998, 533] width 604 height 35
paste input "[PERSON_NAME]"
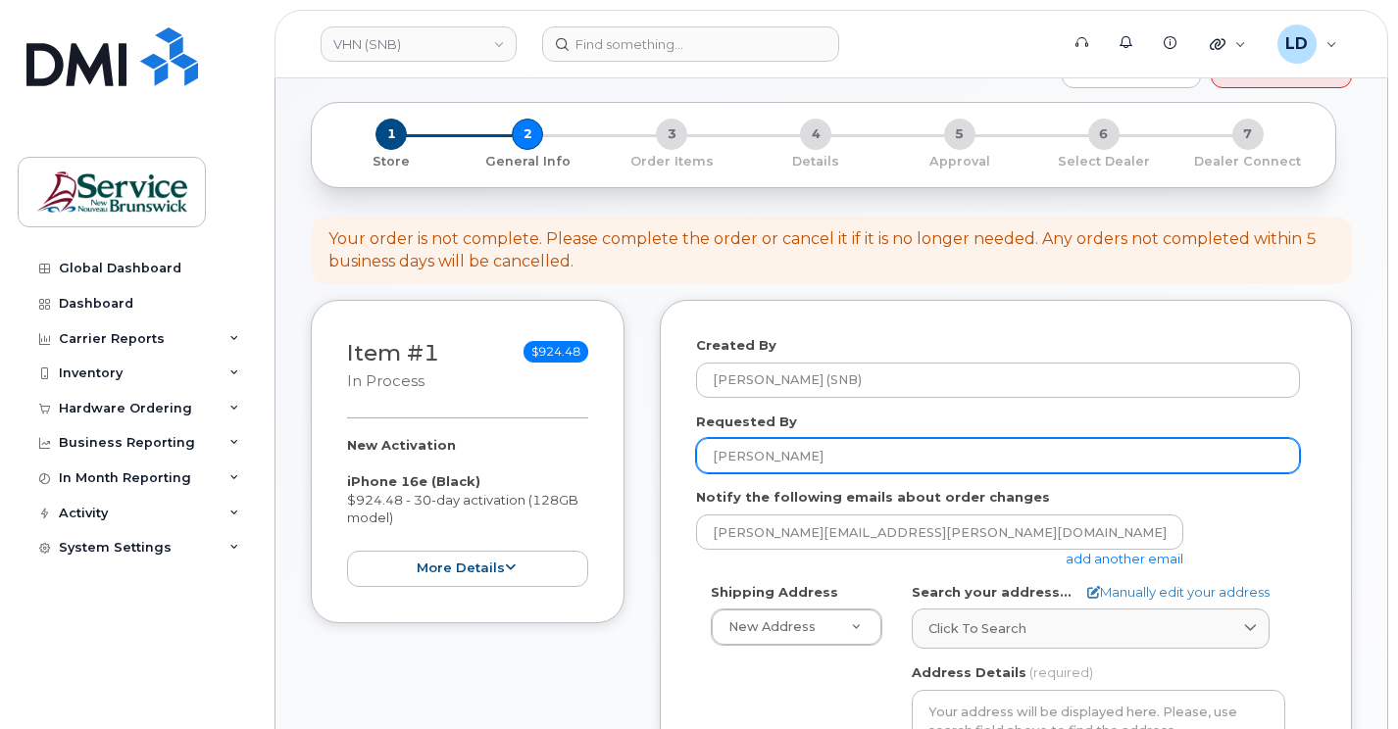
scroll to position [392, 0]
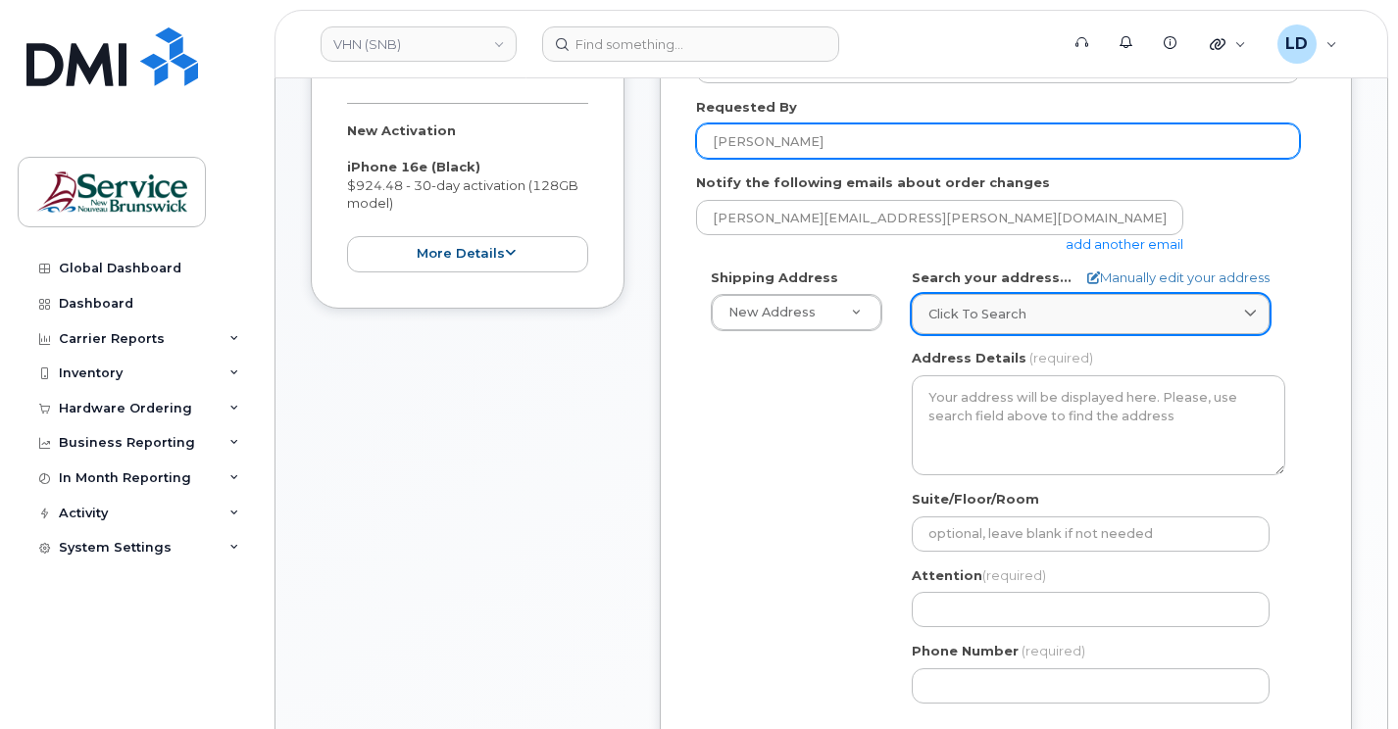
type input "[PERSON_NAME]"
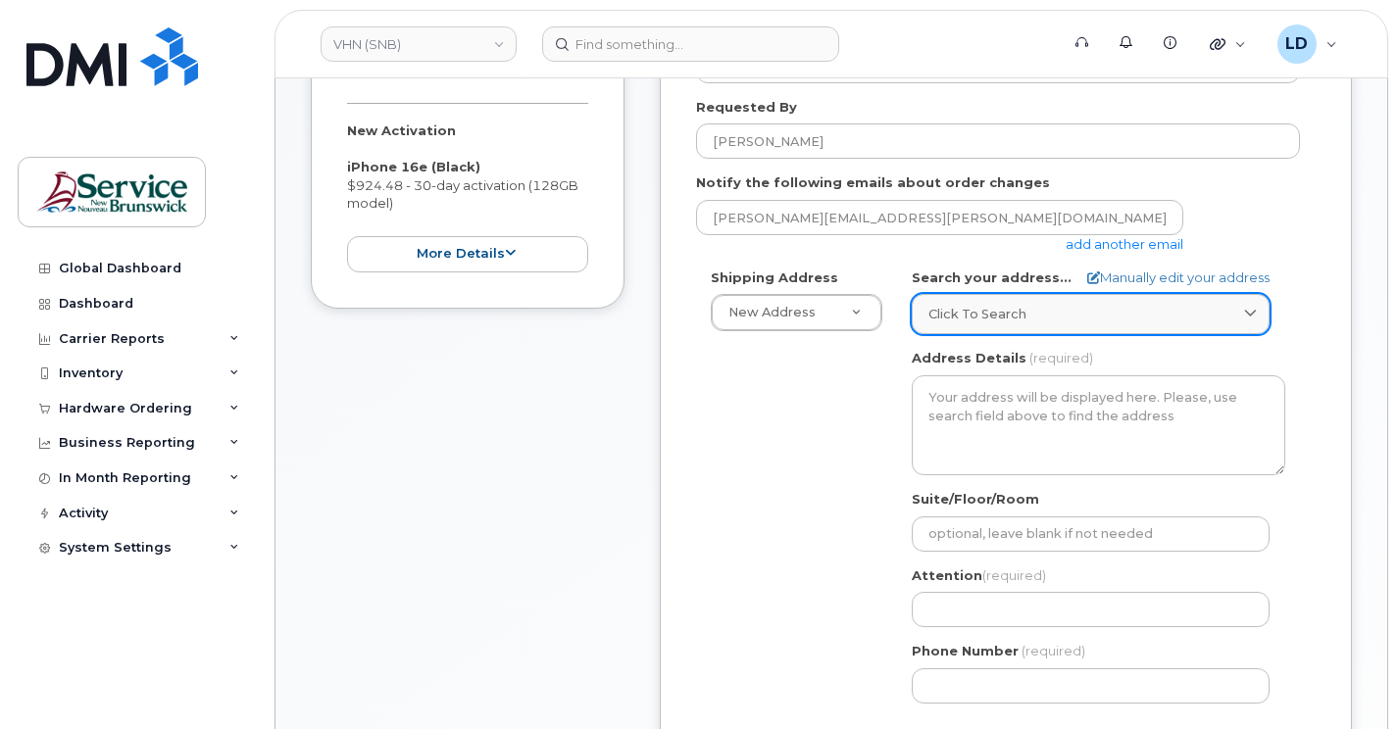
click at [1008, 305] on span "Click to search" at bounding box center [977, 314] width 98 height 19
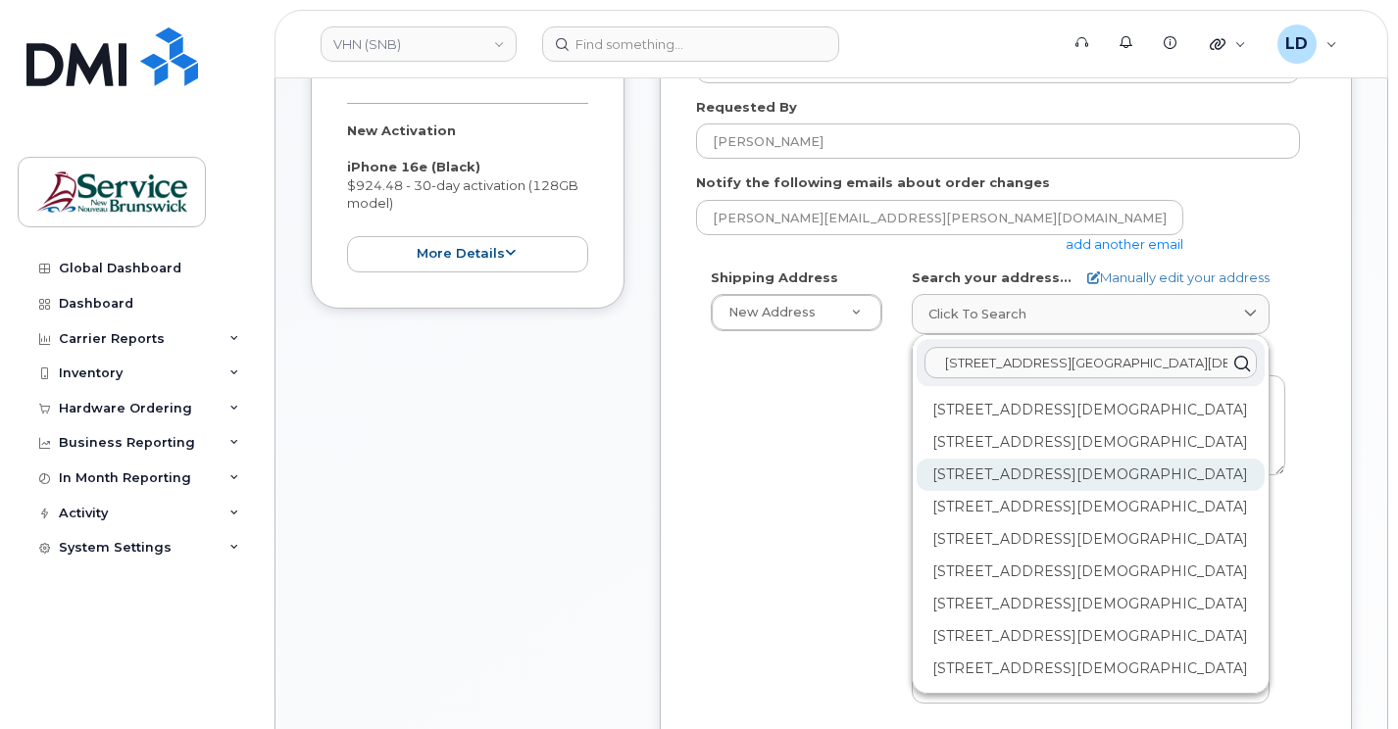
scroll to position [151, 0]
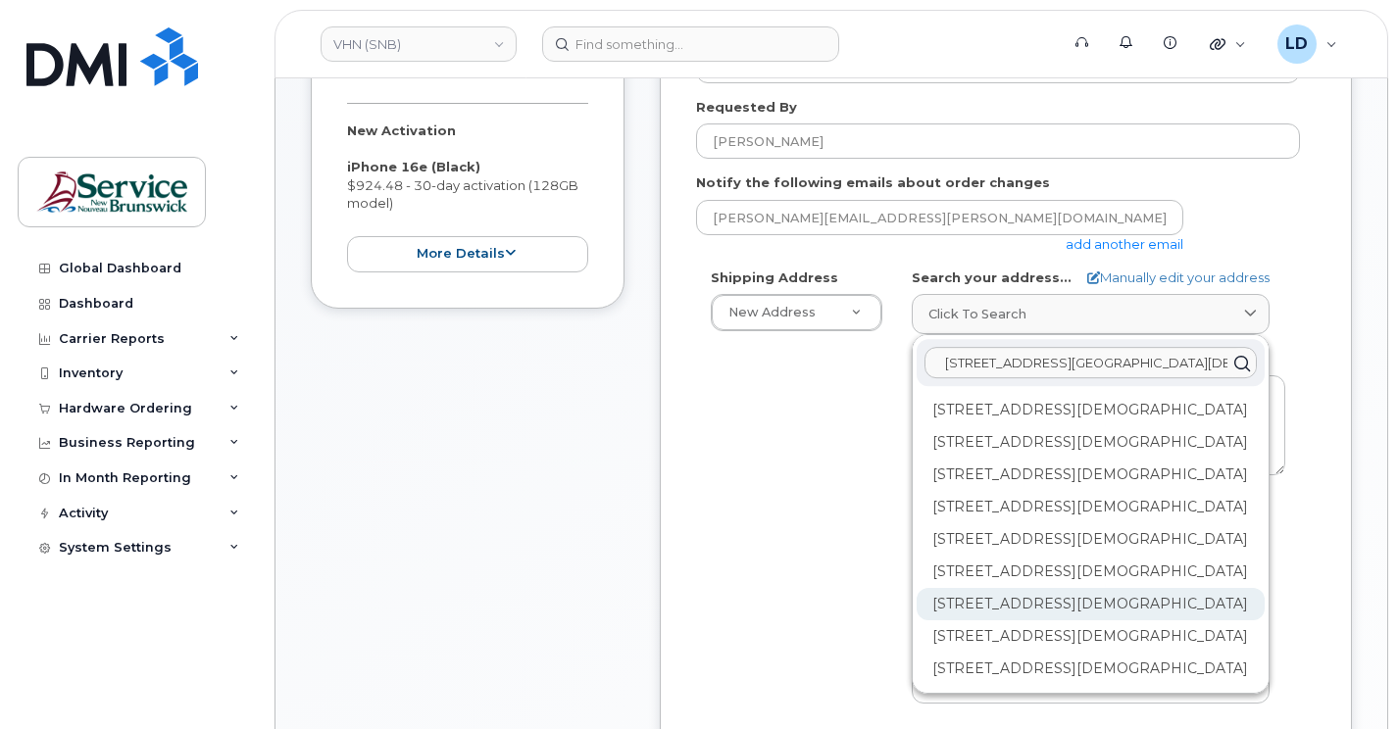
type input "15 rue de l'eglise edmundston"
click at [953, 588] on div "202-15 Rue De l'Église Edmundston NB E3V 1J3" at bounding box center [1090, 604] width 348 height 32
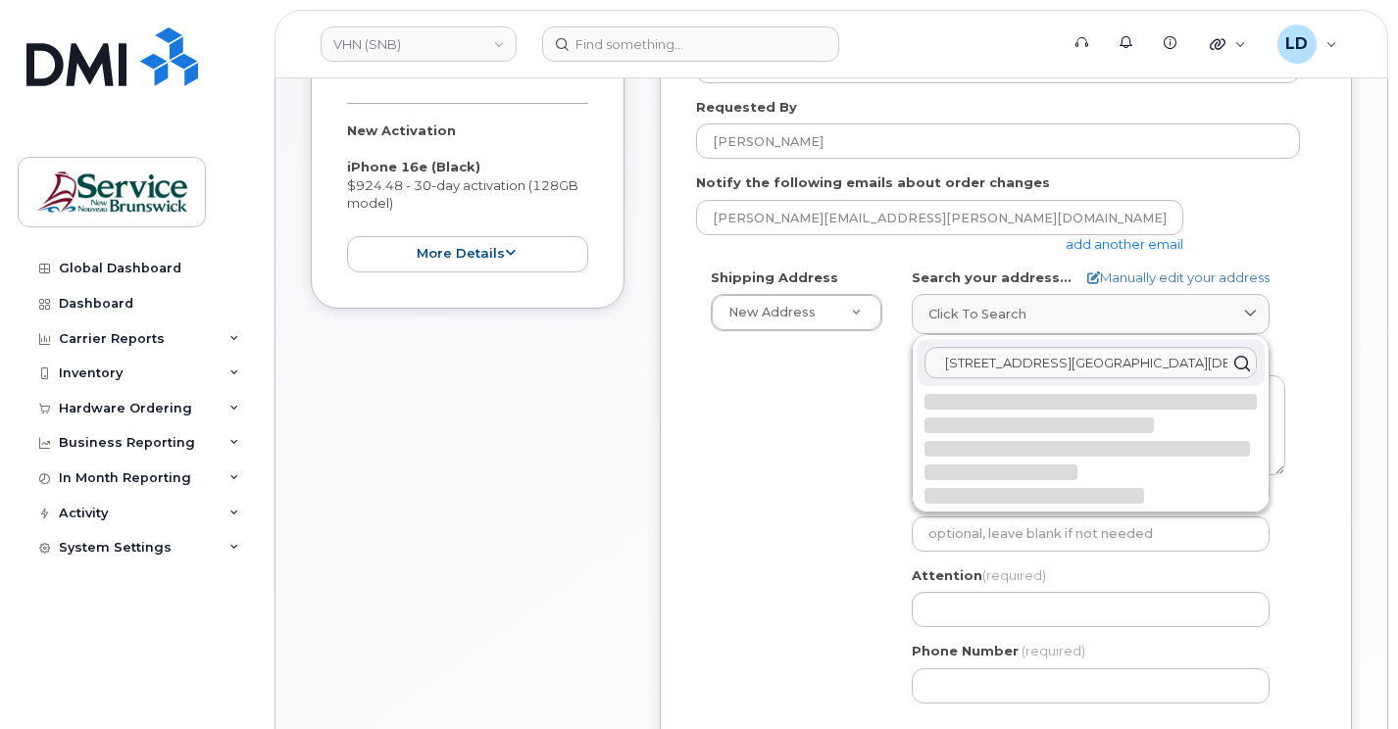
select select
type textarea "202-15 Rue De l'Église EDMUNDSTON NB E3V 1J3 CANADA"
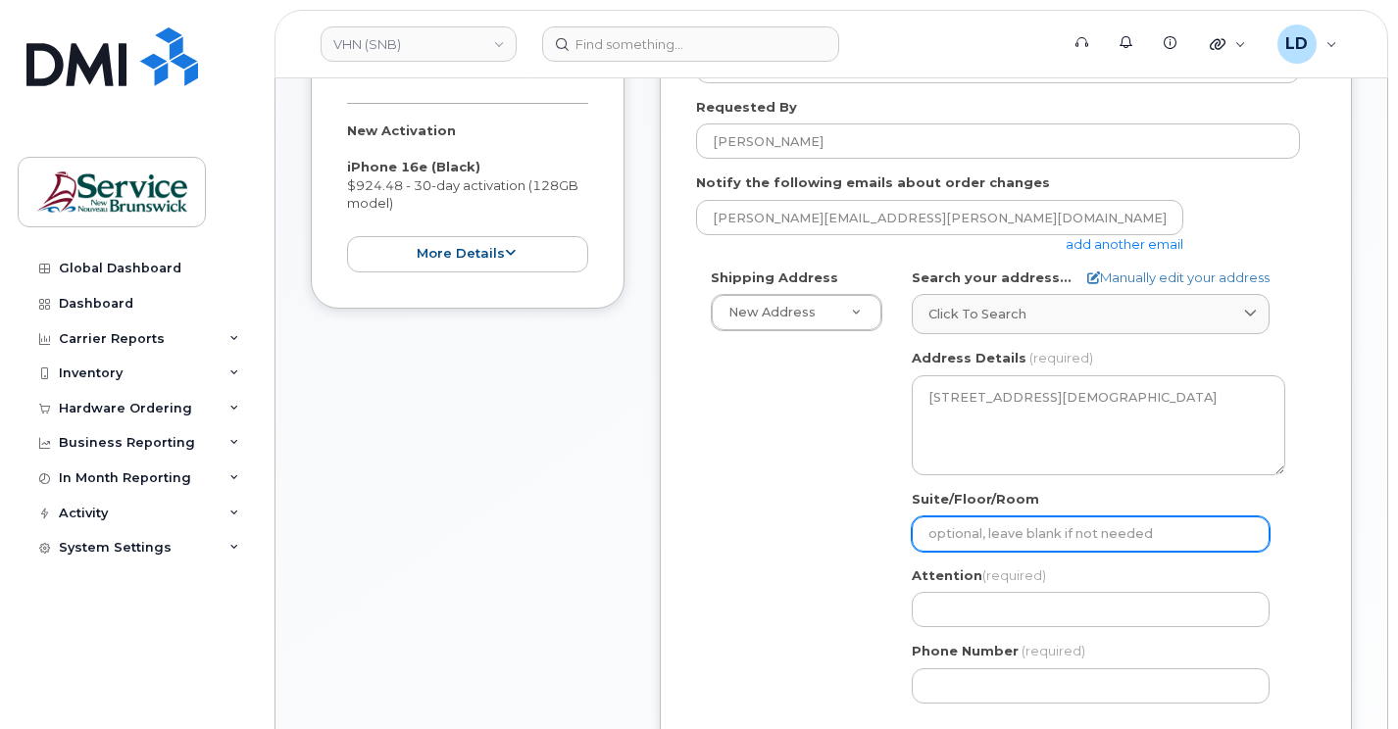
click at [955, 520] on input "Suite/Floor/Room" at bounding box center [1090, 534] width 358 height 35
click at [978, 533] on input "Suite/Floor/Room" at bounding box center [1090, 534] width 358 height 35
paste input "WO0000000496992"
select select
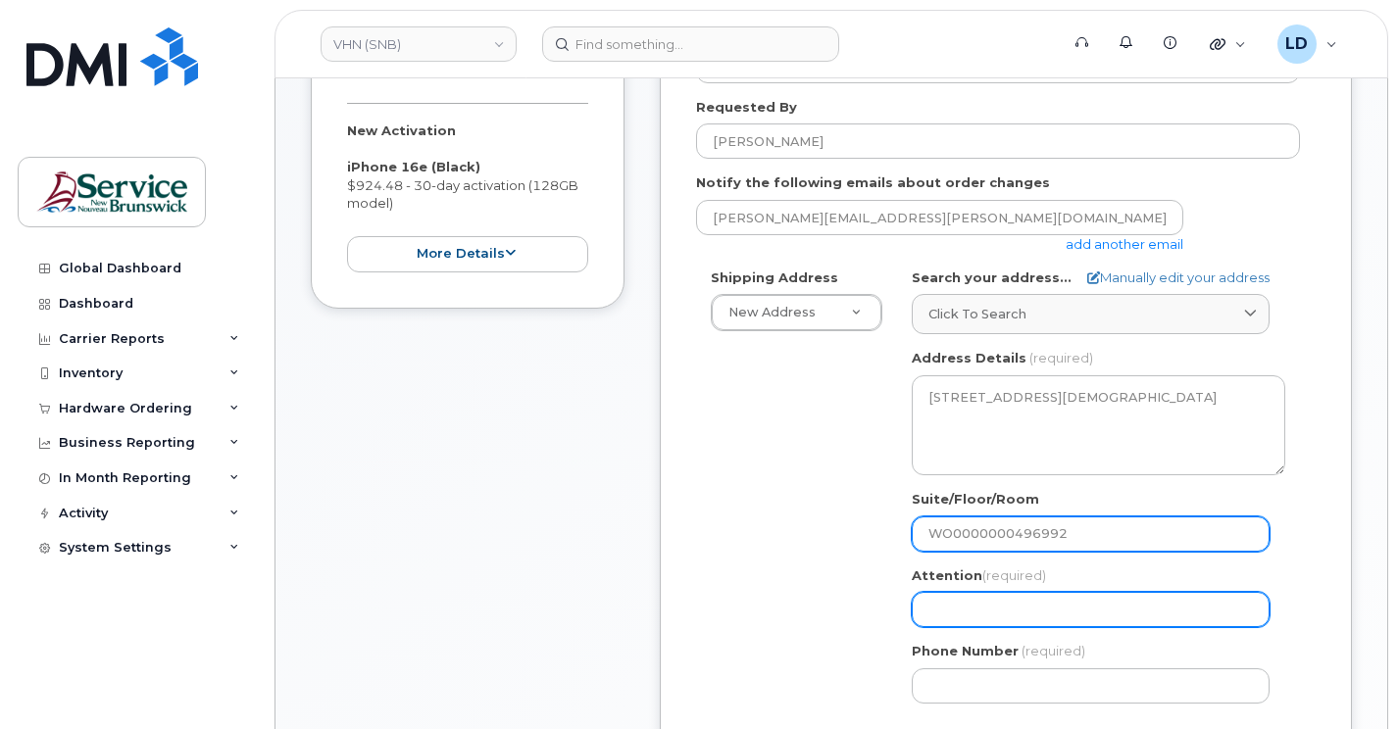
type input "WO0000000496992"
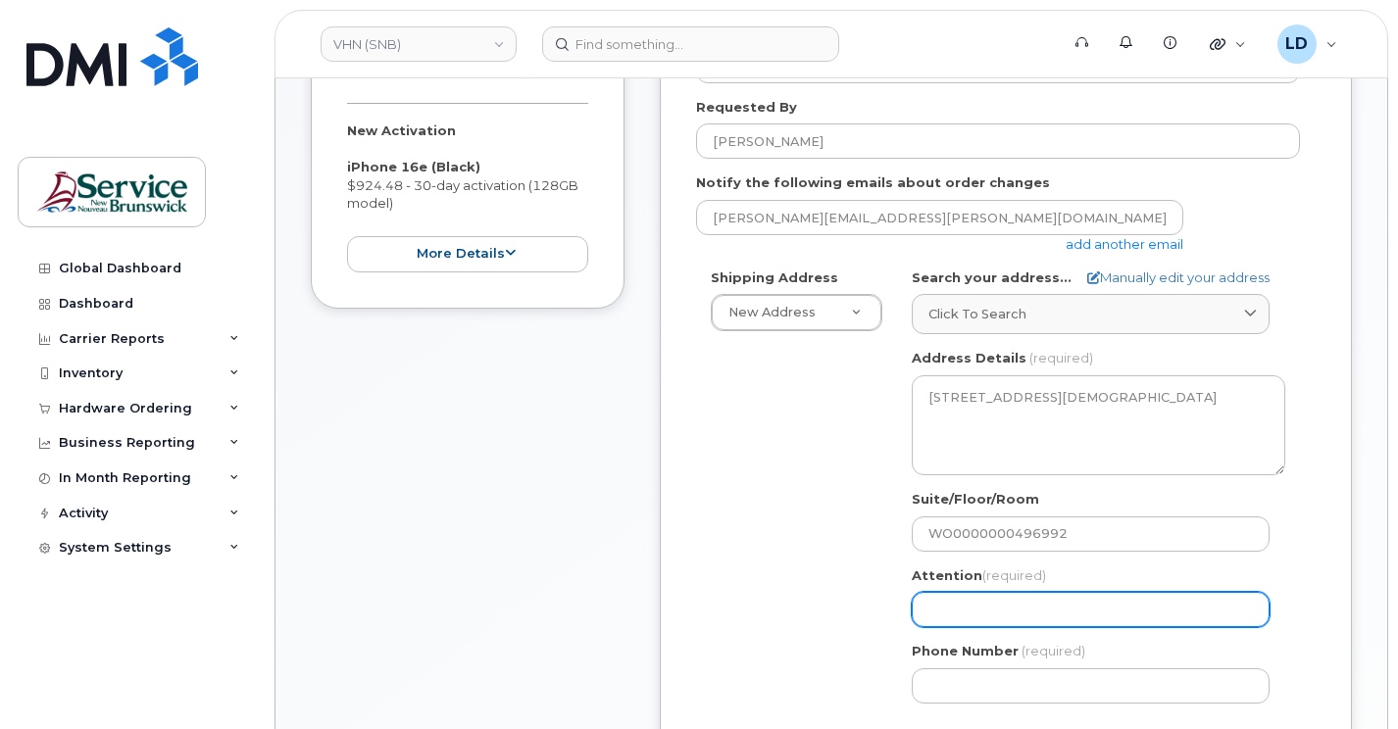
click at [958, 612] on input "Attention (required)" at bounding box center [1090, 609] width 358 height 35
select select
type input "d"
select select
type input "da"
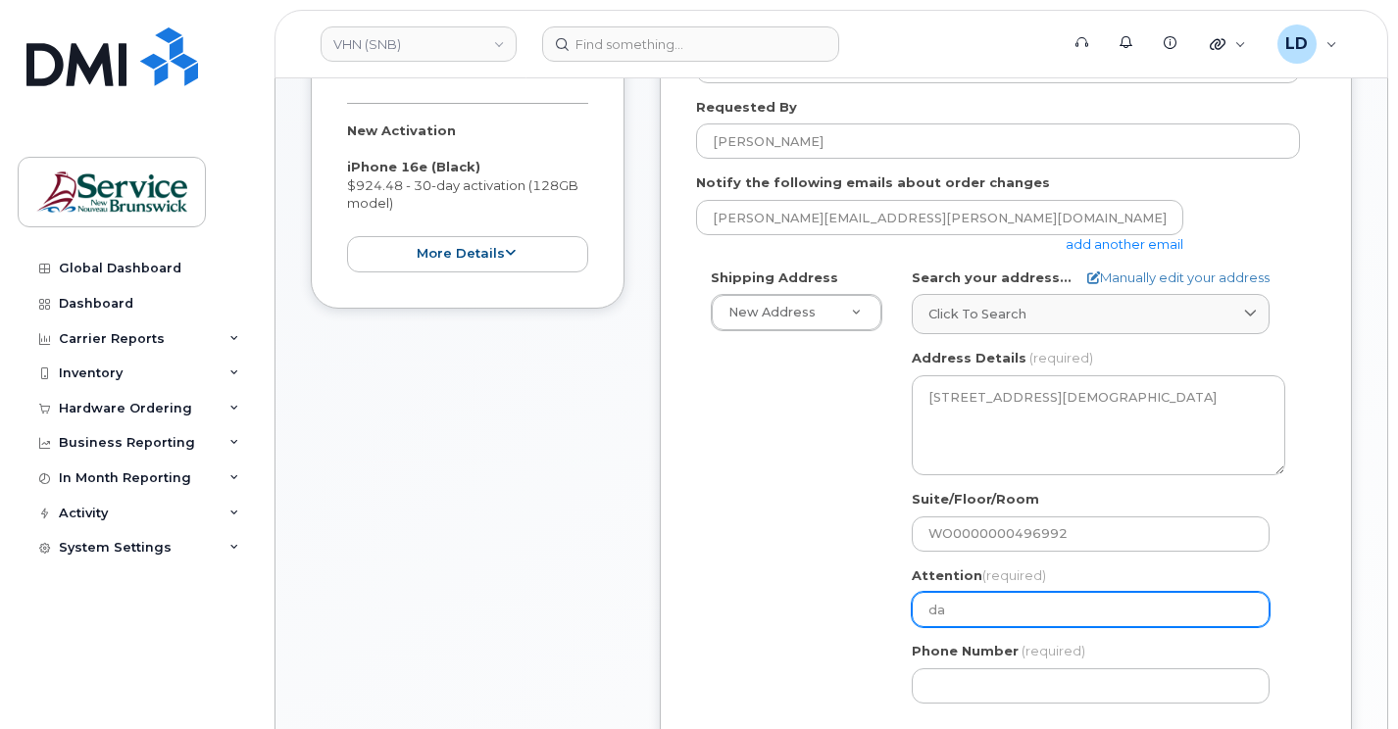
select select
type input "dan"
select select
type input "dani"
select select
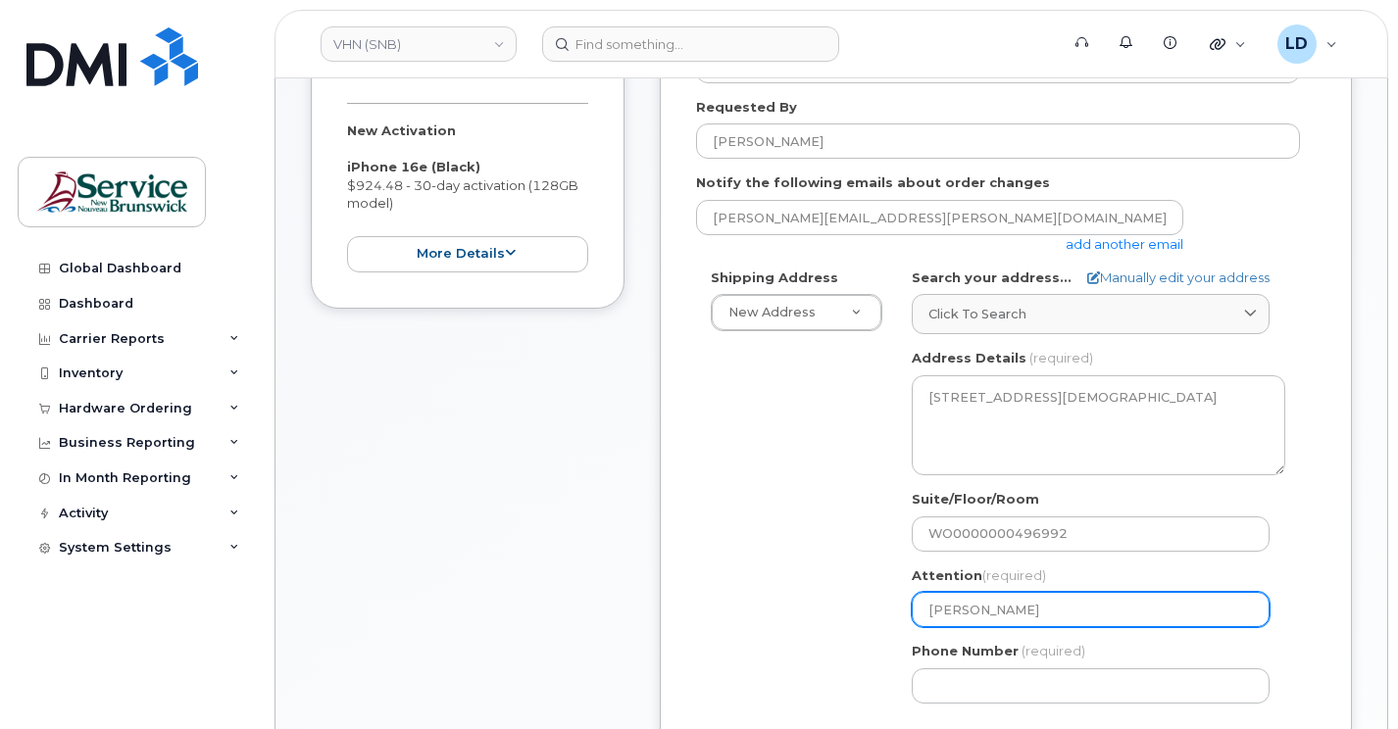
type input "danie"
select select
type input "daniel"
select select
type input "danie"
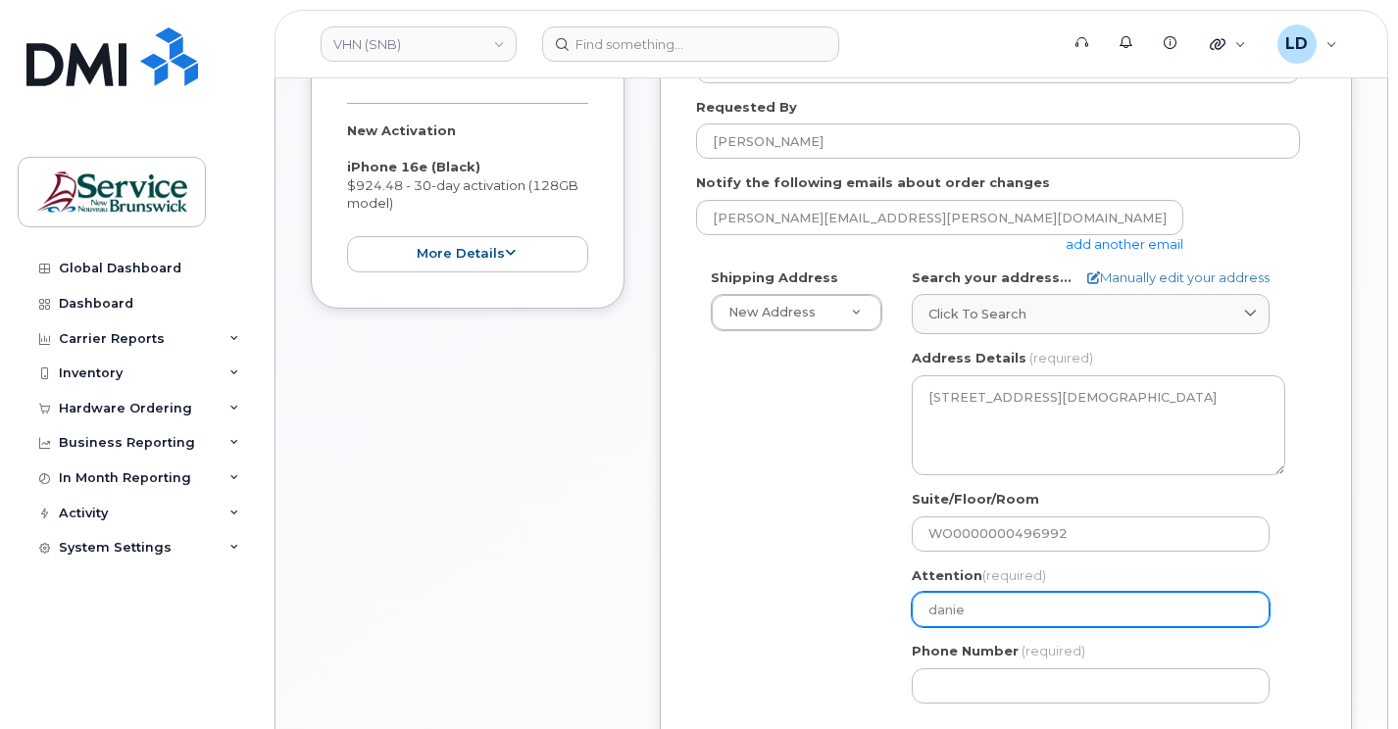
select select
type input "dani"
select select
type input "dan"
select select
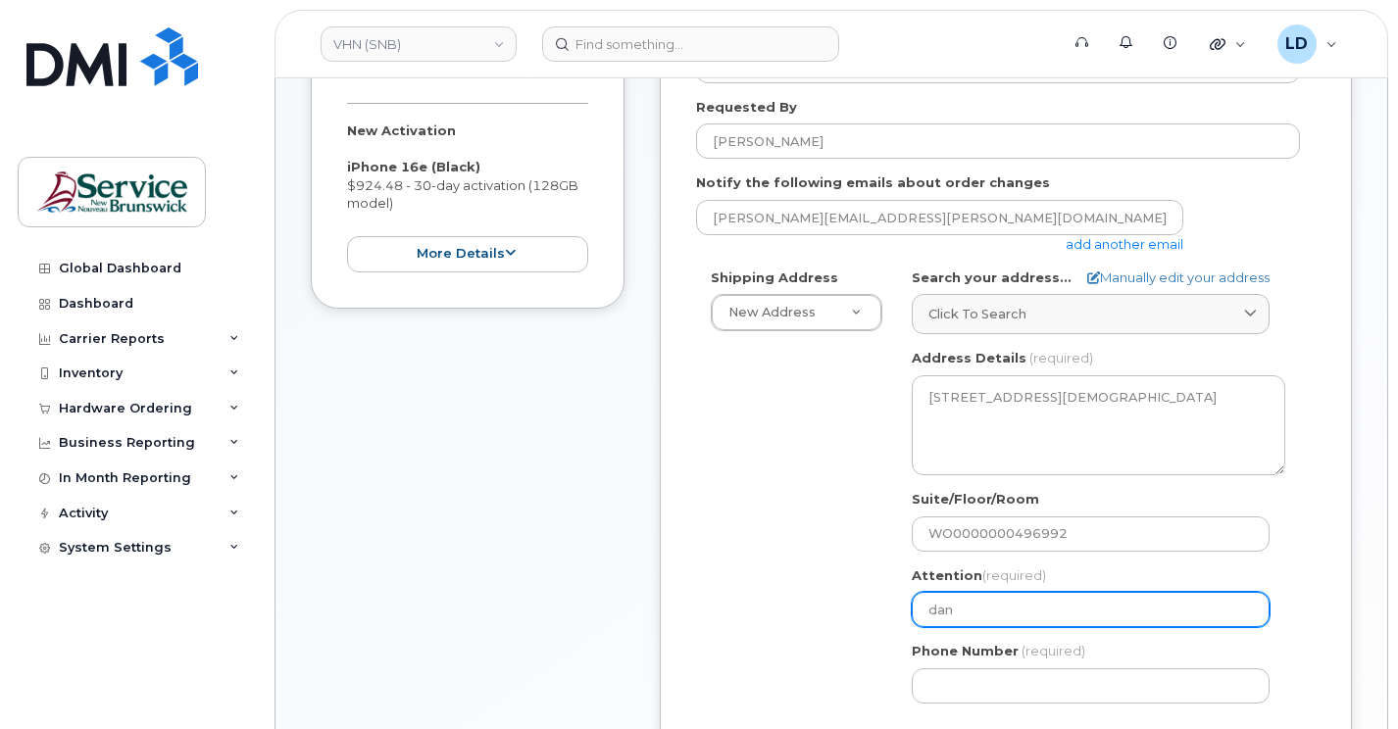
type input "da"
select select
type input "d"
select select
type input "[PERSON_NAME]"
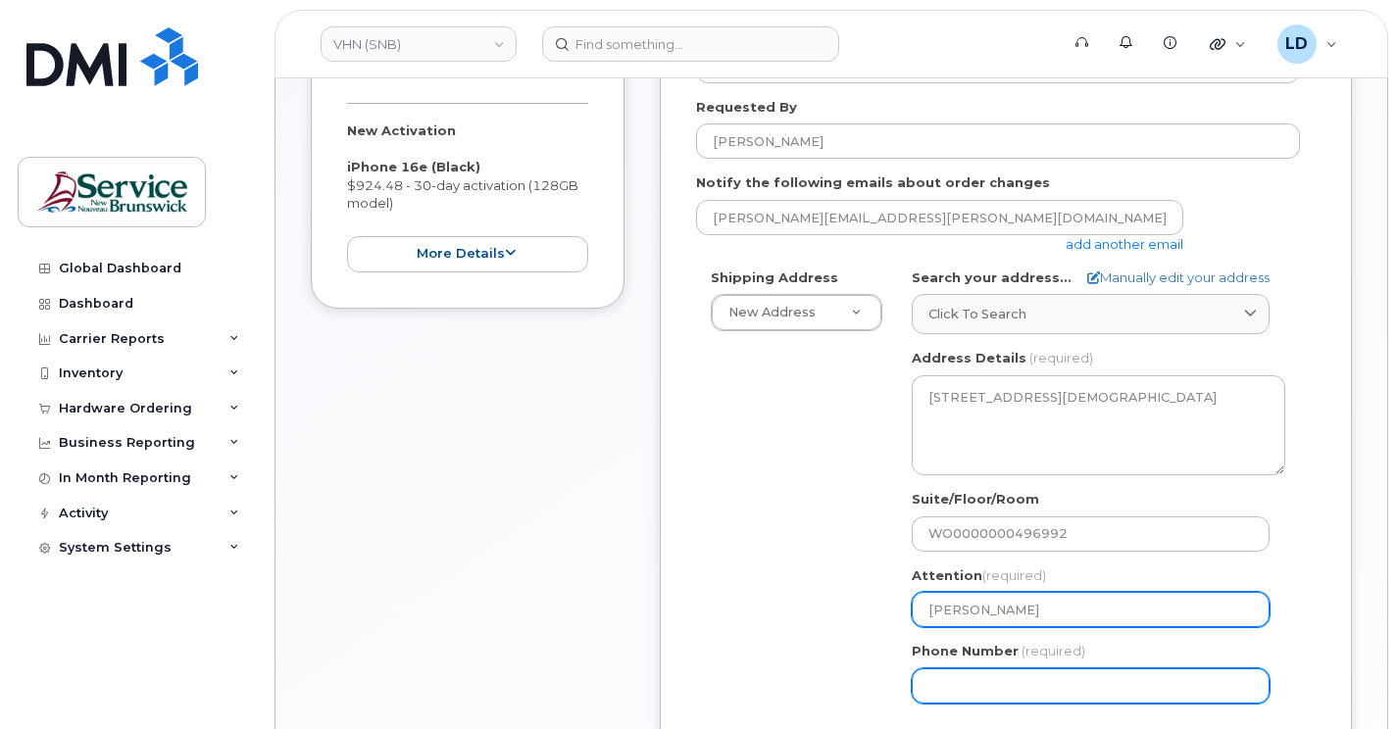
type input "5068383572"
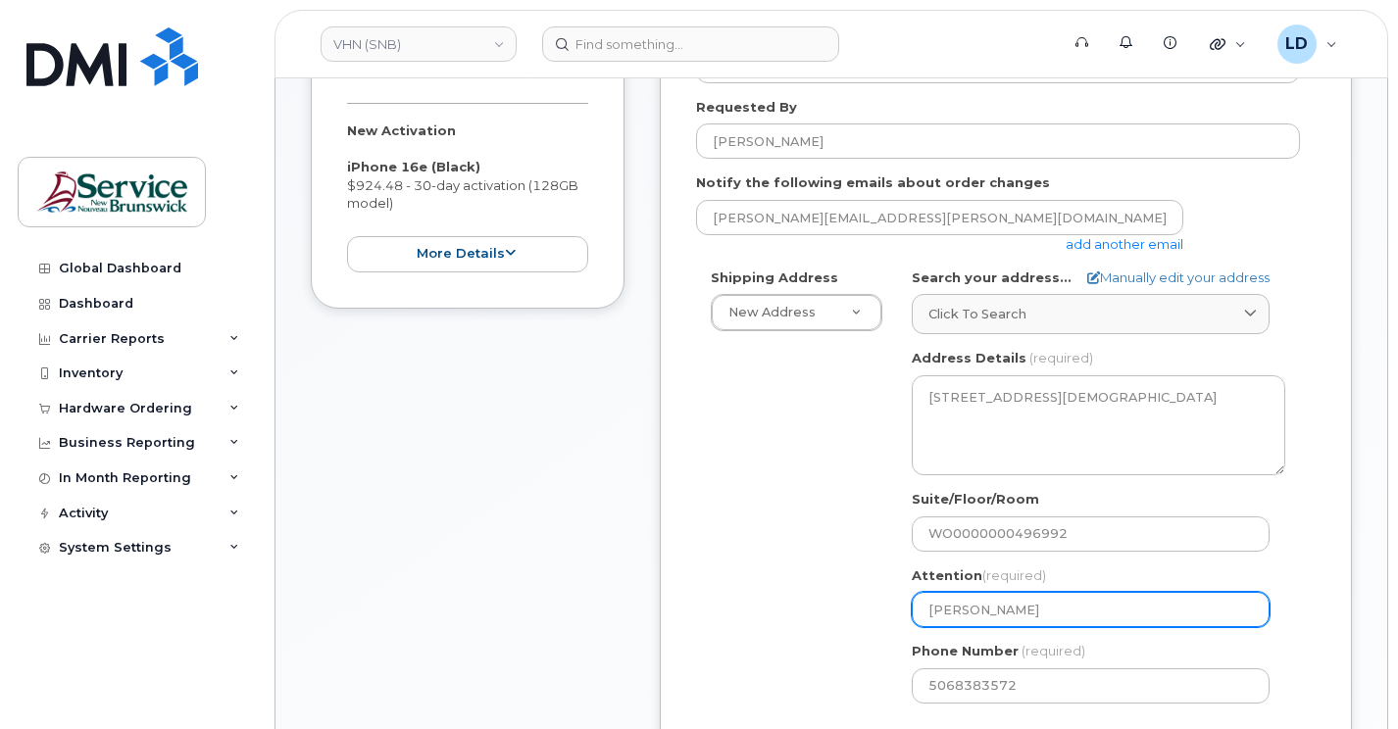
select select
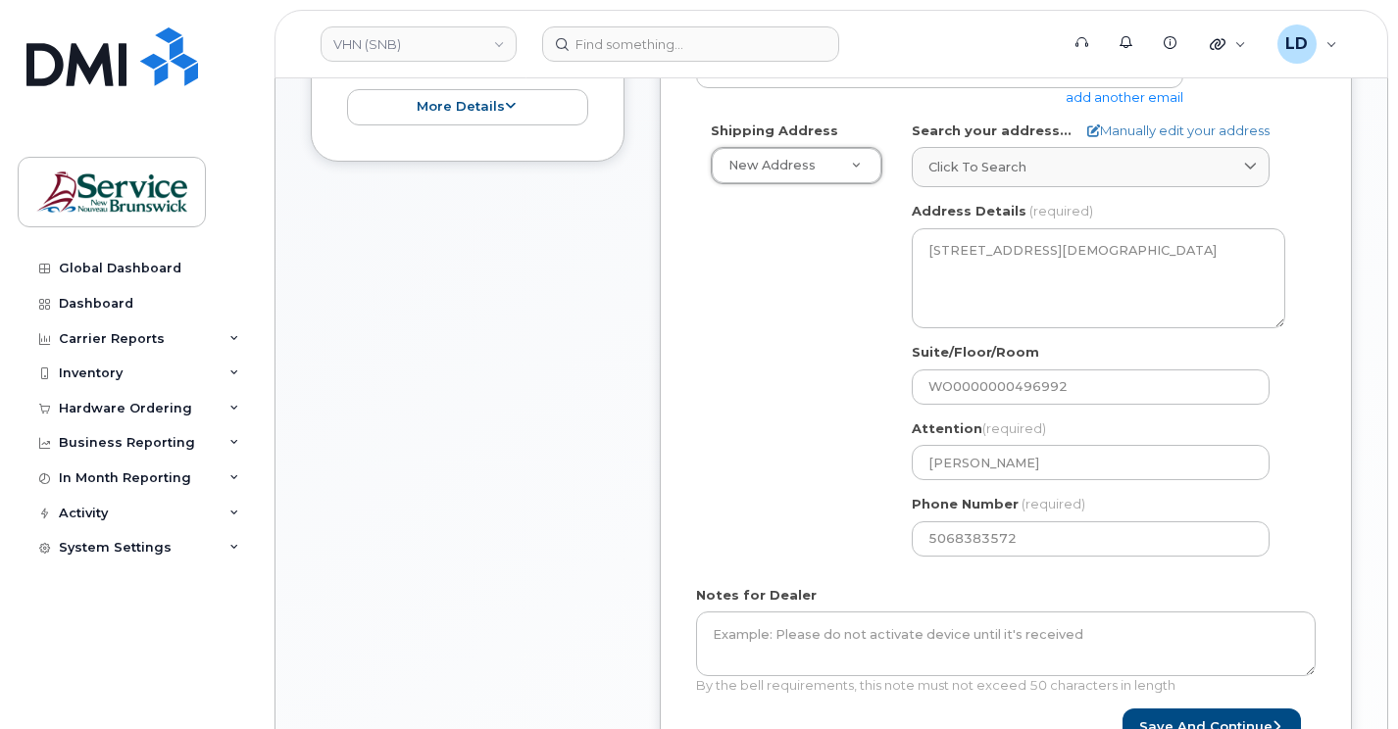
scroll to position [813, 0]
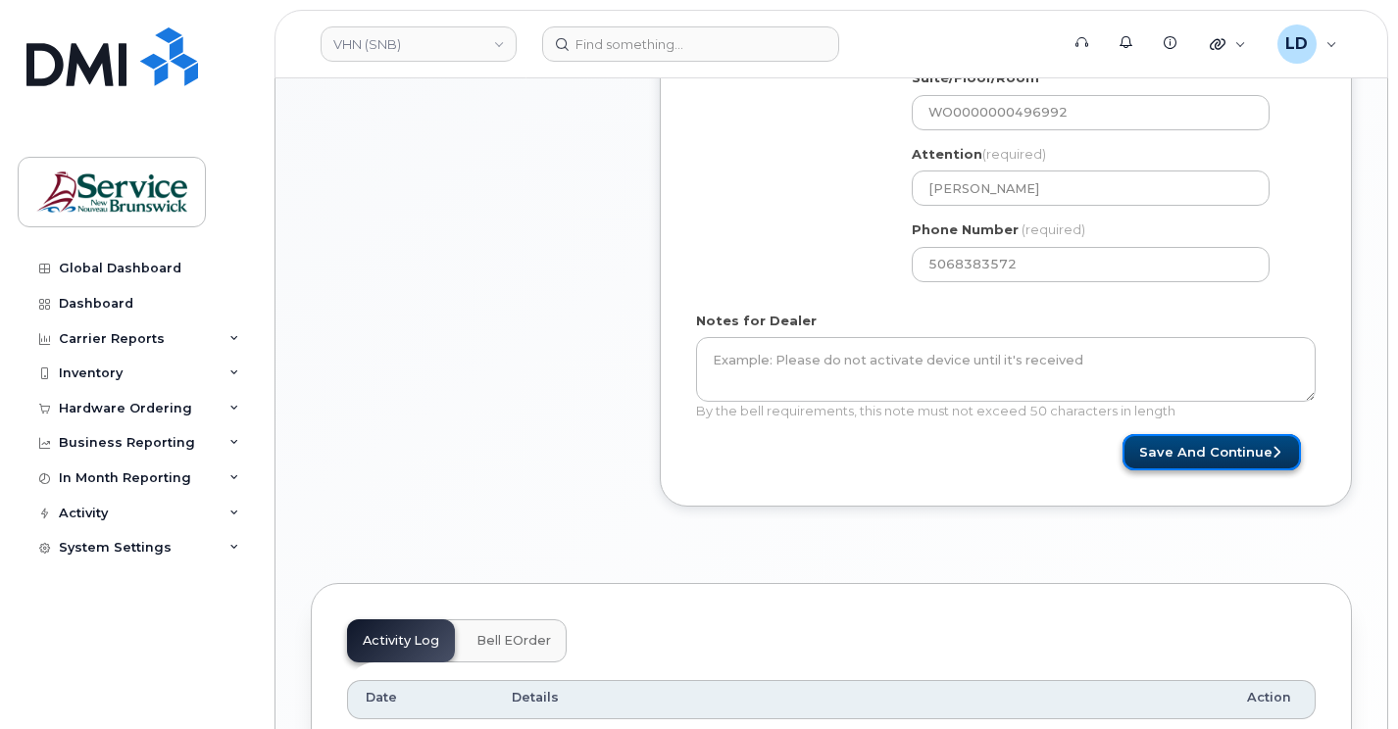
click at [1207, 448] on button "Save and Continue" at bounding box center [1211, 452] width 178 height 36
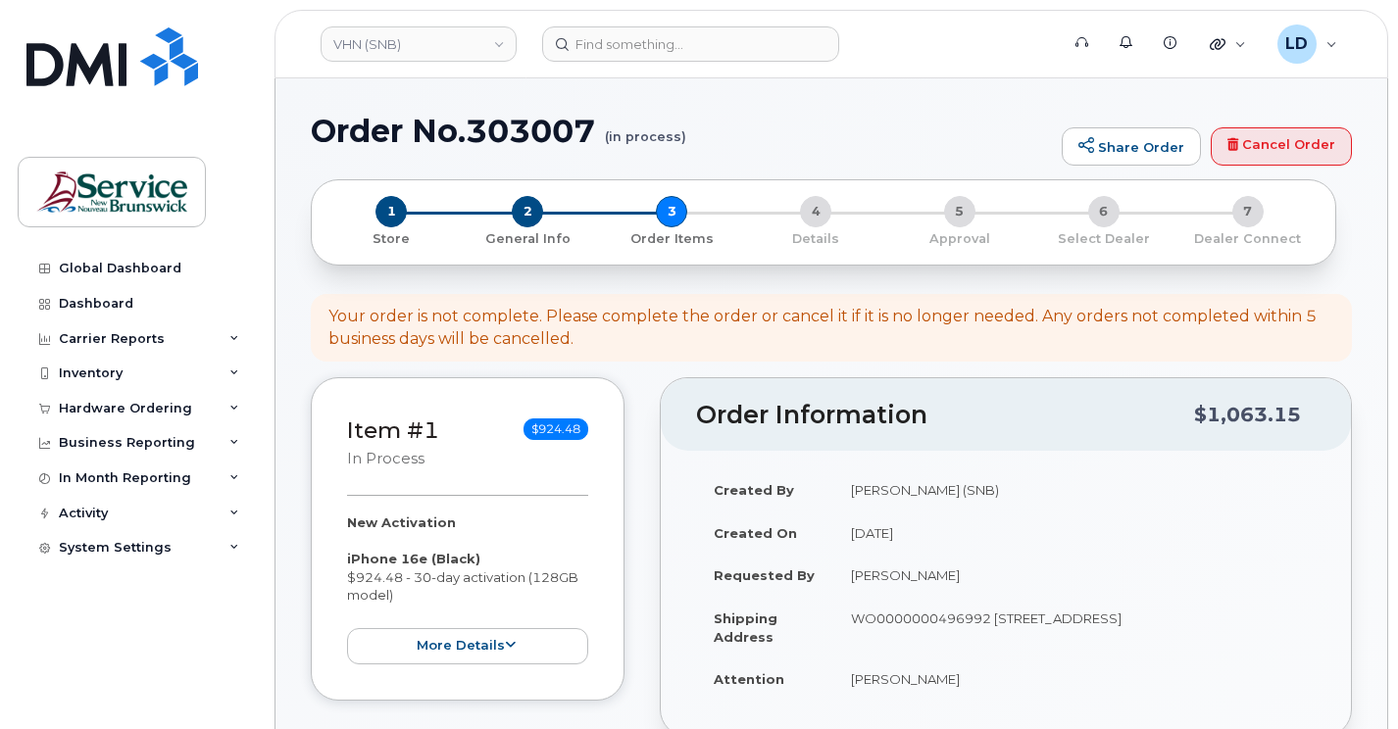
select select
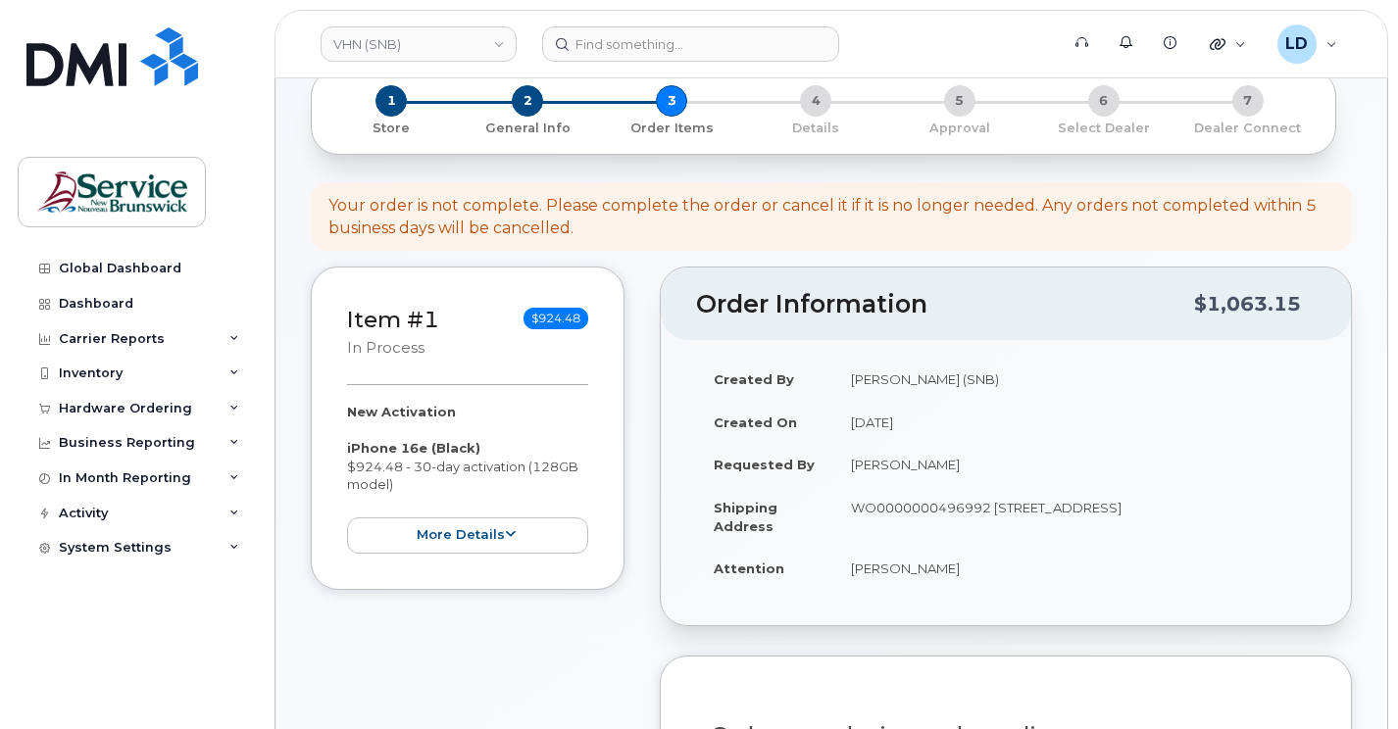
scroll to position [294, 0]
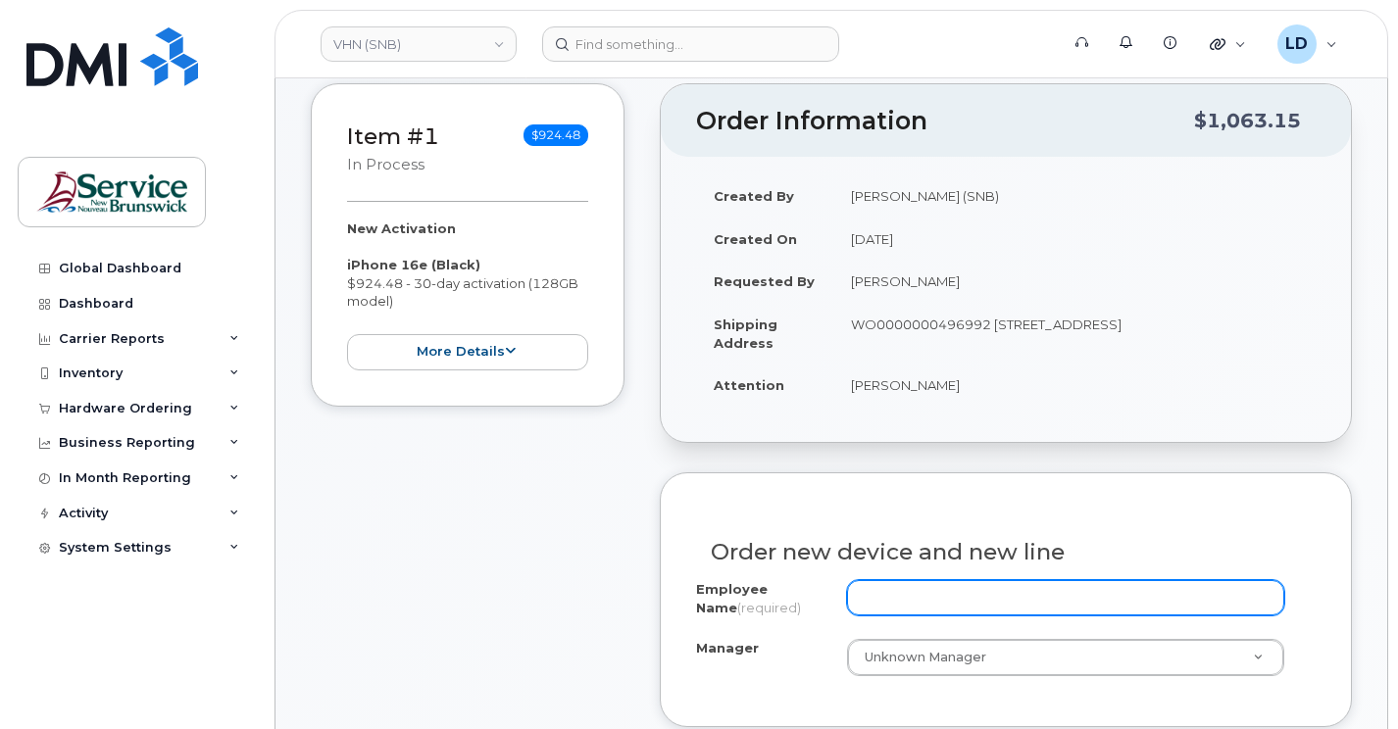
drag, startPoint x: 915, startPoint y: 604, endPoint x: 982, endPoint y: 586, distance: 68.9
click at [915, 604] on input "Employee Name (required)" at bounding box center [1065, 597] width 437 height 35
click at [867, 603] on input "Employee Name (required)" at bounding box center [1065, 597] width 437 height 35
paste input "[PERSON_NAME].[PERSON_NAME]"
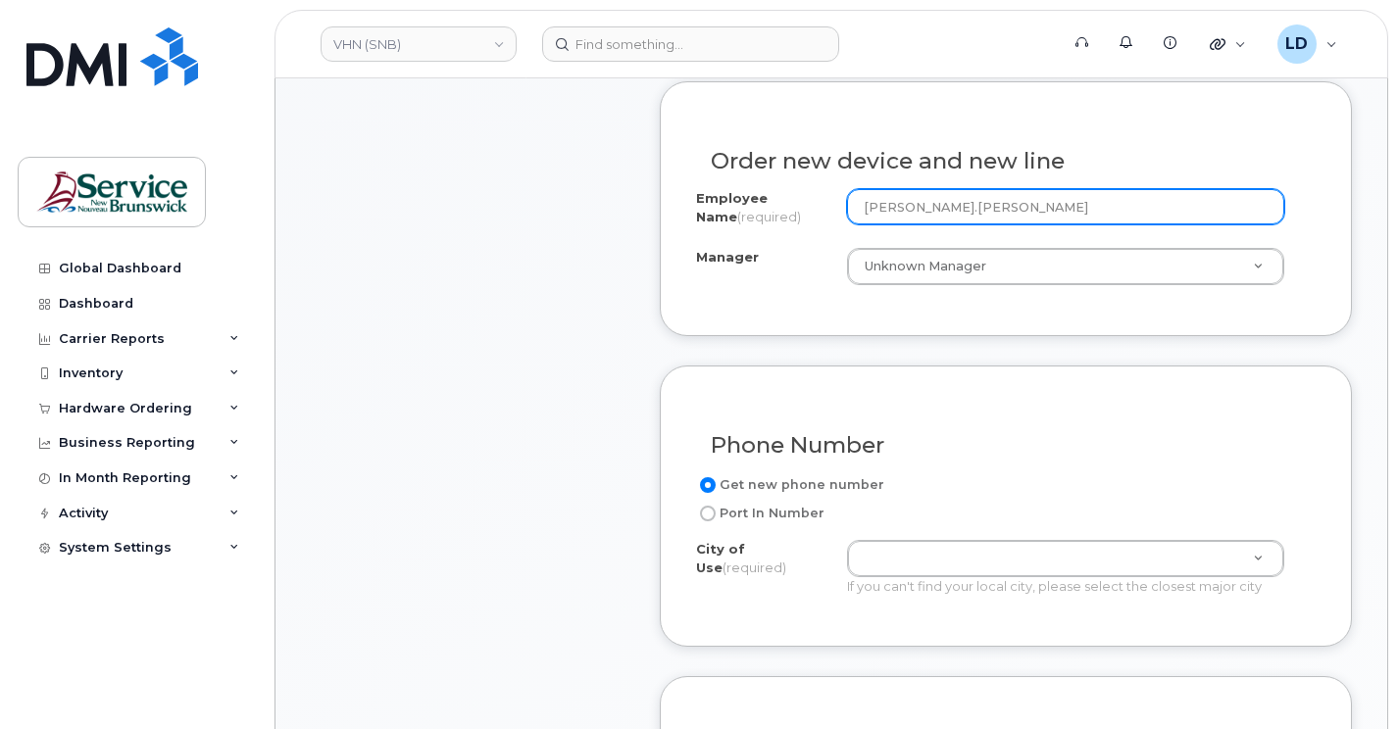
scroll to position [686, 0]
type input "[PERSON_NAME].[PERSON_NAME]"
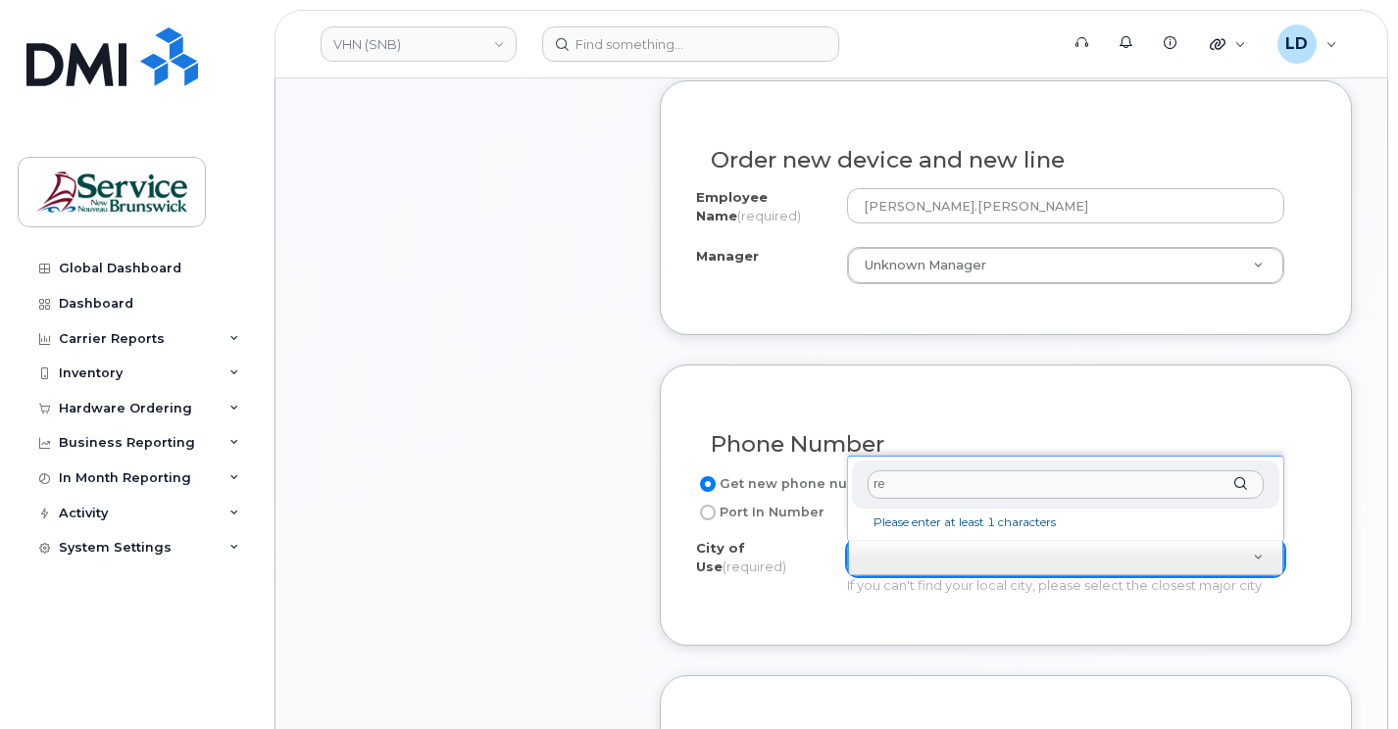
type input "r"
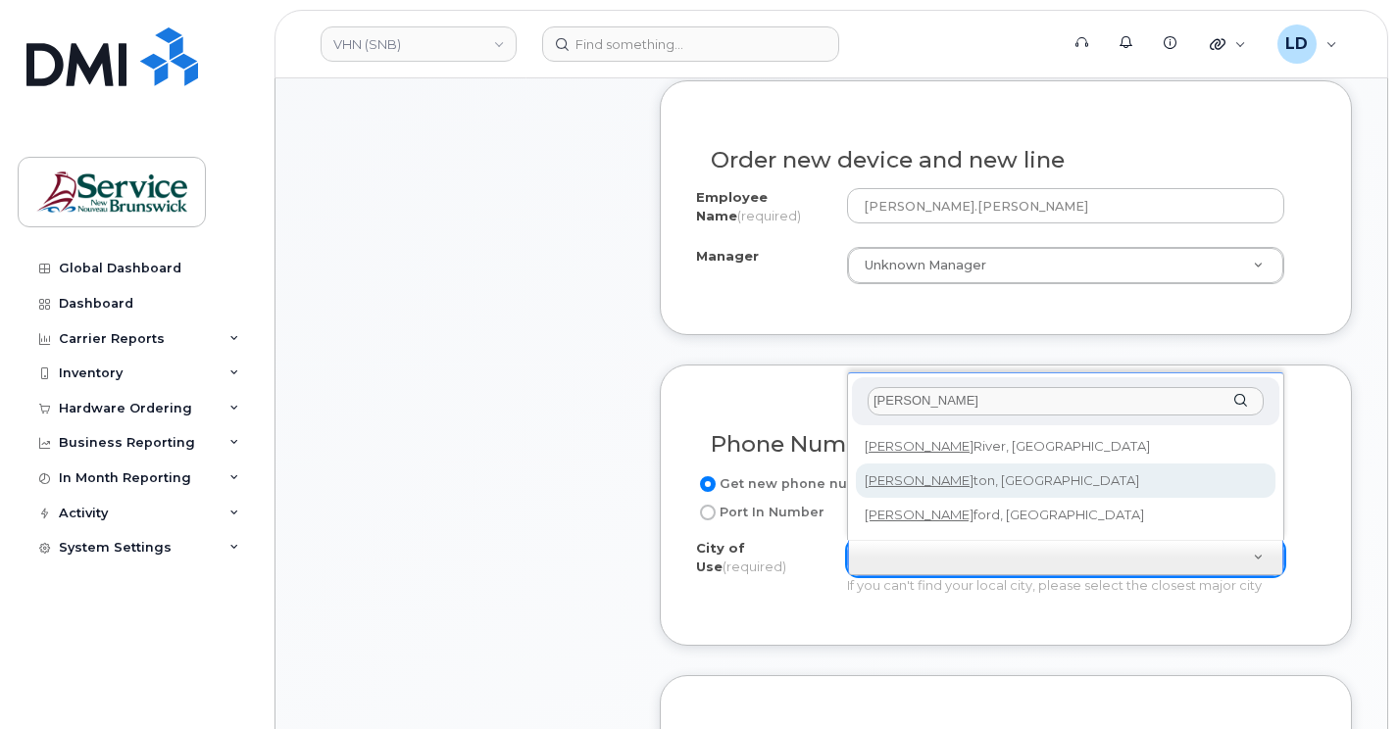
type input "campbell"
type input "1446"
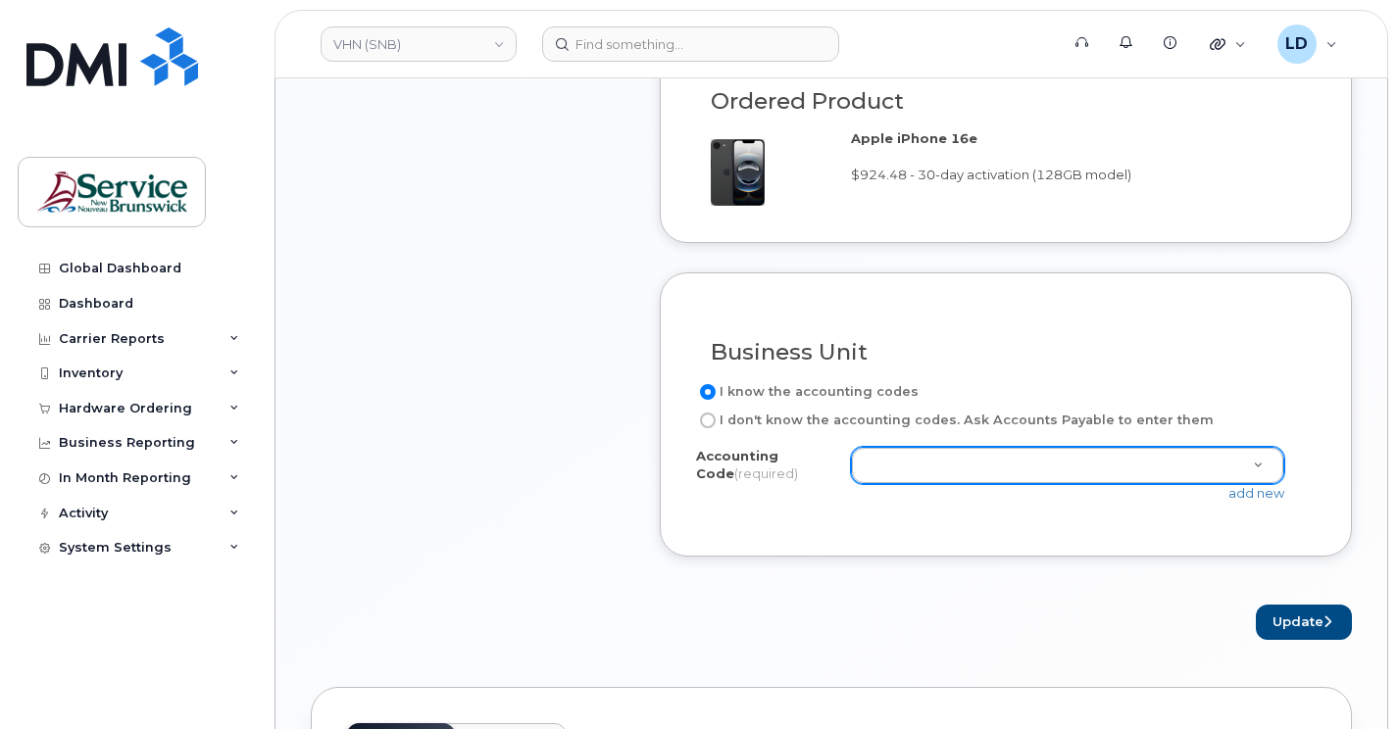
scroll to position [1372, 0]
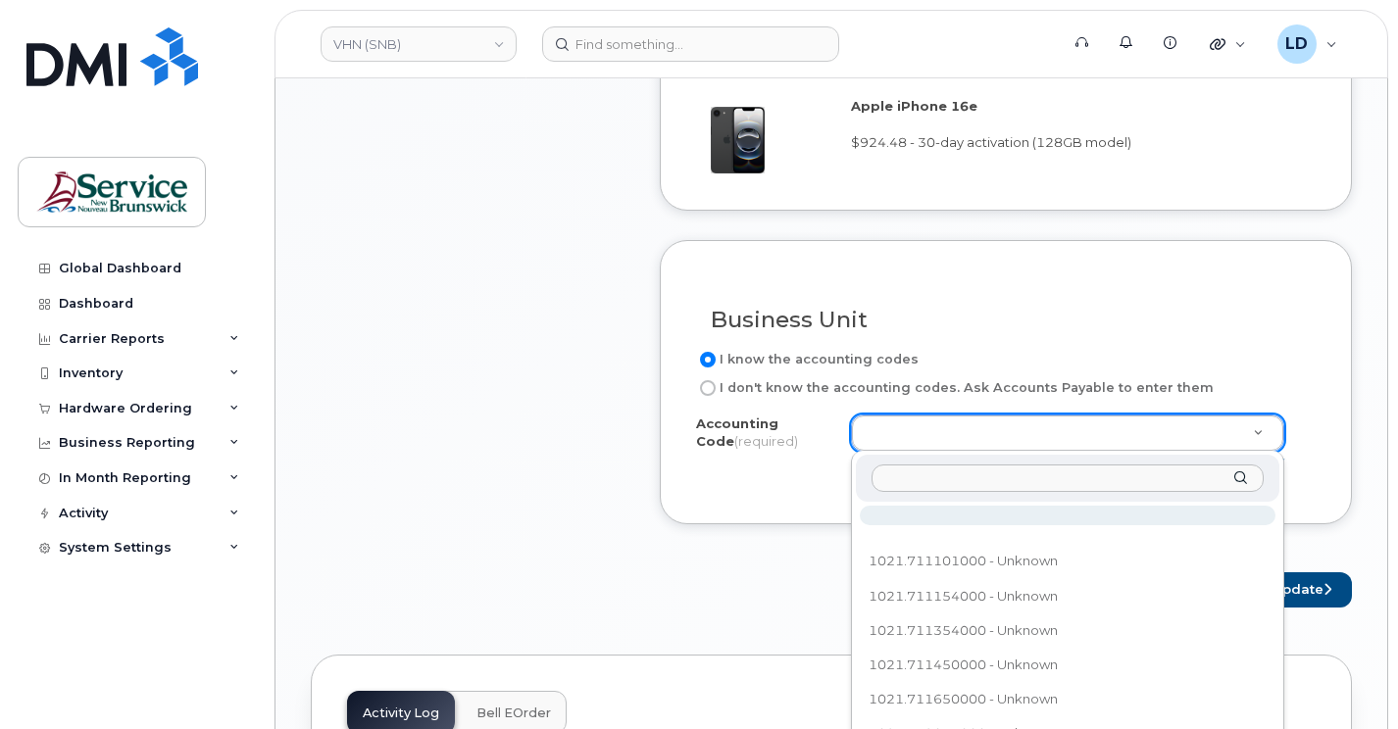
click at [911, 482] on input "text" at bounding box center [1067, 479] width 392 height 28
paste input "503.714700000"
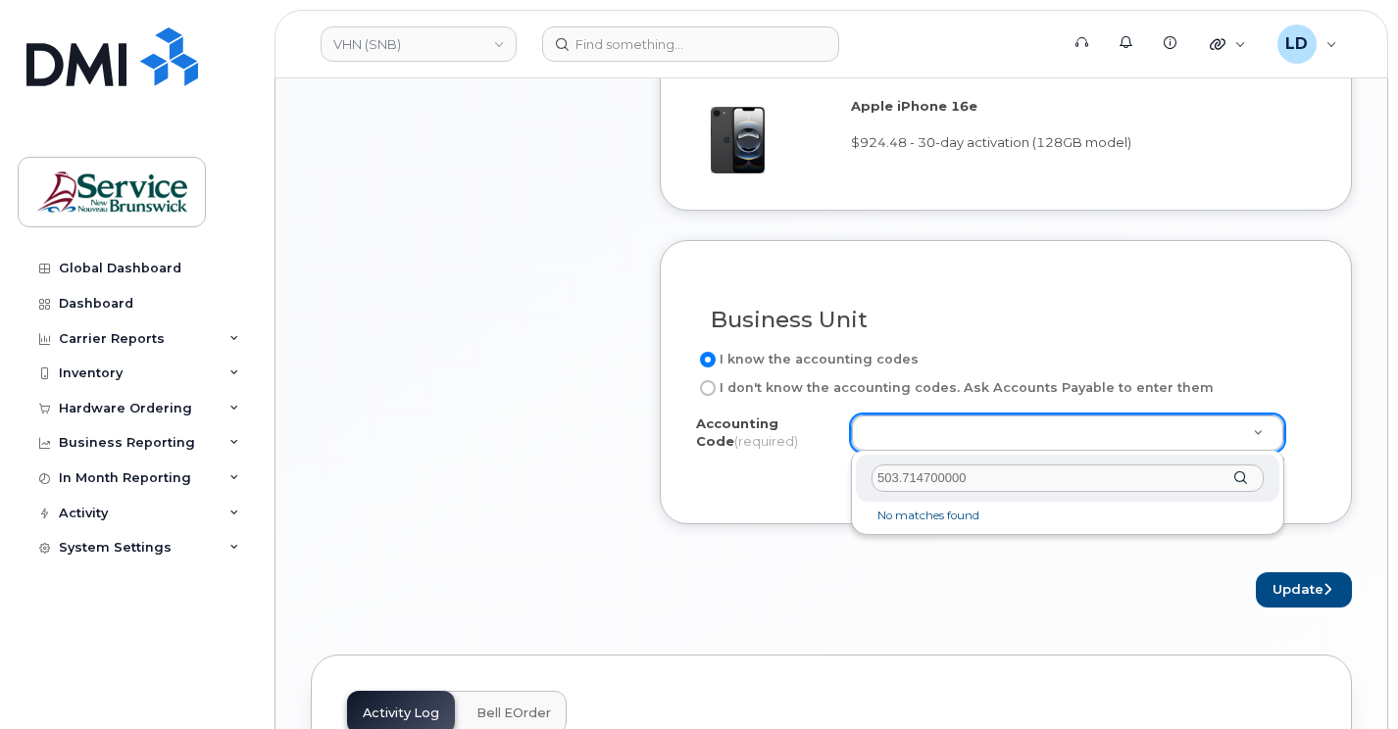
click at [900, 476] on input "503.714700000" at bounding box center [1067, 479] width 392 height 28
type input "5031.714700000"
drag, startPoint x: 1005, startPoint y: 468, endPoint x: 811, endPoint y: 477, distance: 194.3
click at [813, 477] on body "VHN (SNB) Support Alerts Knowledge Base Quicklinks Suspend / Cancel Device Chan…" at bounding box center [699, 167] width 1398 height 3079
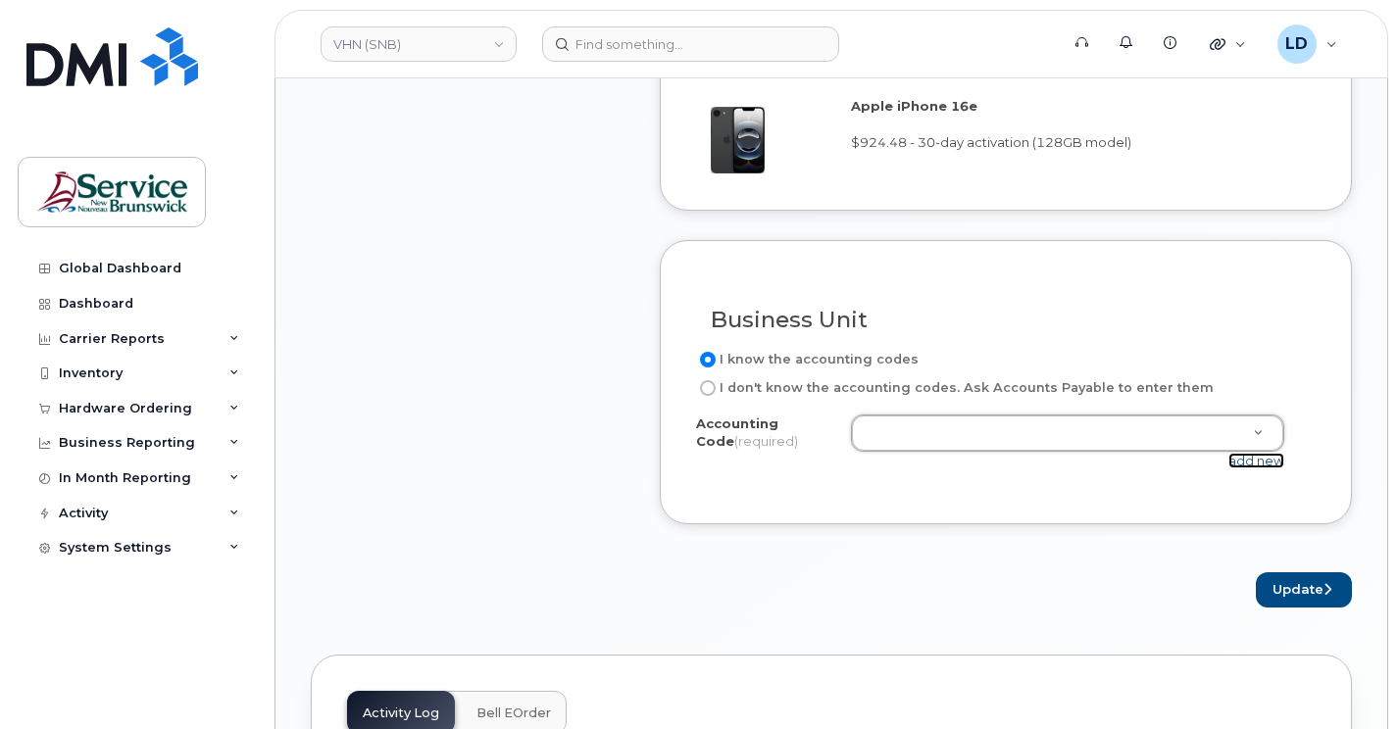
click at [1252, 459] on link "add new" at bounding box center [1256, 461] width 56 height 16
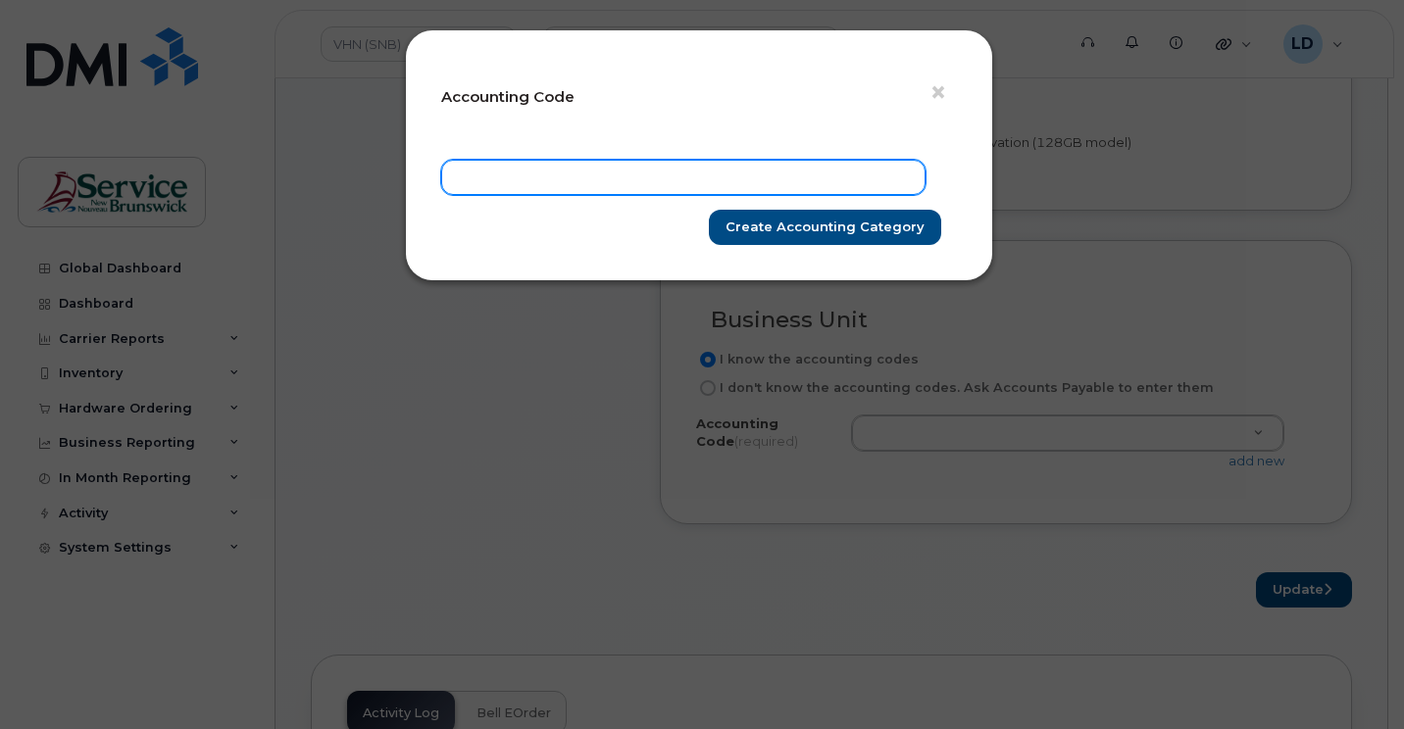
click at [556, 179] on input "text" at bounding box center [683, 177] width 484 height 35
paste input "5031.714700000"
type input "5031.714700000"
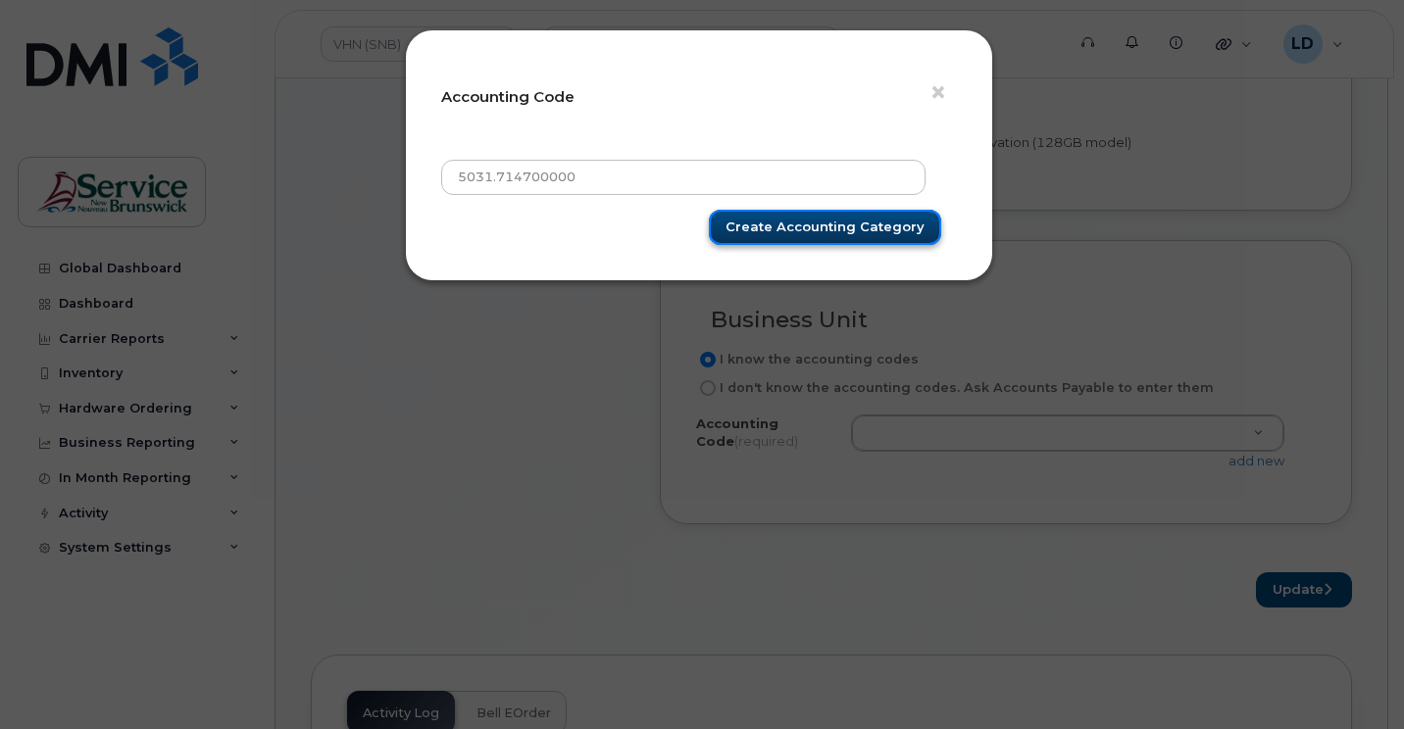
click at [773, 230] on input "Create Accounting category" at bounding box center [825, 228] width 232 height 36
type input "Create Accounting category"
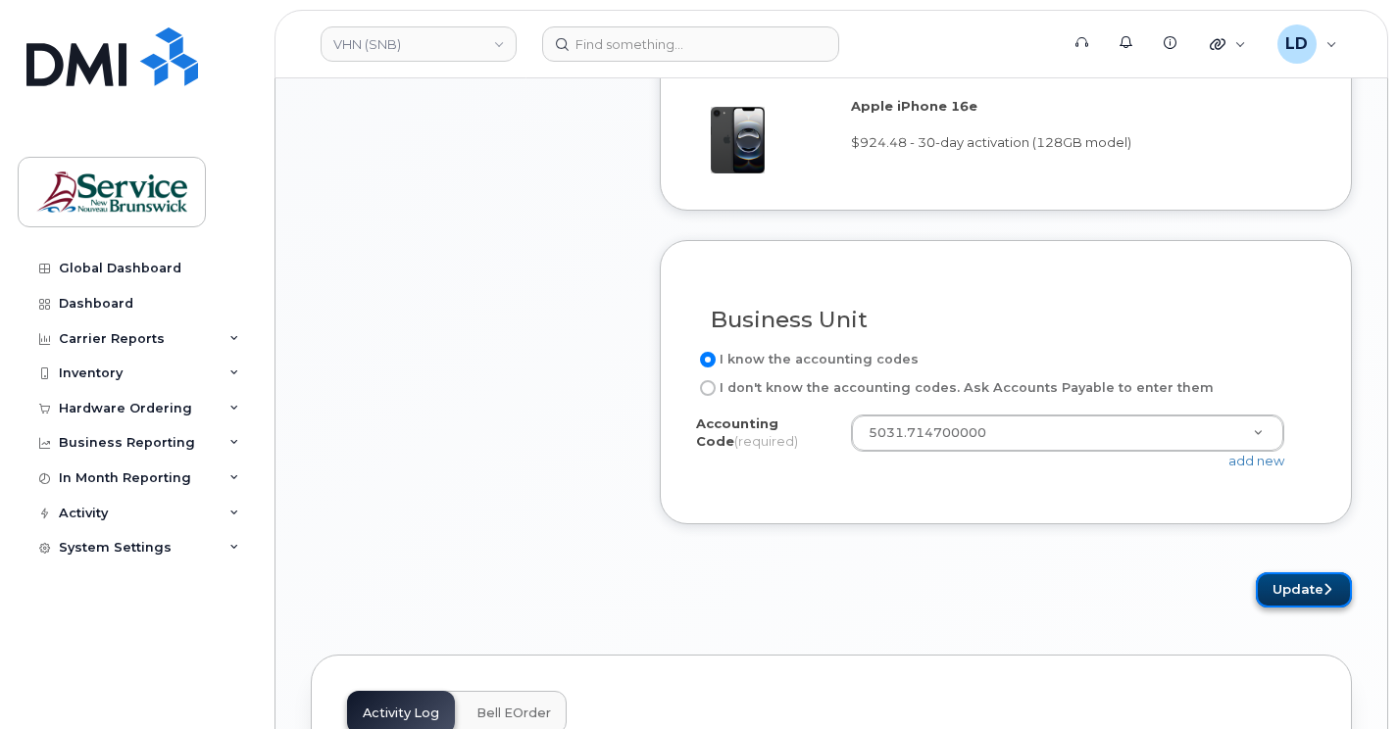
click at [1289, 584] on button "Update" at bounding box center [1304, 590] width 96 height 36
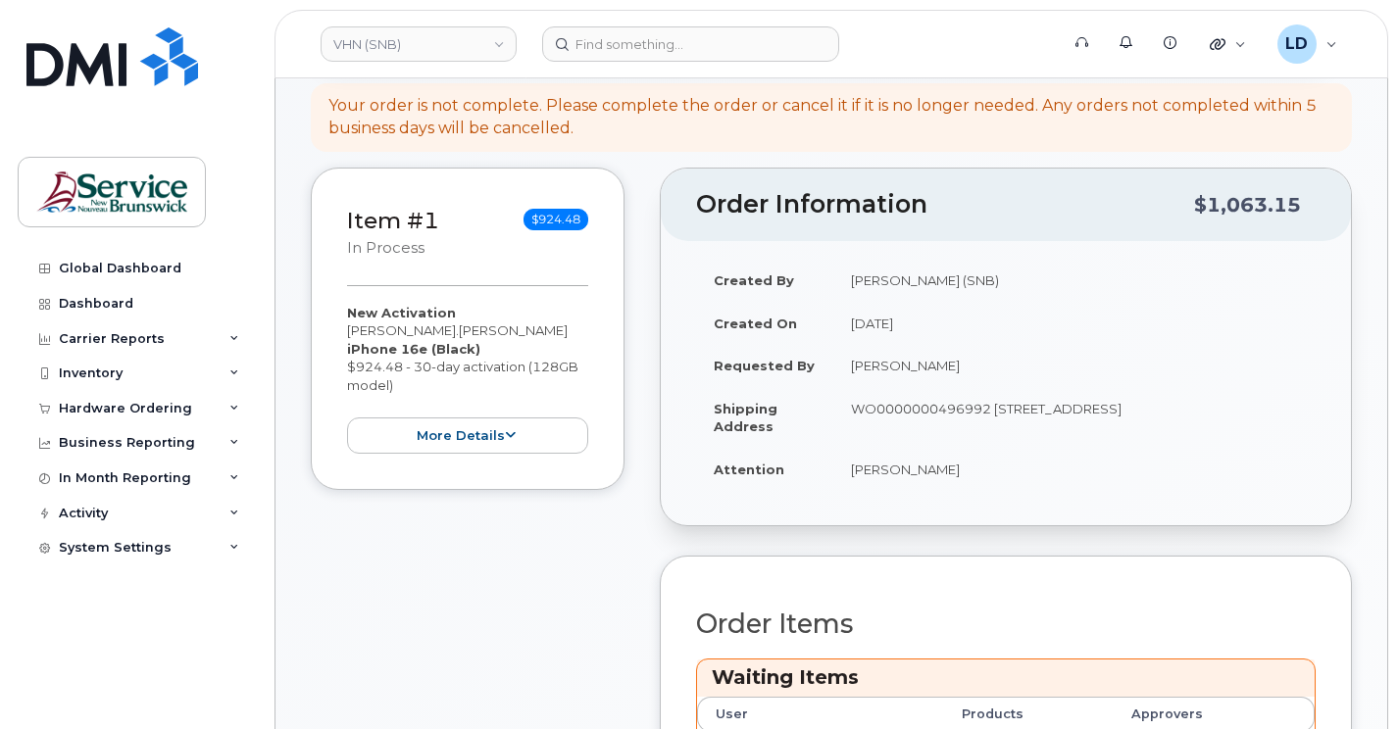
scroll to position [588, 0]
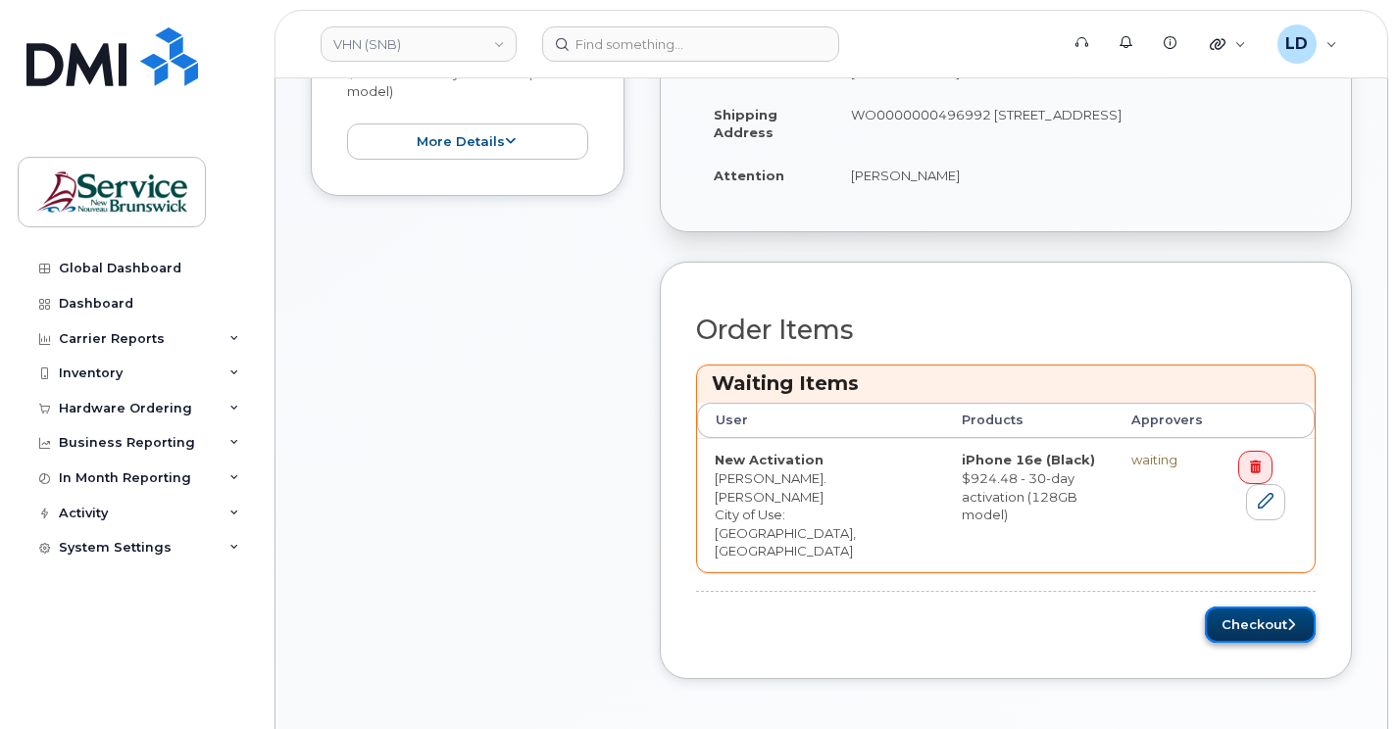
click at [1244, 607] on button "Checkout" at bounding box center [1260, 625] width 111 height 36
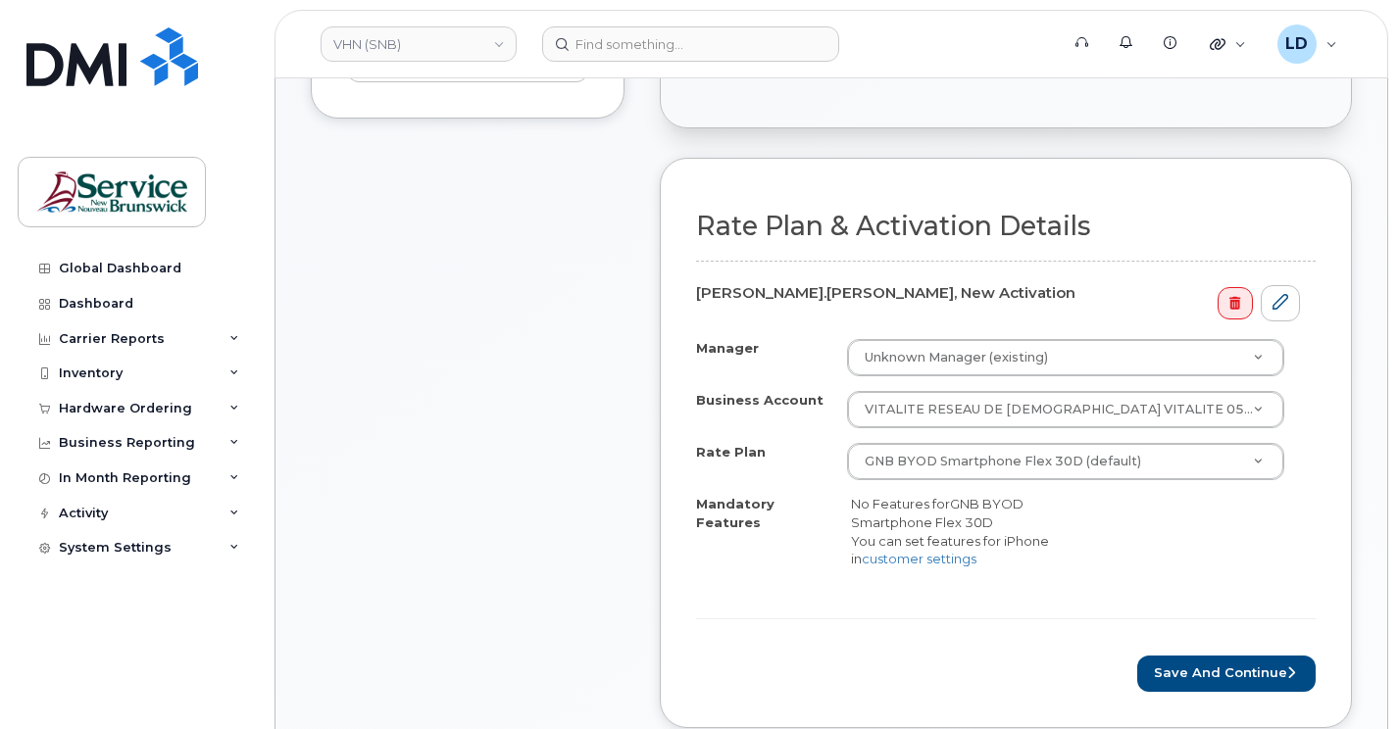
scroll to position [588, 0]
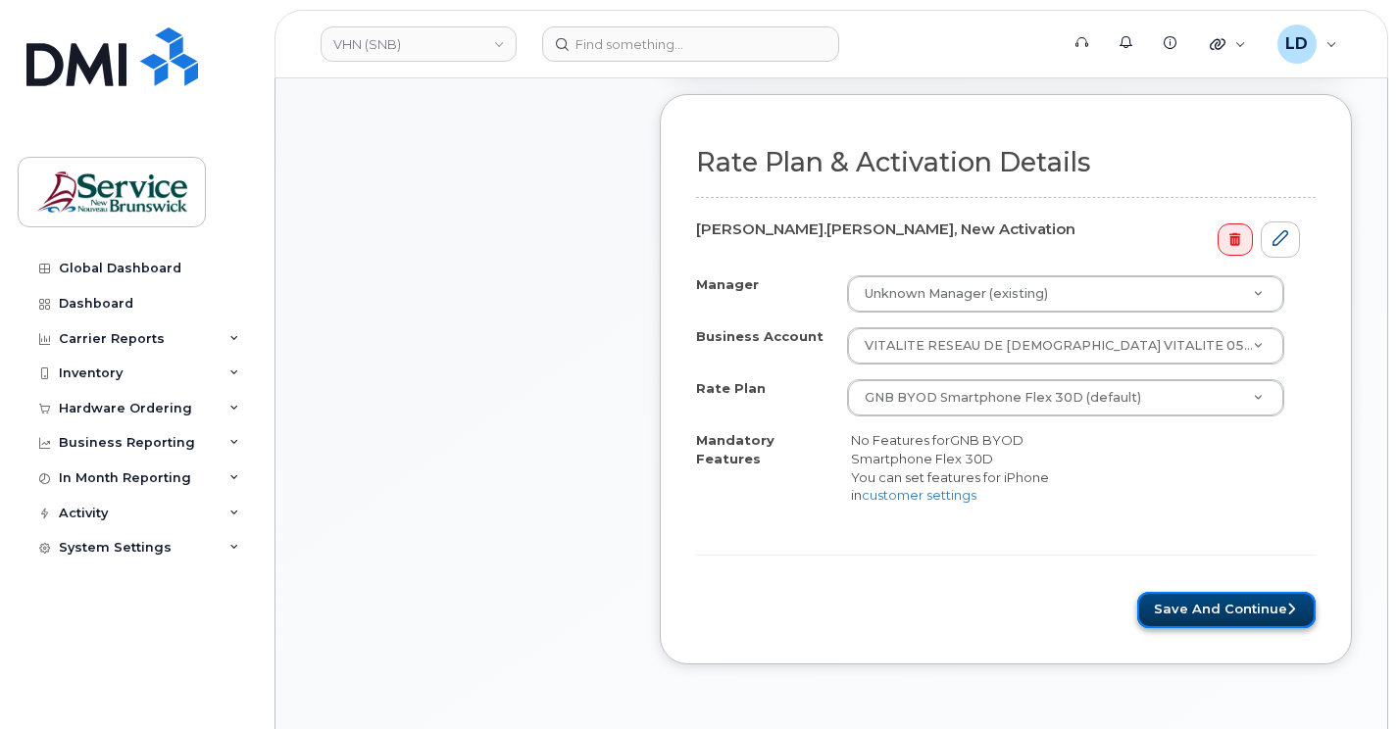
click at [1227, 598] on button "Save and Continue" at bounding box center [1226, 610] width 178 height 36
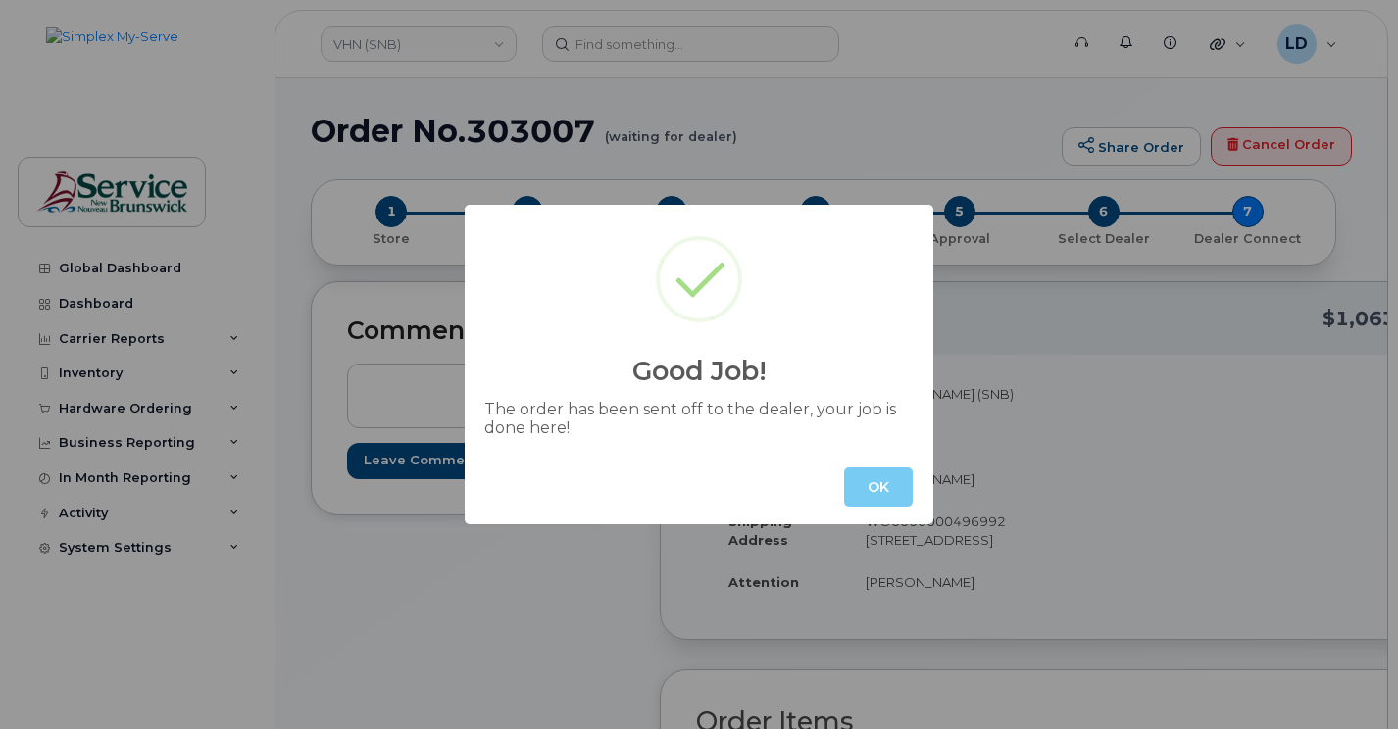
click at [885, 482] on button "OK" at bounding box center [878, 487] width 69 height 39
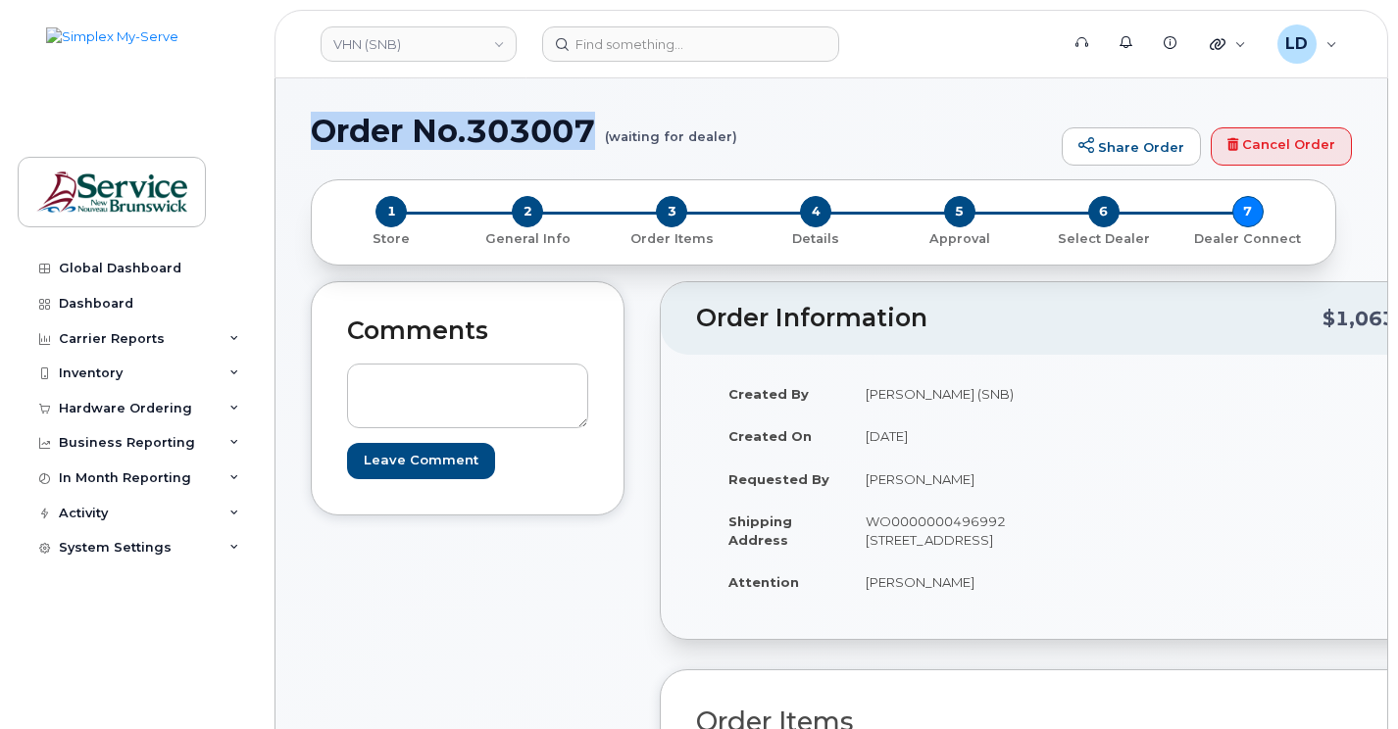
drag, startPoint x: 318, startPoint y: 128, endPoint x: 594, endPoint y: 136, distance: 276.5
click at [594, 136] on h1 "Order No.303007 (waiting for dealer)" at bounding box center [681, 131] width 741 height 34
drag, startPoint x: 594, startPoint y: 136, endPoint x: 580, endPoint y: 132, distance: 14.3
copy h1 "Order No.303007"
